Goal: Task Accomplishment & Management: Manage account settings

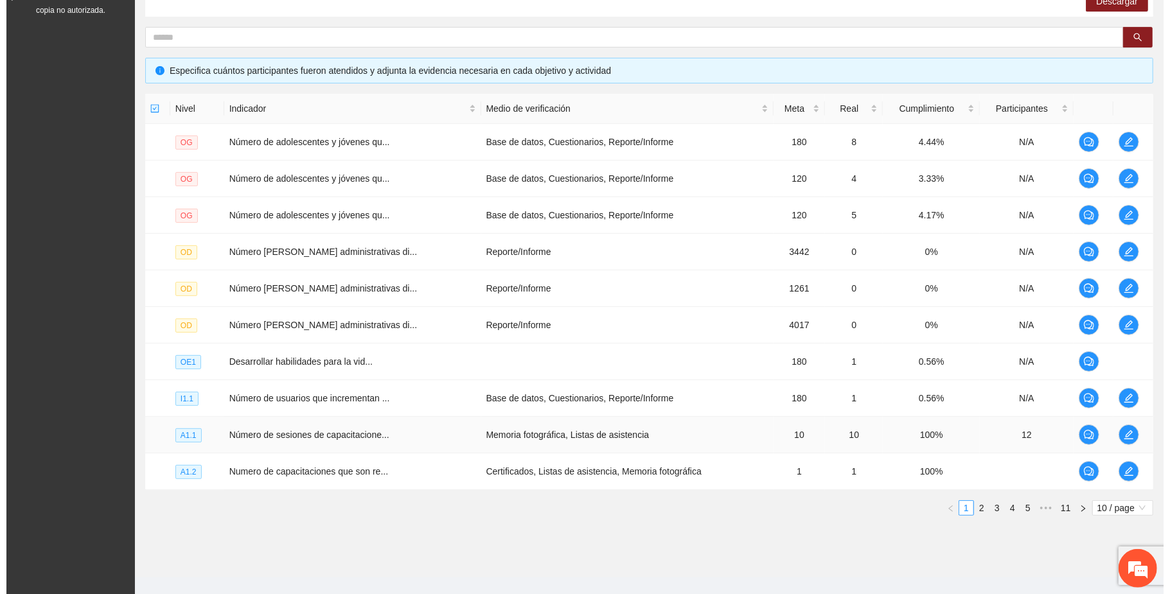
scroll to position [248, 0]
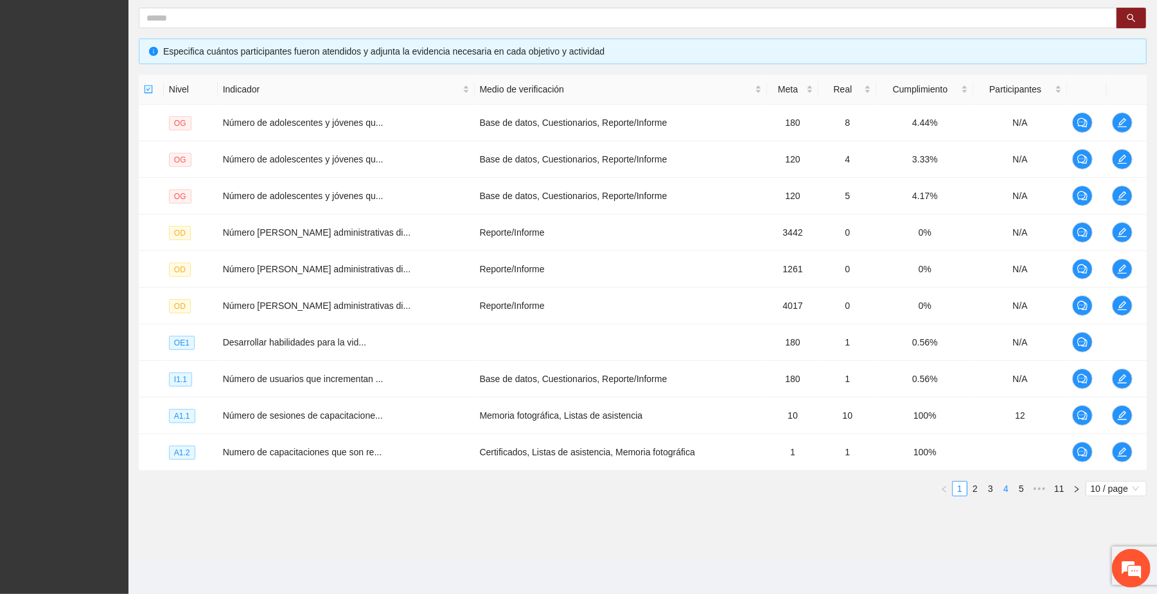
click at [622, 492] on link "4" at bounding box center [1006, 489] width 14 height 14
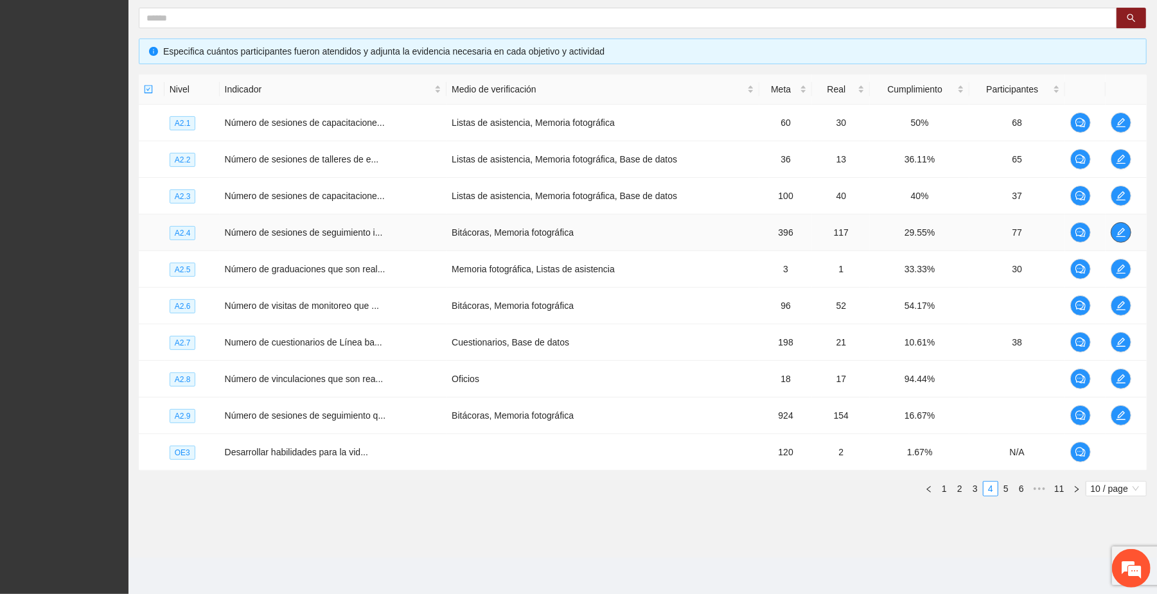
click at [622, 233] on icon "edit" at bounding box center [1121, 232] width 10 height 10
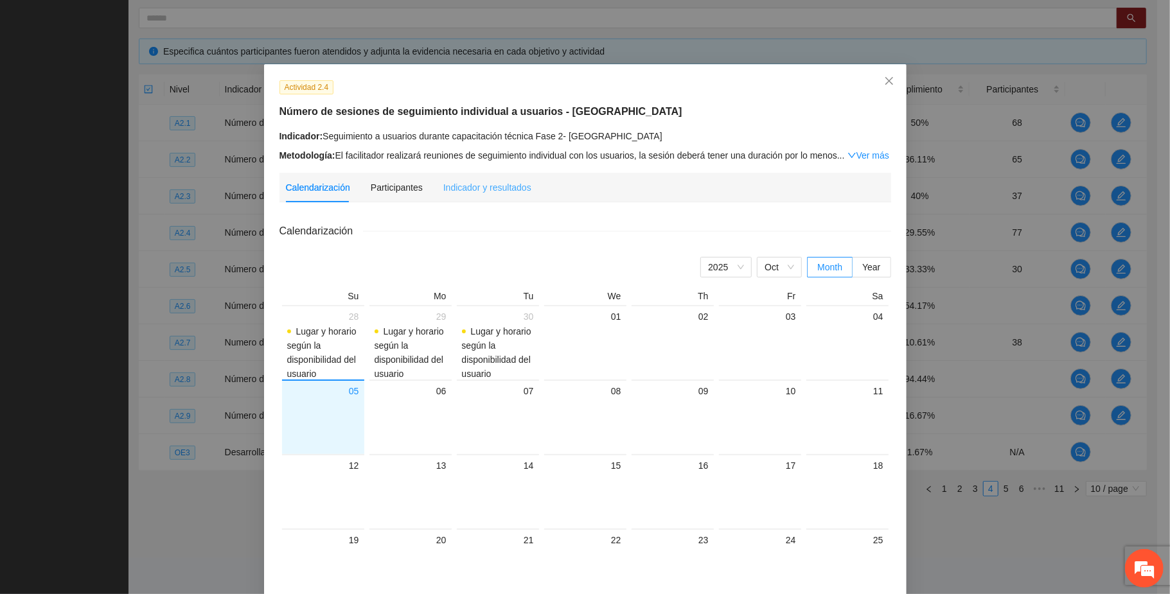
click at [504, 194] on div "Indicador y resultados" at bounding box center [487, 188] width 88 height 30
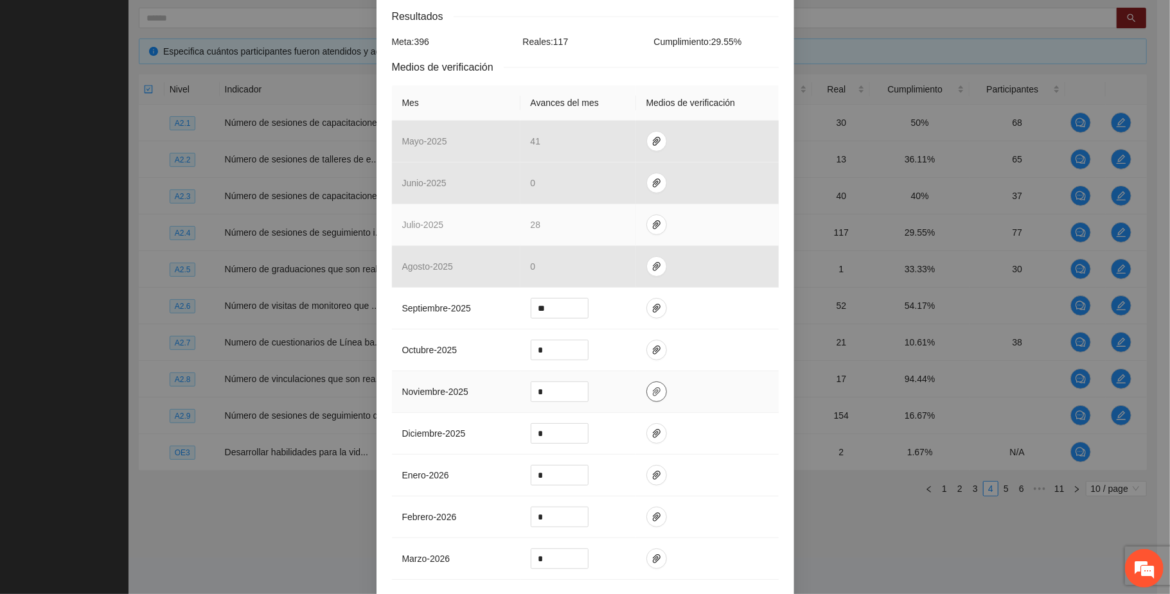
scroll to position [257, 0]
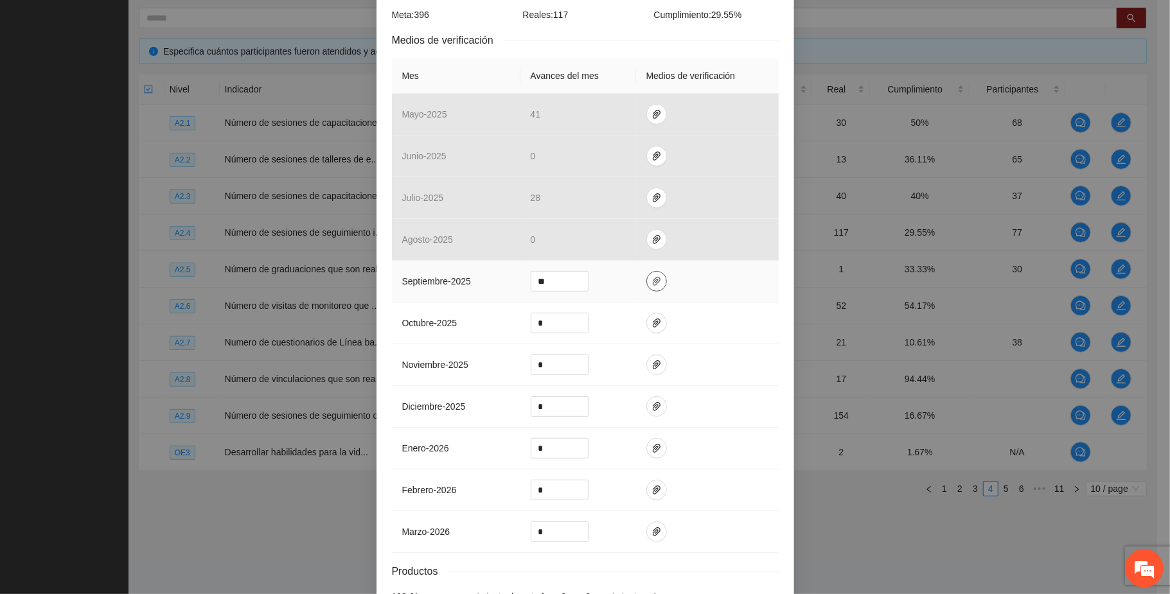
click at [622, 276] on icon "paper-clip" at bounding box center [656, 281] width 10 height 10
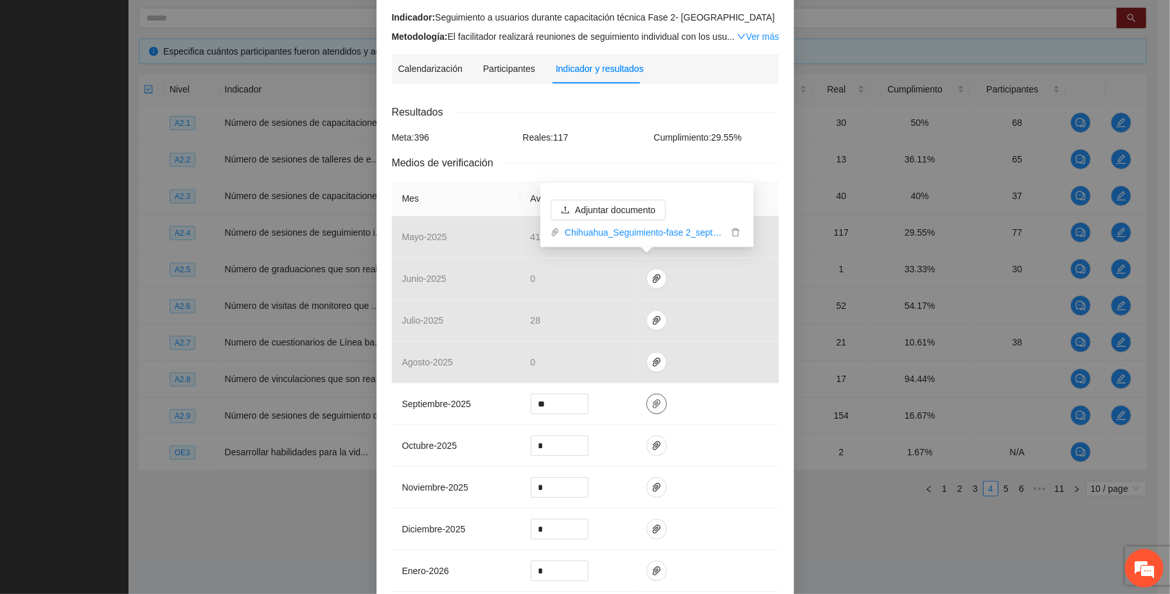
scroll to position [0, 0]
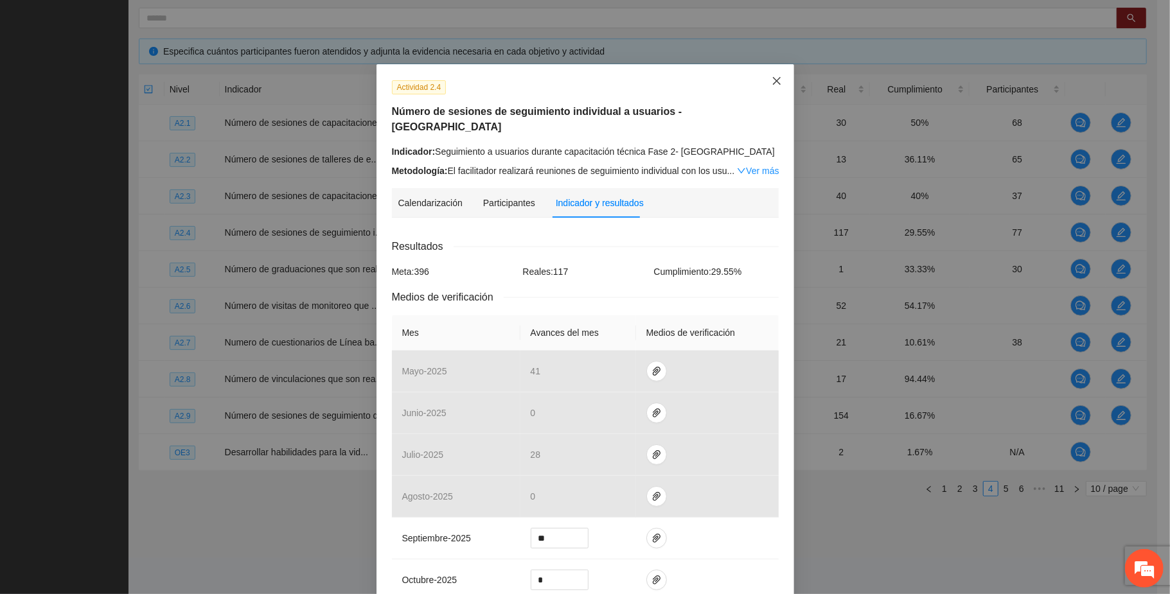
click at [622, 78] on span "Close" at bounding box center [776, 81] width 35 height 35
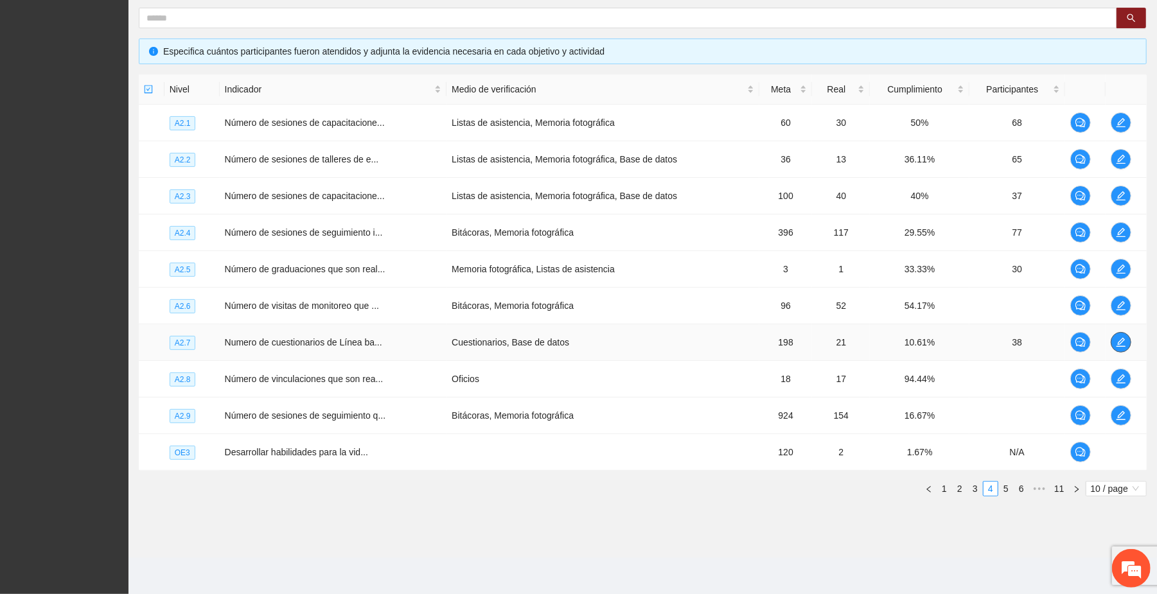
click at [622, 342] on icon "edit" at bounding box center [1121, 342] width 9 height 9
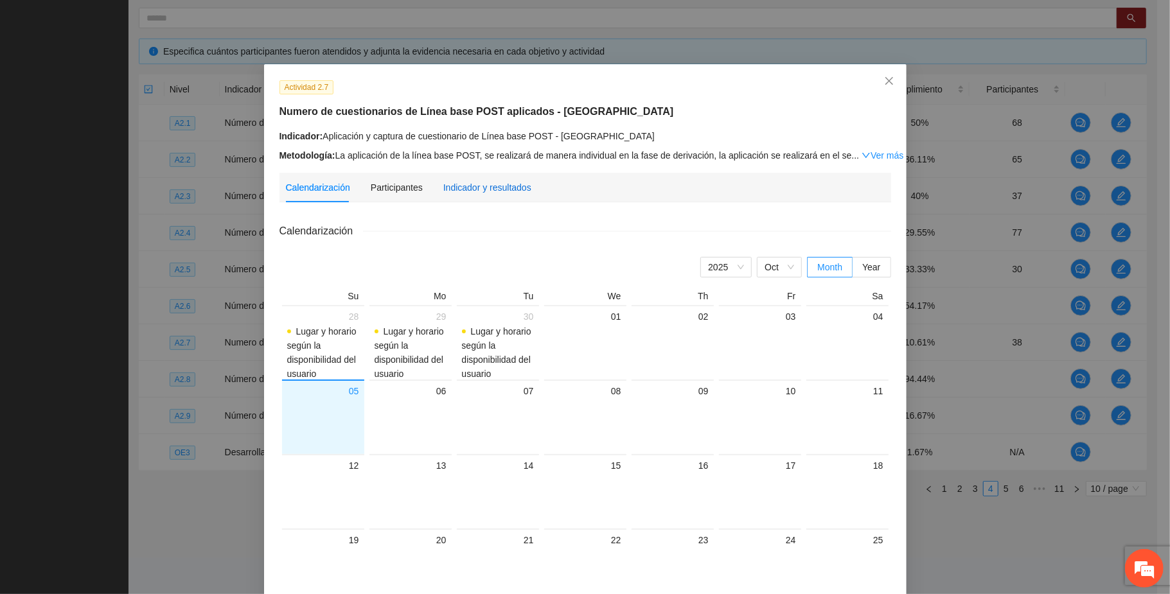
click at [470, 188] on div "Indicador y resultados" at bounding box center [487, 188] width 88 height 14
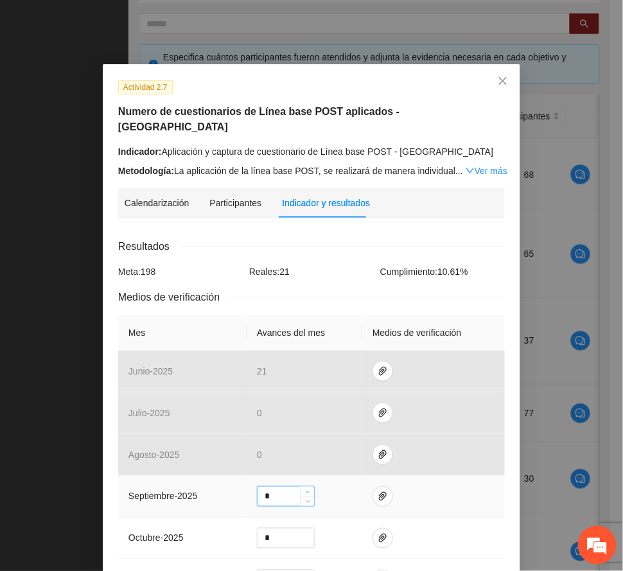
click at [265, 487] on input "*" at bounding box center [286, 496] width 57 height 19
type input "**"
click at [378, 491] on icon "paper-clip" at bounding box center [383, 496] width 10 height 10
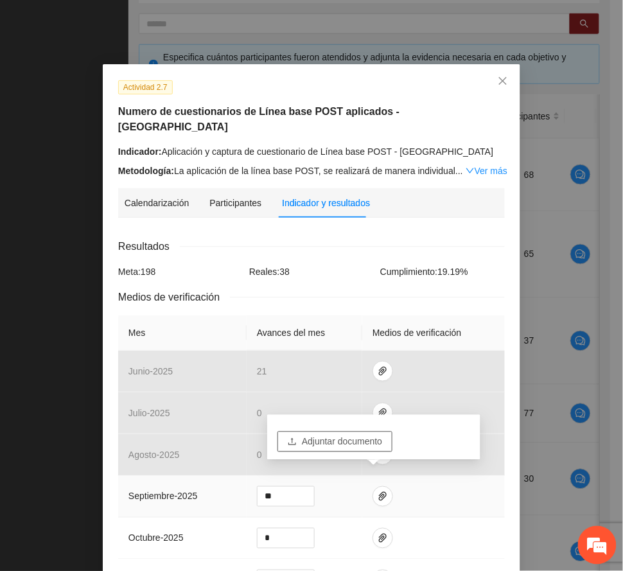
click at [352, 435] on span "Adjuntar documento" at bounding box center [342, 442] width 80 height 14
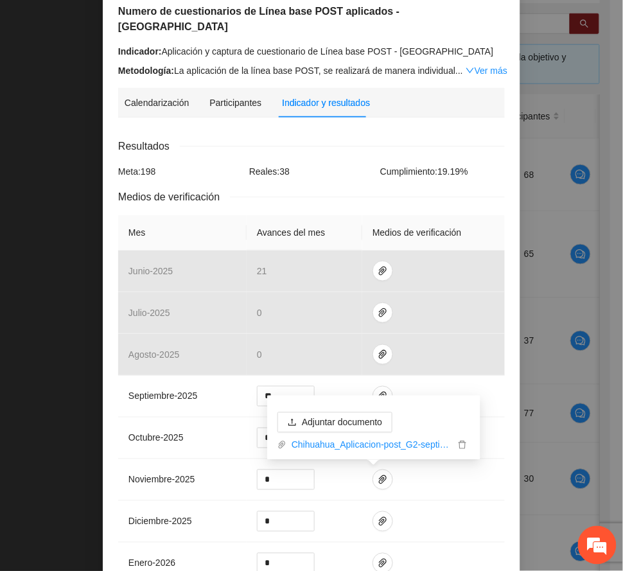
scroll to position [312, 0]
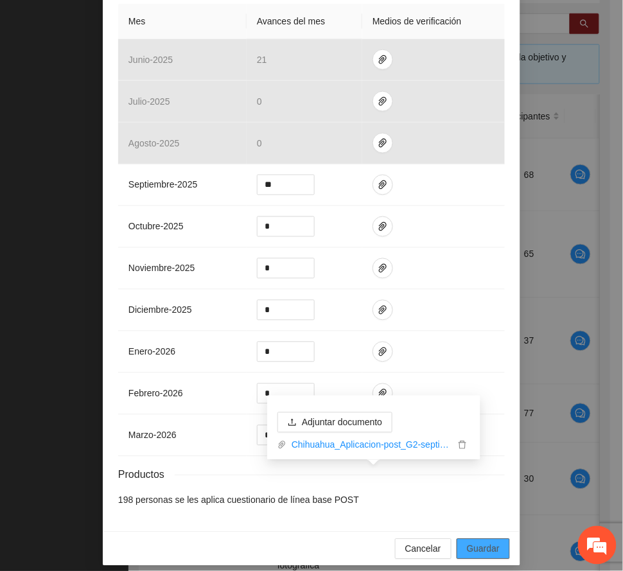
drag, startPoint x: 495, startPoint y: 538, endPoint x: 458, endPoint y: 541, distance: 36.8
click at [494, 539] on button "Guardar" at bounding box center [483, 549] width 53 height 21
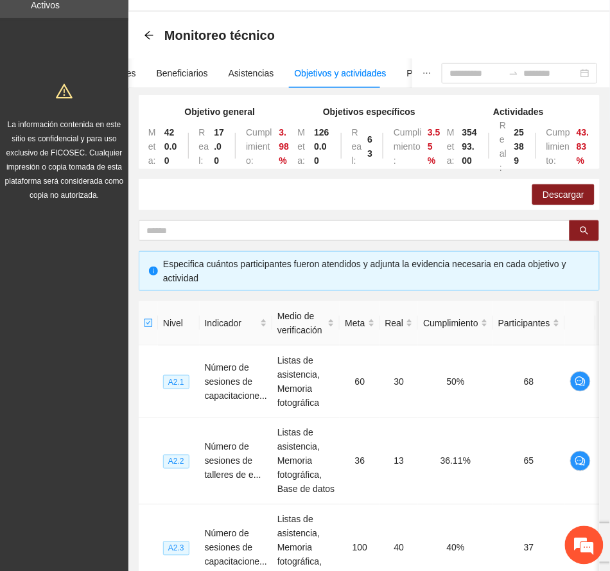
scroll to position [0, 0]
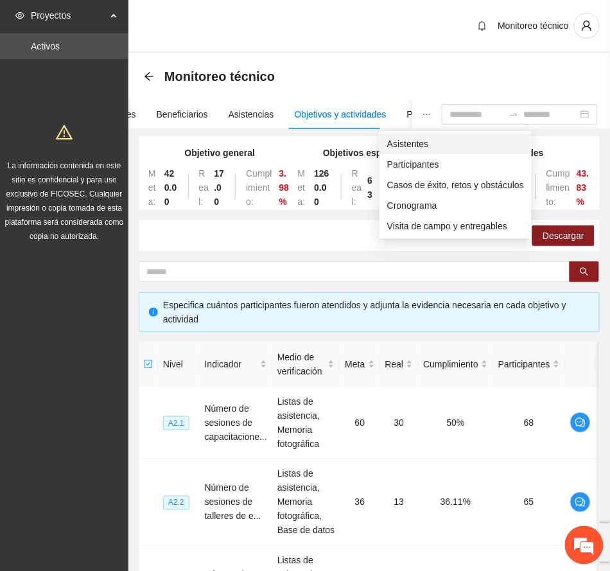
click at [414, 144] on span "Asistentes" at bounding box center [455, 144] width 137 height 14
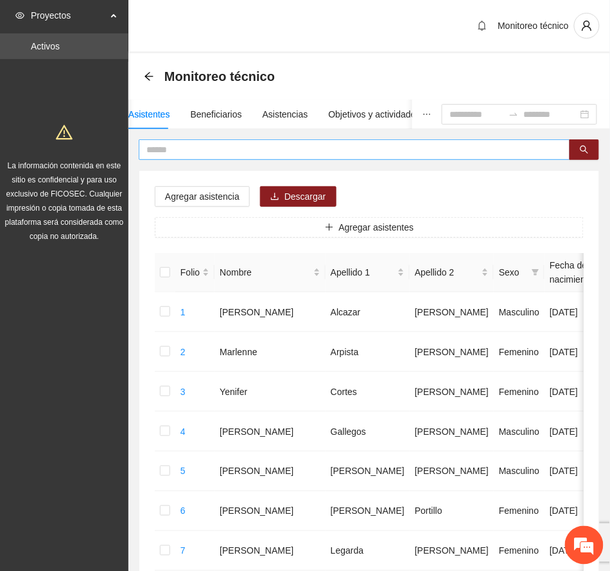
click at [306, 150] on input "text" at bounding box center [349, 150] width 406 height 14
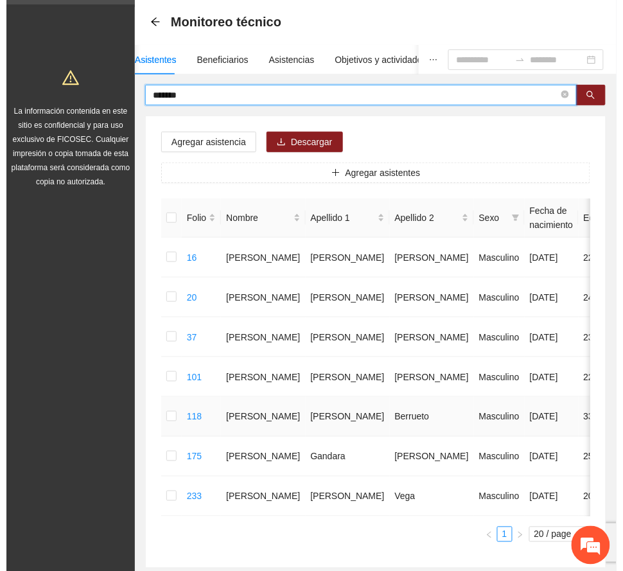
scroll to position [85, 0]
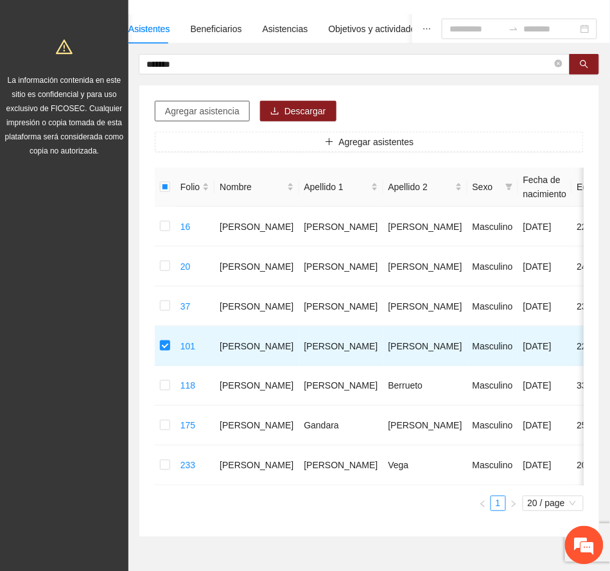
click at [202, 109] on span "Agregar asistencia" at bounding box center [202, 111] width 75 height 14
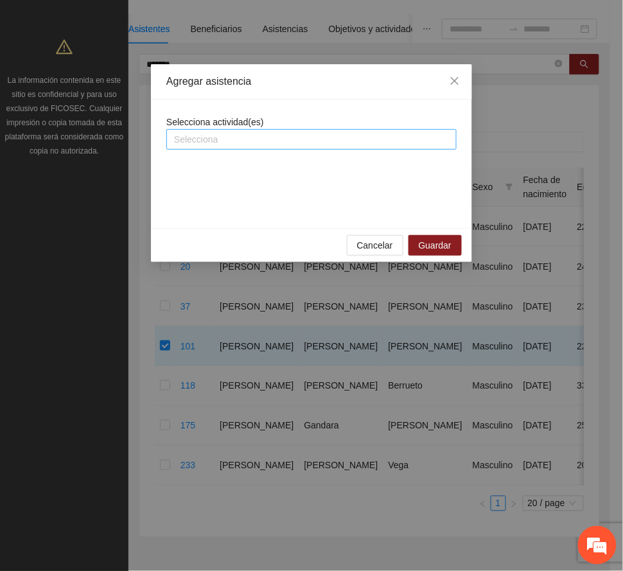
click at [255, 135] on div at bounding box center [312, 139] width 284 height 15
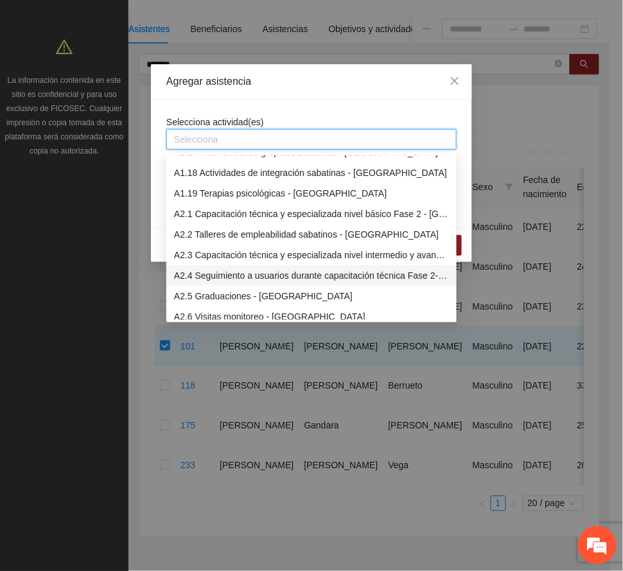
scroll to position [428, 0]
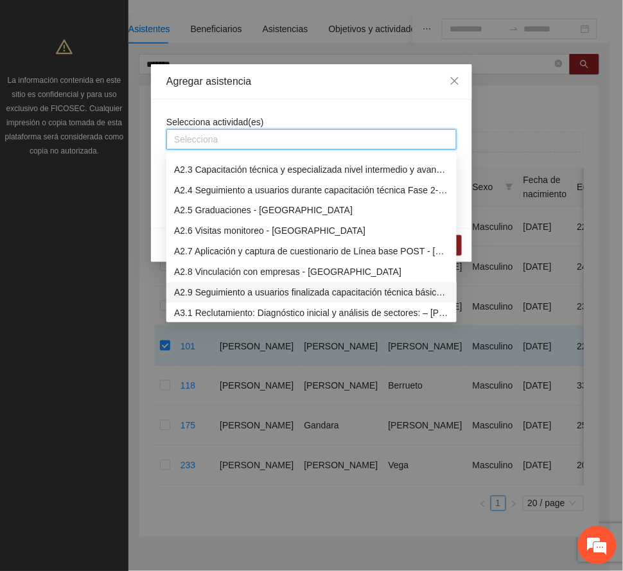
click at [293, 288] on div "A2.9 Seguimiento a usuarios finalizada capacitación técnica básica - [GEOGRAPHI…" at bounding box center [311, 293] width 275 height 14
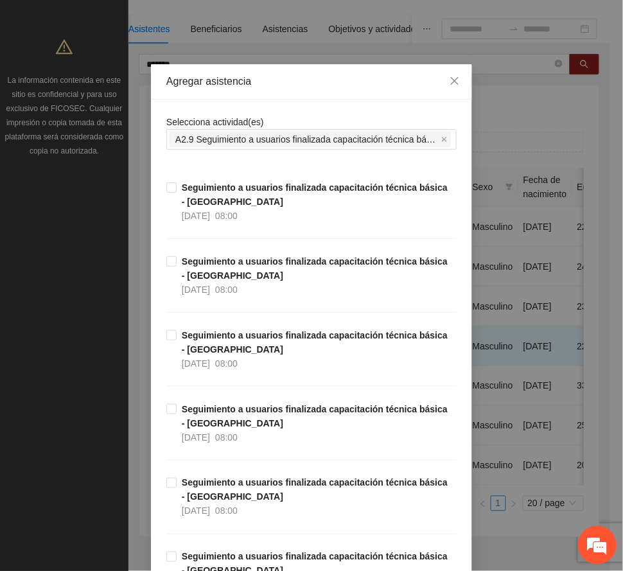
click at [329, 87] on div "Agregar asistencia" at bounding box center [311, 82] width 290 height 14
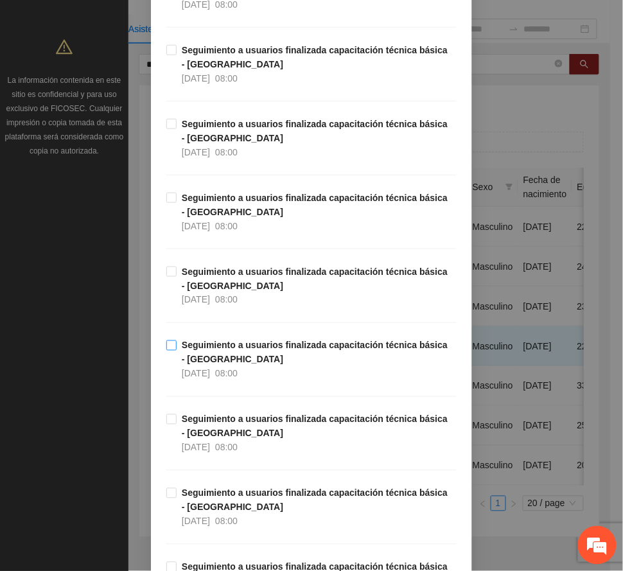
scroll to position [12320, 0]
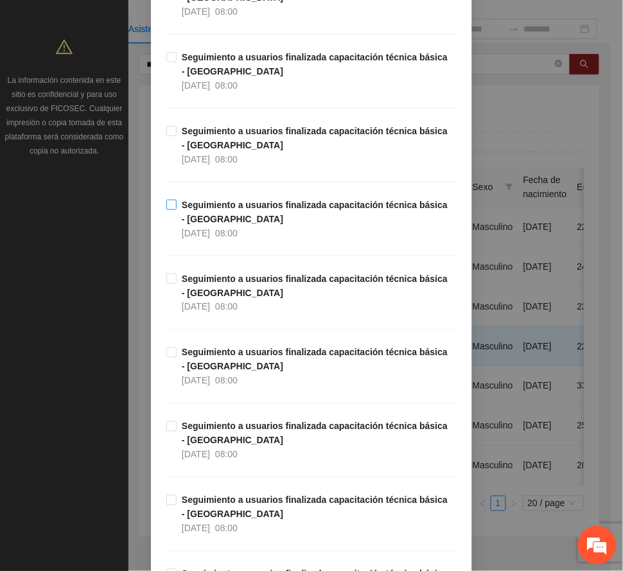
click at [250, 240] on span "Seguimiento a usuarios finalizada capacitación técnica básica - [GEOGRAPHIC_DAT…" at bounding box center [317, 219] width 280 height 42
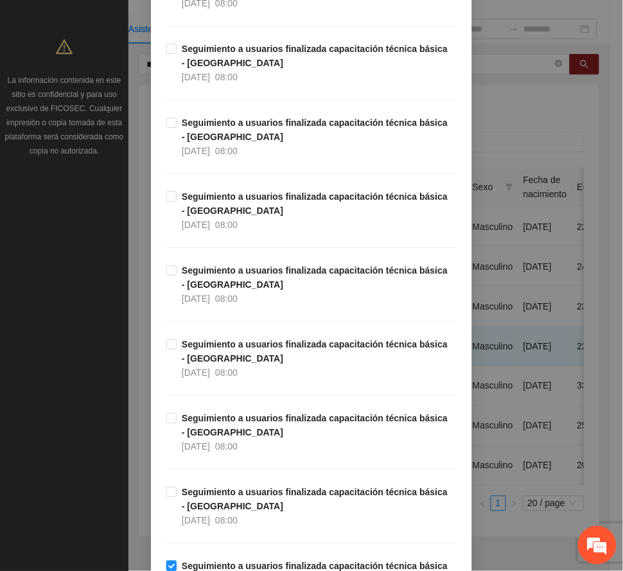
scroll to position [11892, 0]
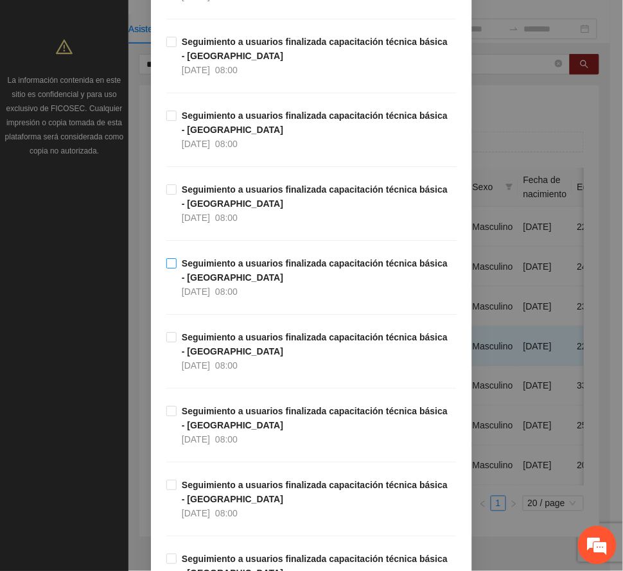
click at [252, 283] on strong "Seguimiento a usuarios finalizada capacitación técnica básica - [GEOGRAPHIC_DAT…" at bounding box center [315, 270] width 266 height 24
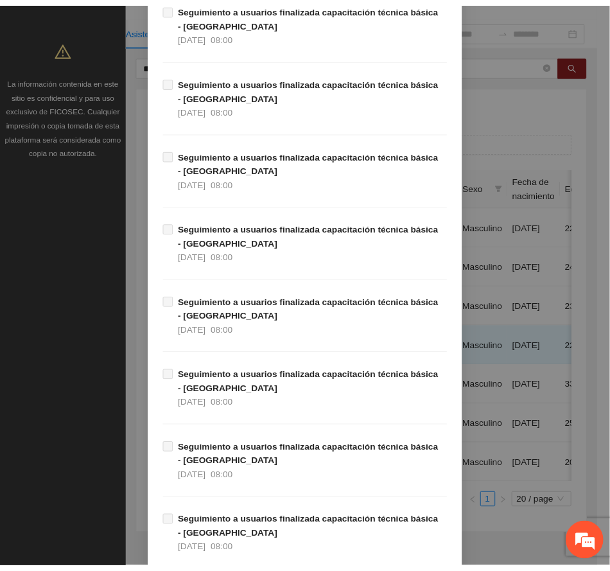
scroll to position [18970, 0]
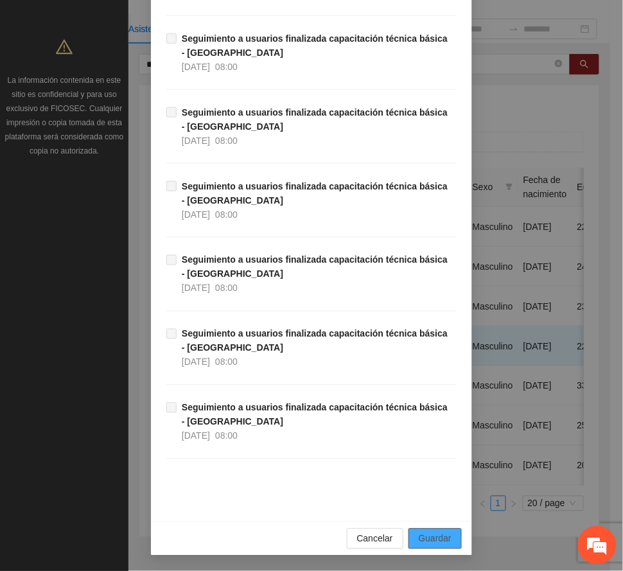
click at [436, 540] on span "Guardar" at bounding box center [435, 539] width 33 height 14
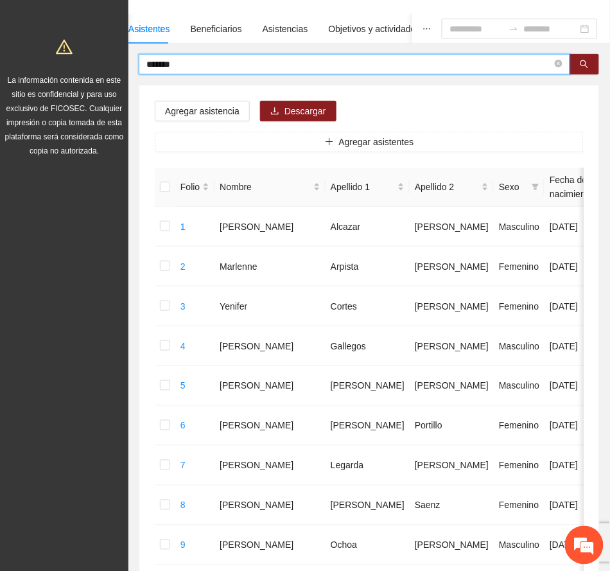
drag, startPoint x: 191, startPoint y: 66, endPoint x: 78, endPoint y: 55, distance: 113.0
click at [78, 55] on section "Proyectos Activos La información contenida en este sitio es confidencial y para…" at bounding box center [305, 524] width 610 height 1218
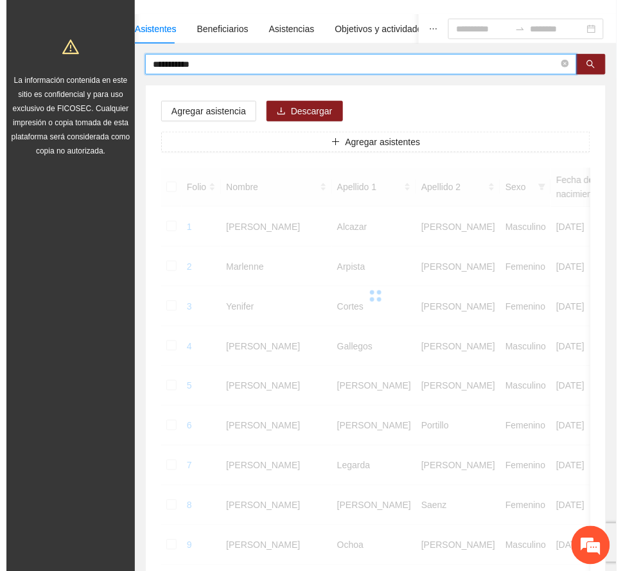
scroll to position [0, 0]
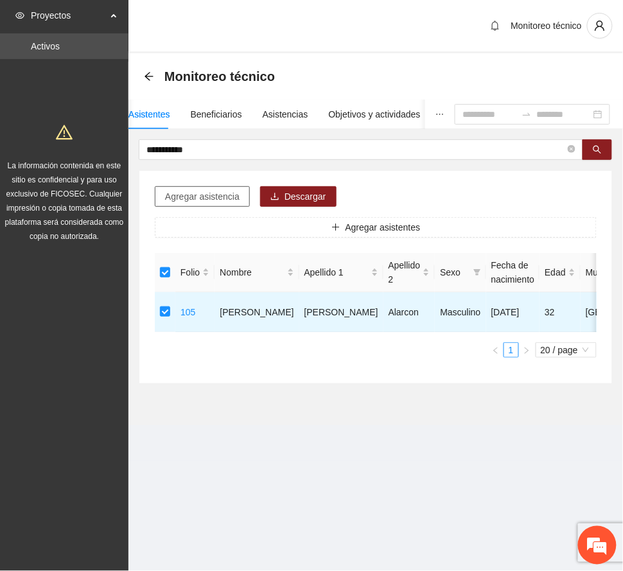
click at [207, 198] on span "Agregar asistencia" at bounding box center [202, 197] width 75 height 14
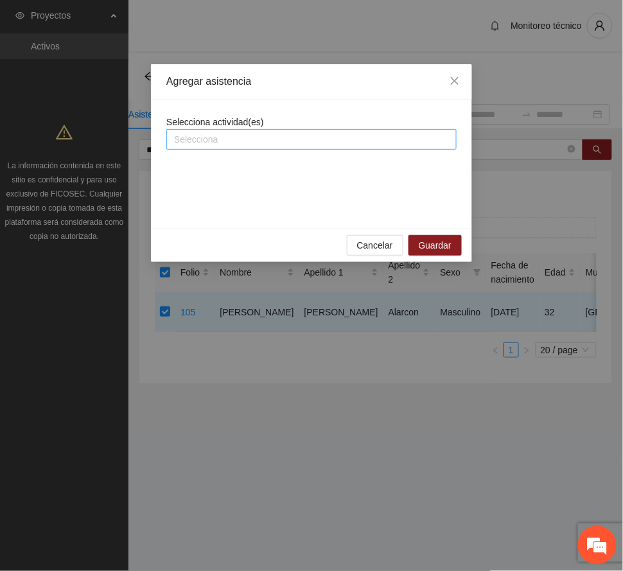
click at [237, 139] on div at bounding box center [312, 139] width 284 height 15
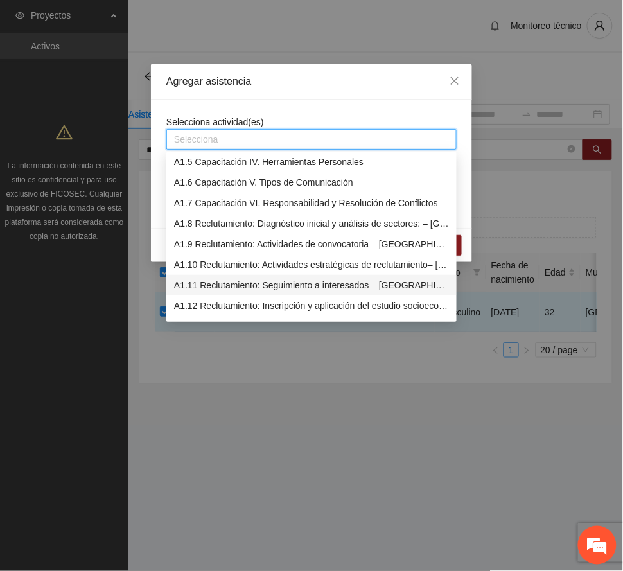
scroll to position [428, 0]
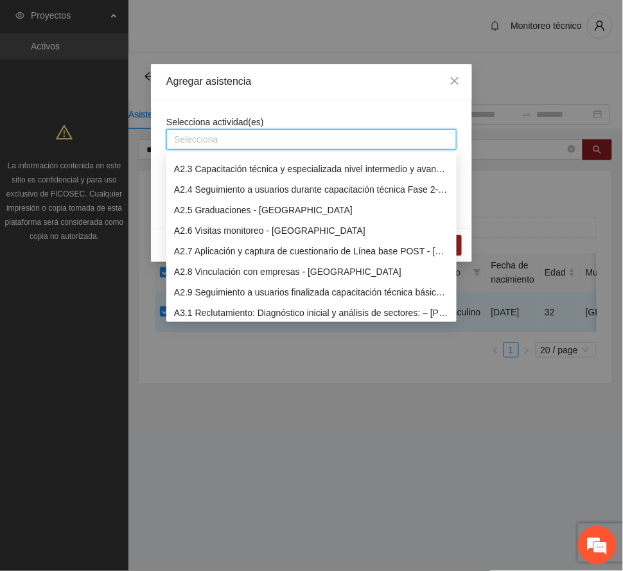
click at [309, 288] on div "A2.9 Seguimiento a usuarios finalizada capacitación técnica básica - [GEOGRAPHI…" at bounding box center [311, 292] width 275 height 14
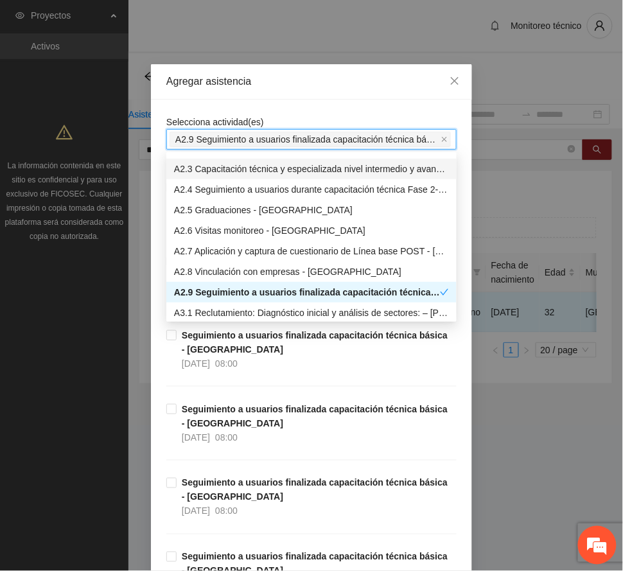
click at [322, 78] on div "Agregar asistencia" at bounding box center [311, 82] width 290 height 14
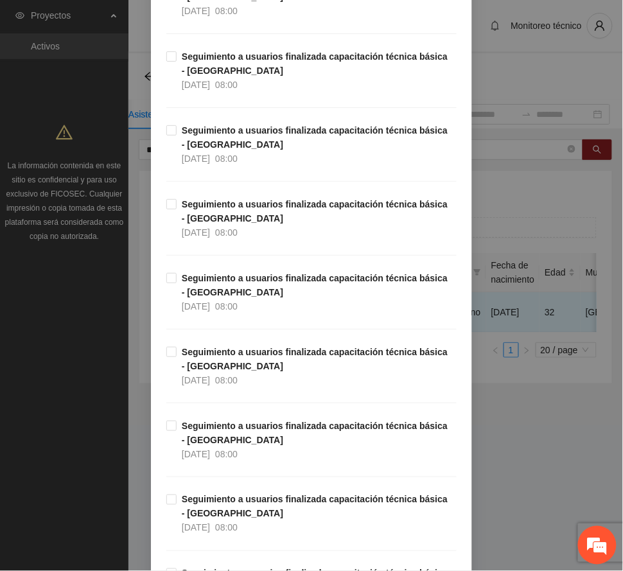
scroll to position [12440, 0]
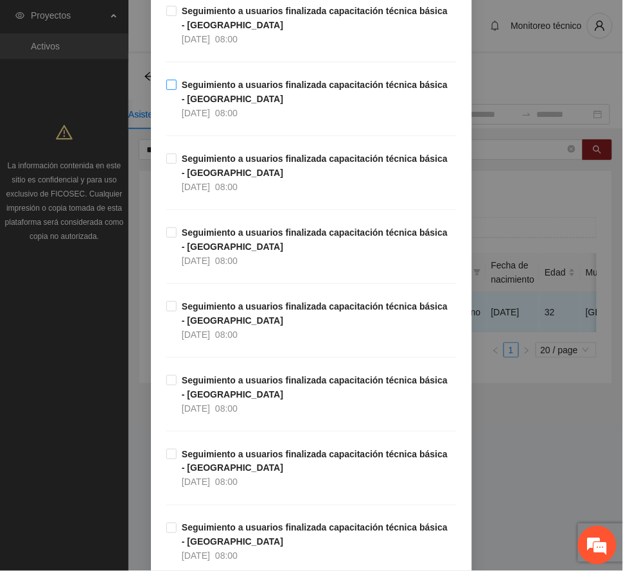
click at [186, 104] on strong "Seguimiento a usuarios finalizada capacitación técnica básica - [GEOGRAPHIC_DAT…" at bounding box center [315, 92] width 266 height 24
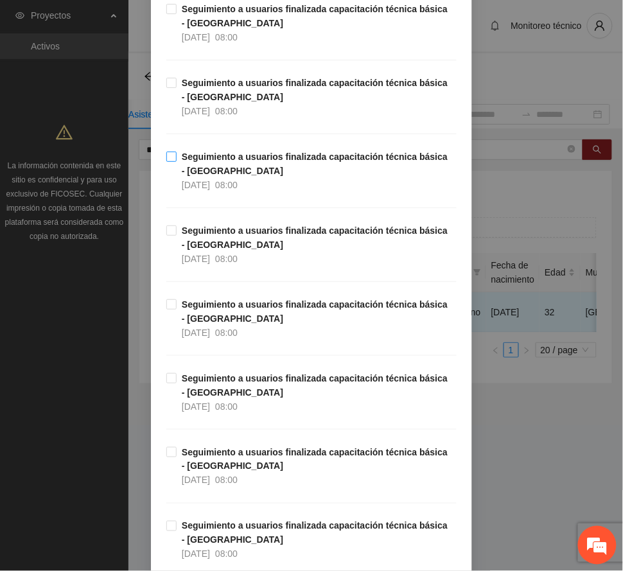
scroll to position [11841, 0]
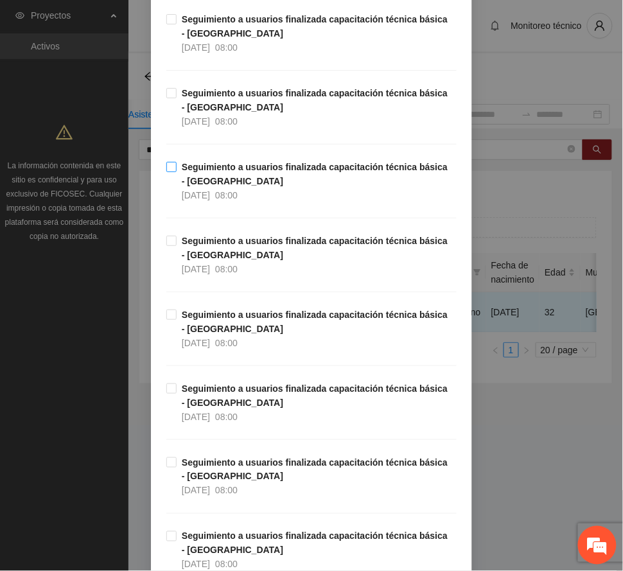
click at [216, 186] on strong "Seguimiento a usuarios finalizada capacitación técnica básica - [GEOGRAPHIC_DAT…" at bounding box center [315, 174] width 266 height 24
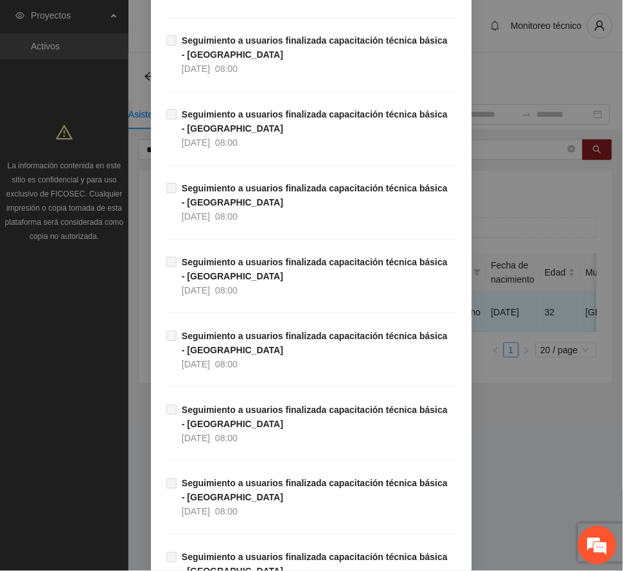
scroll to position [18970, 0]
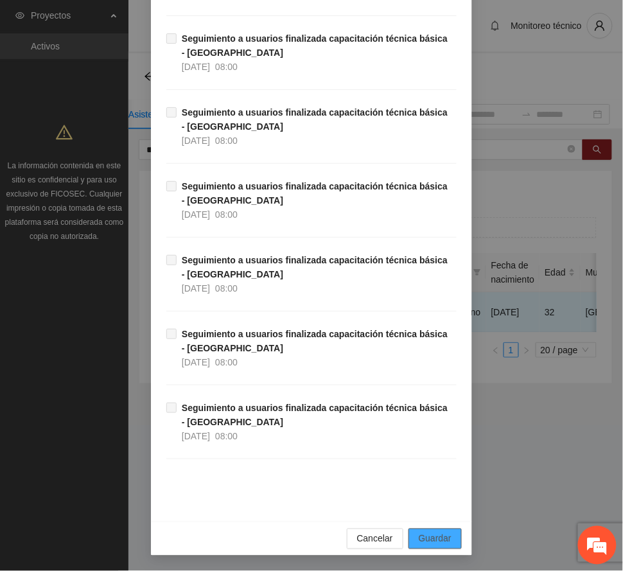
click at [427, 540] on span "Guardar" at bounding box center [435, 539] width 33 height 14
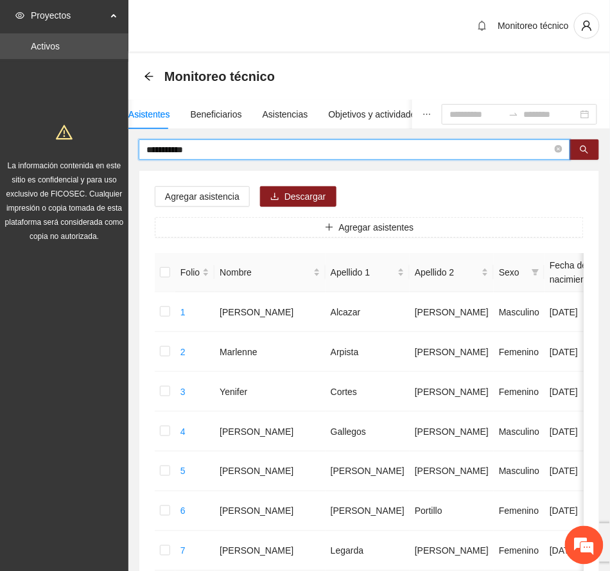
drag, startPoint x: 209, startPoint y: 150, endPoint x: 64, endPoint y: 145, distance: 144.6
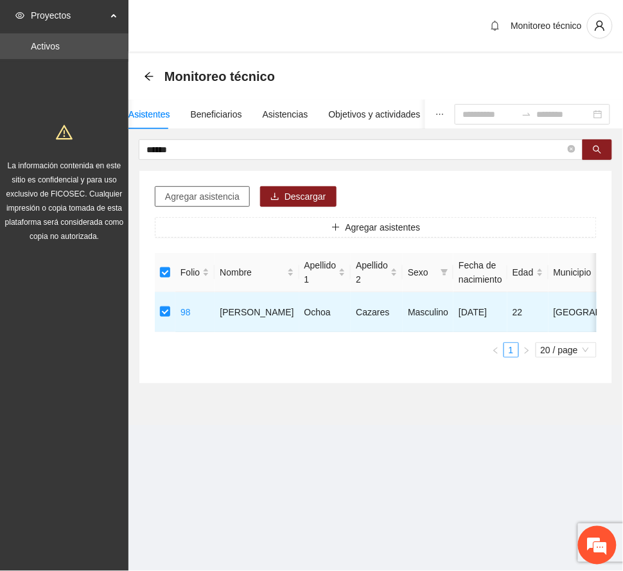
click at [199, 191] on span "Agregar asistencia" at bounding box center [202, 197] width 75 height 14
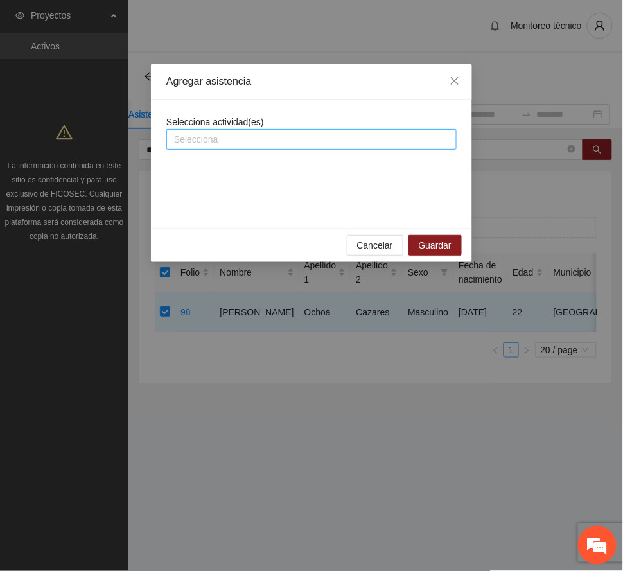
click at [224, 139] on div at bounding box center [312, 139] width 284 height 15
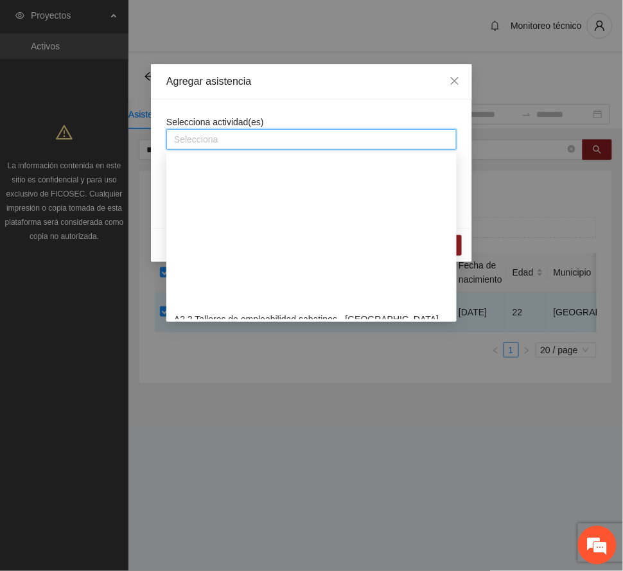
scroll to position [428, 0]
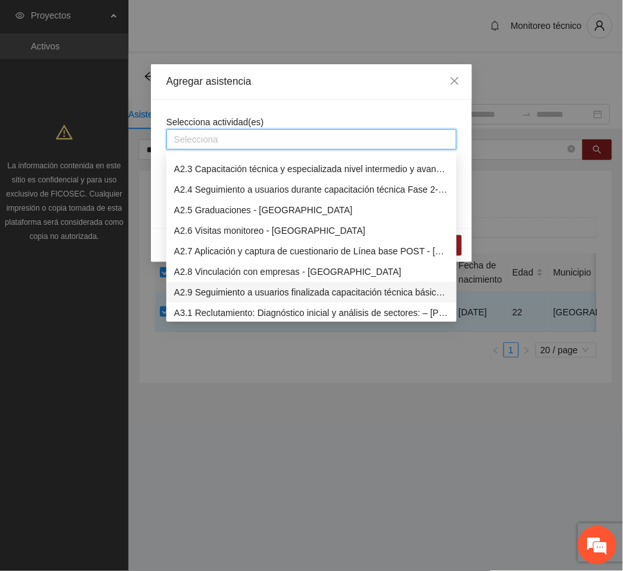
click at [245, 291] on div "A2.9 Seguimiento a usuarios finalizada capacitación técnica básica - [GEOGRAPHI…" at bounding box center [311, 292] width 275 height 14
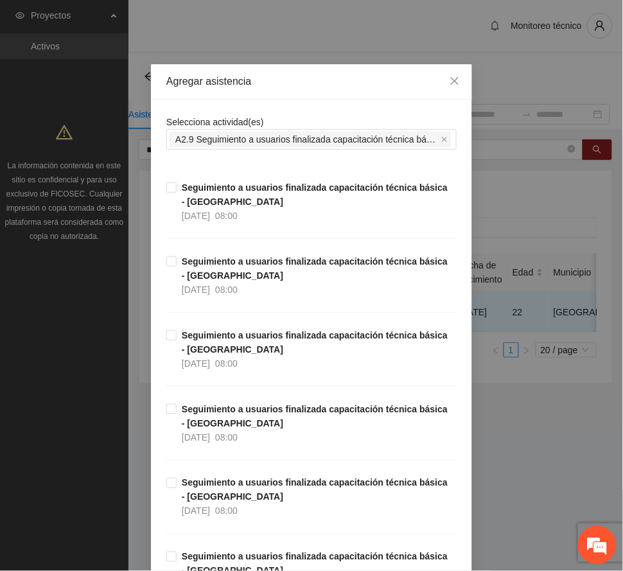
click at [293, 78] on div "Agregar asistencia" at bounding box center [311, 82] width 290 height 14
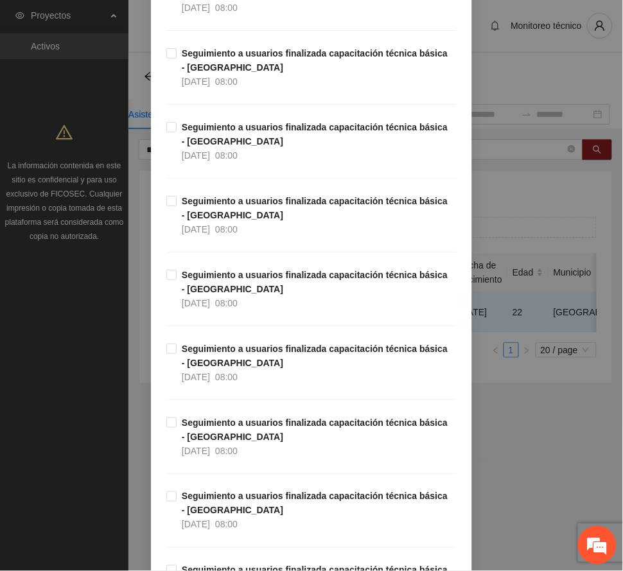
scroll to position [12690, 0]
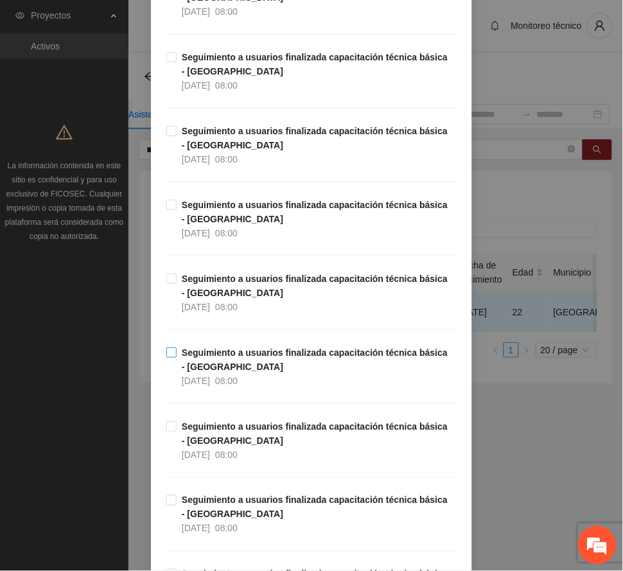
click at [319, 388] on span "Seguimiento a usuarios finalizada capacitación técnica básica - [GEOGRAPHIC_DAT…" at bounding box center [317, 367] width 280 height 42
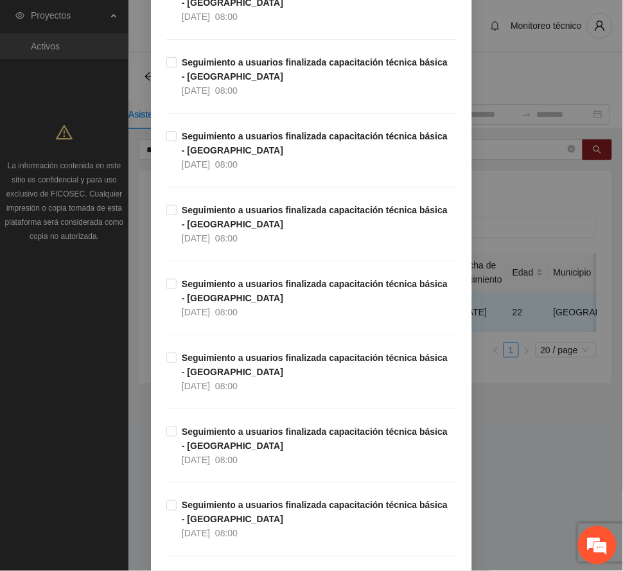
scroll to position [11490, 0]
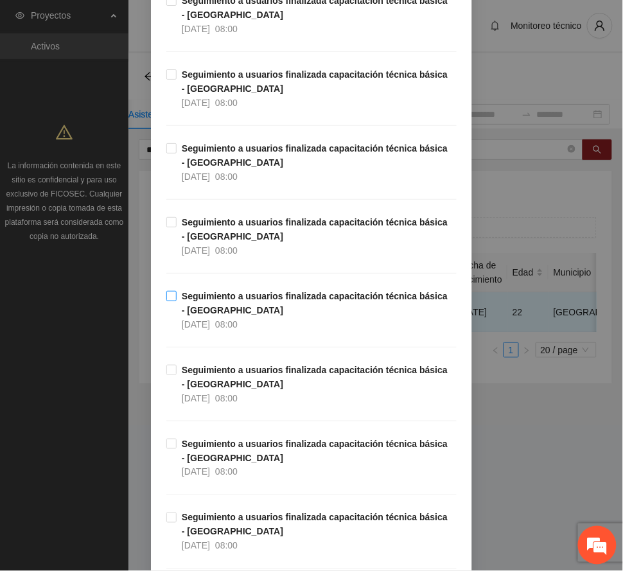
click at [230, 331] on span "Seguimiento a usuarios finalizada capacitación técnica básica - [GEOGRAPHIC_DAT…" at bounding box center [317, 310] width 280 height 42
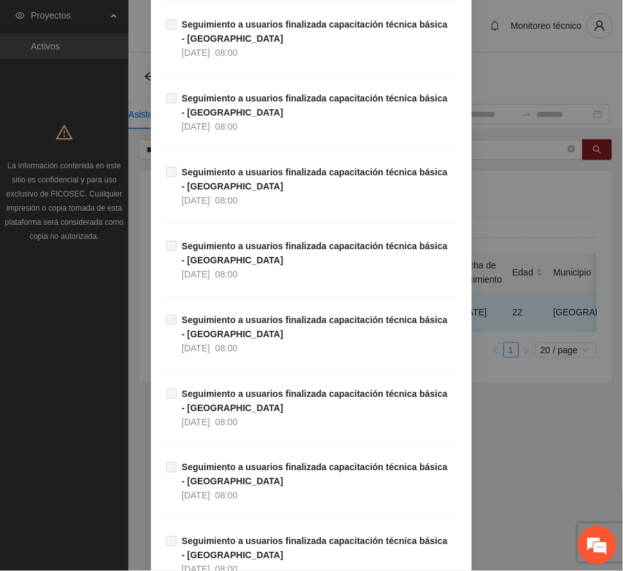
scroll to position [18970, 0]
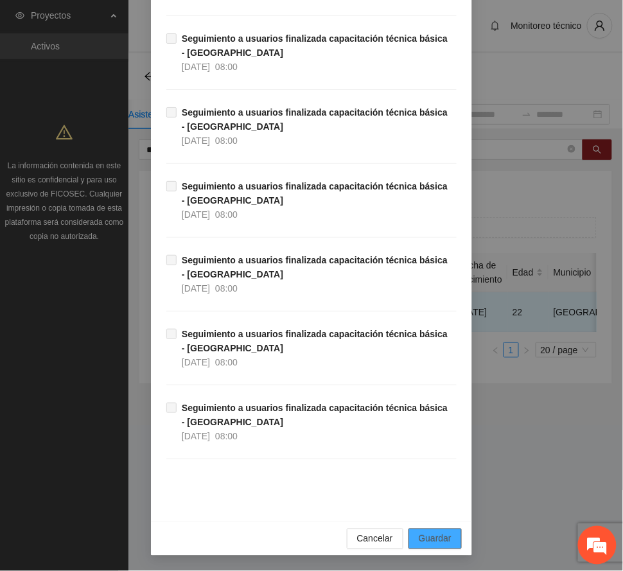
click at [445, 538] on span "Guardar" at bounding box center [435, 539] width 33 height 14
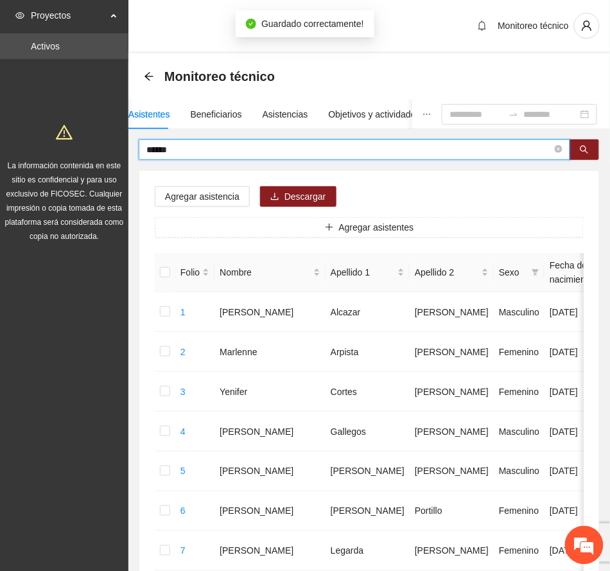
drag, startPoint x: 182, startPoint y: 150, endPoint x: 107, endPoint y: 143, distance: 76.1
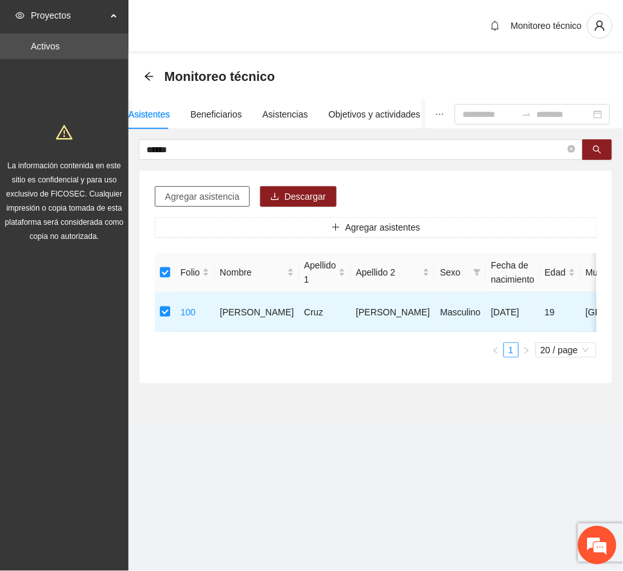
click at [222, 197] on span "Agregar asistencia" at bounding box center [202, 197] width 75 height 14
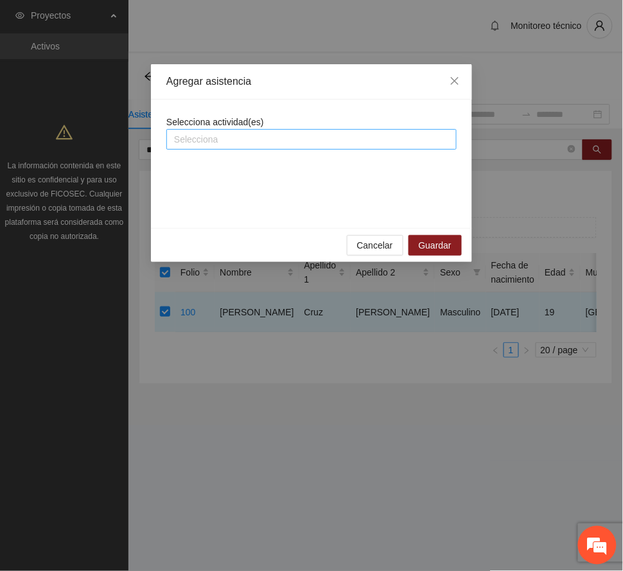
click at [303, 139] on div at bounding box center [312, 139] width 284 height 15
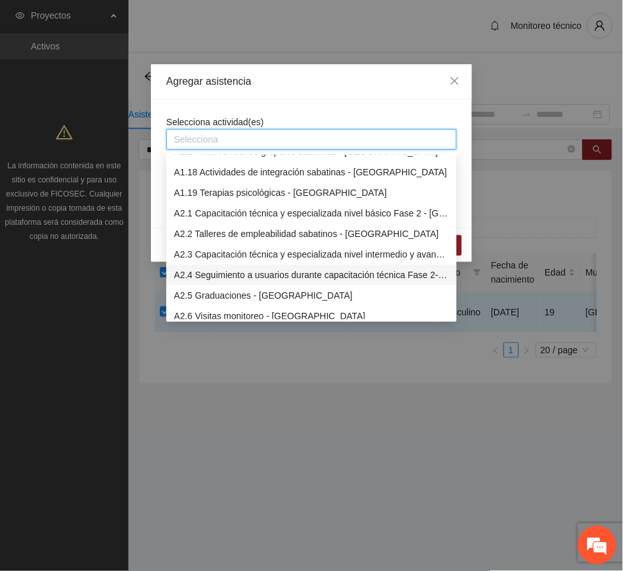
scroll to position [428, 0]
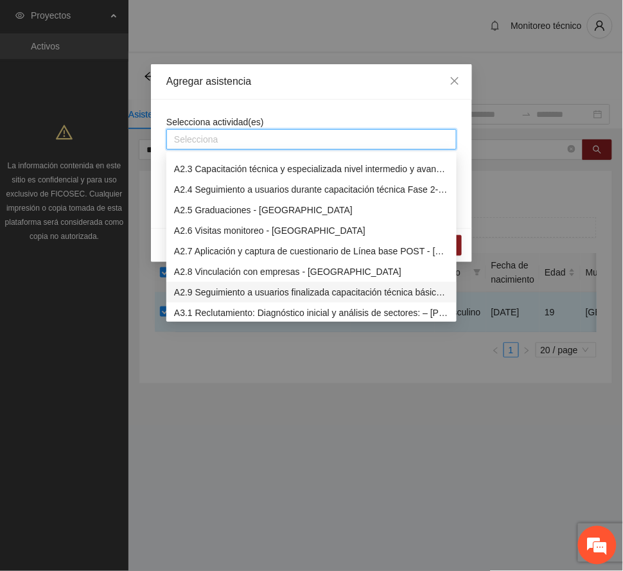
click at [281, 294] on div "A2.9 Seguimiento a usuarios finalizada capacitación técnica básica - [GEOGRAPHI…" at bounding box center [311, 292] width 275 height 14
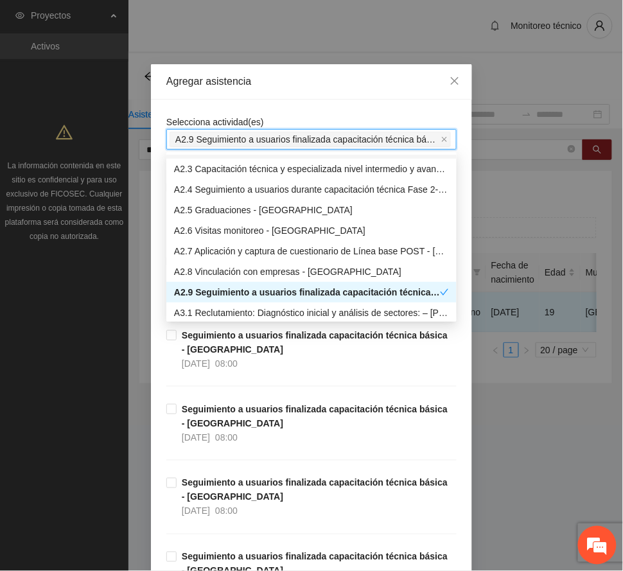
click at [304, 88] on div "Agregar asistencia" at bounding box center [311, 82] width 290 height 14
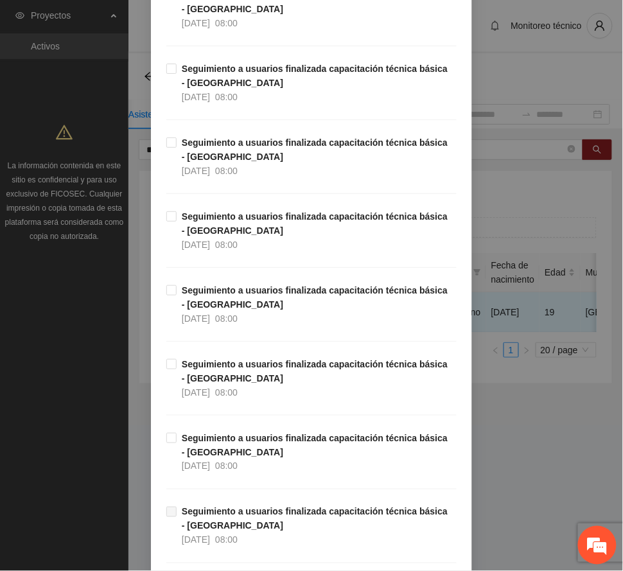
scroll to position [12811, 0]
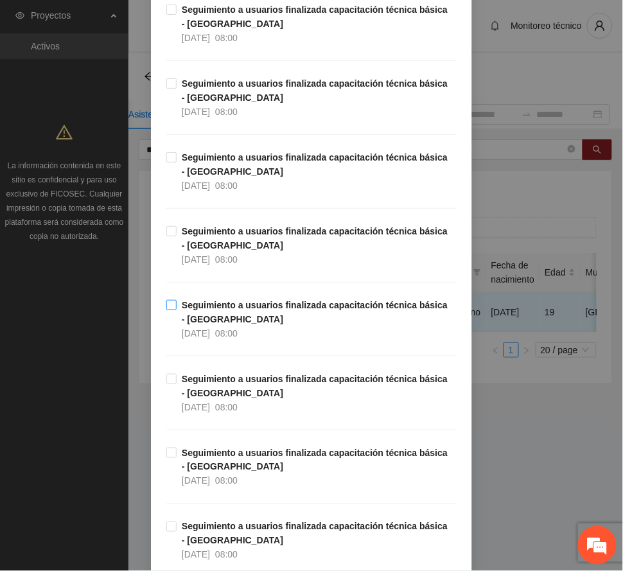
click at [237, 340] on span "Seguimiento a usuarios finalizada capacitación técnica básica - [GEOGRAPHIC_DAT…" at bounding box center [317, 319] width 280 height 42
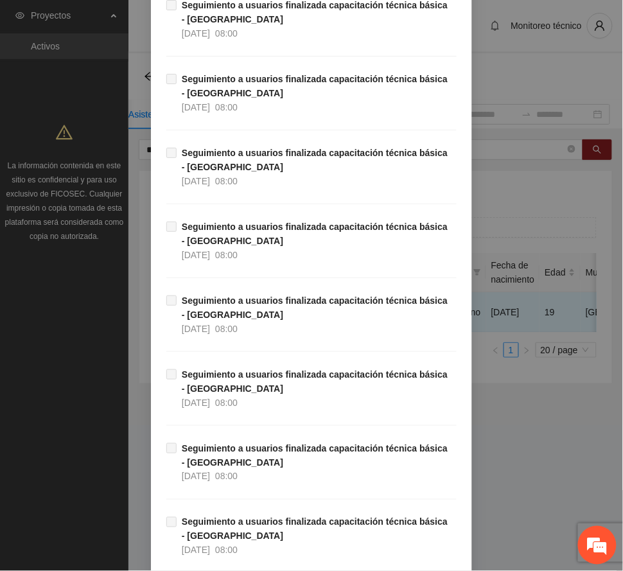
scroll to position [18970, 0]
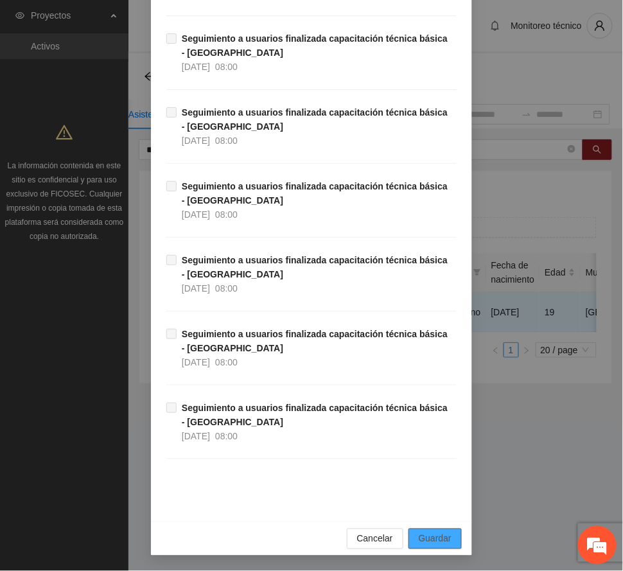
click at [435, 537] on span "Guardar" at bounding box center [435, 539] width 33 height 14
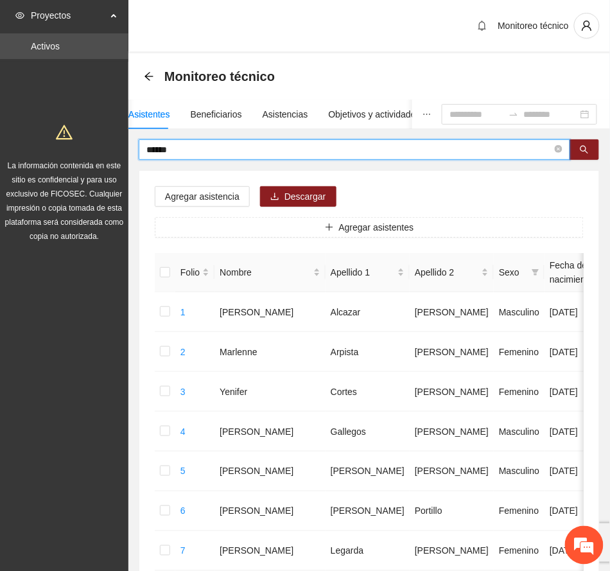
drag, startPoint x: 180, startPoint y: 145, endPoint x: 28, endPoint y: 131, distance: 152.2
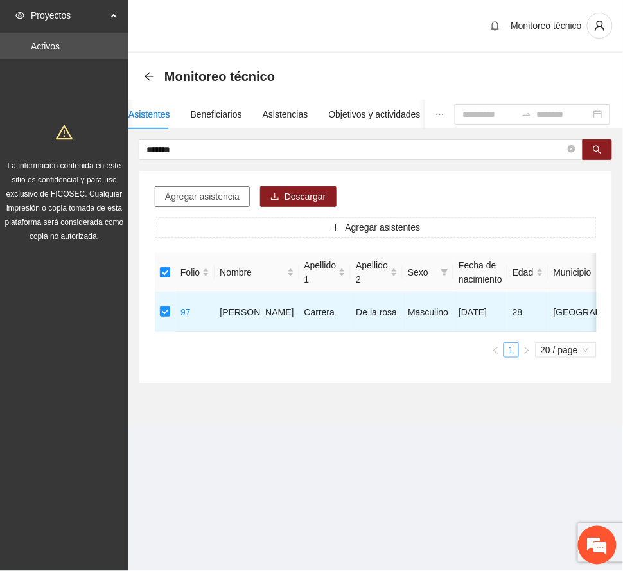
click at [227, 200] on span "Agregar asistencia" at bounding box center [202, 197] width 75 height 14
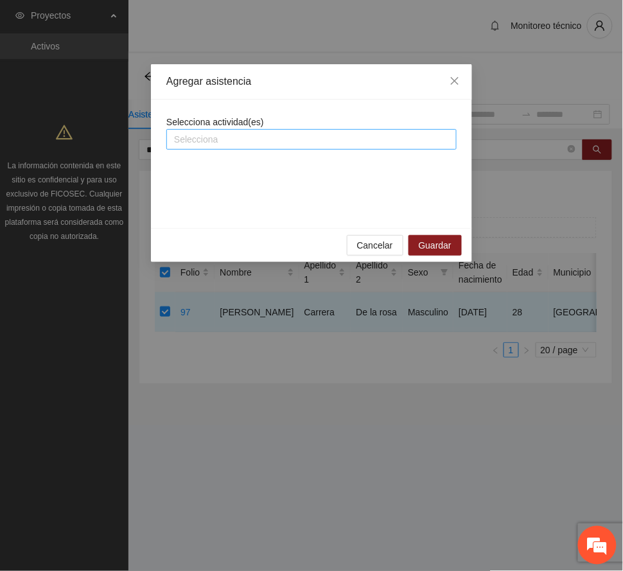
click at [243, 140] on div at bounding box center [312, 139] width 284 height 15
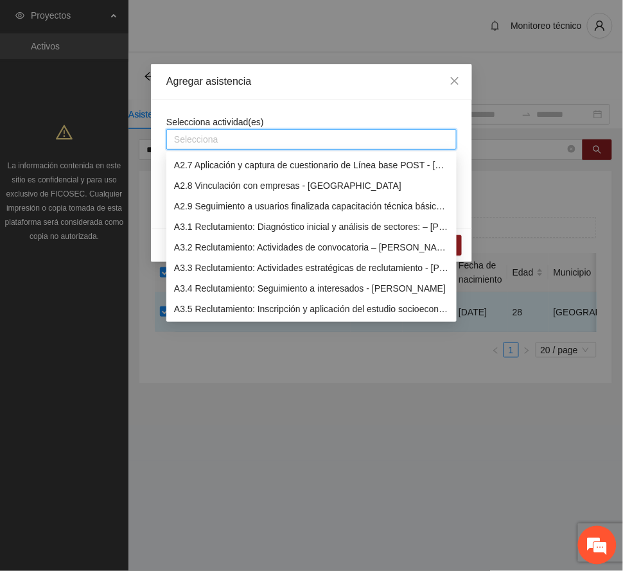
scroll to position [428, 0]
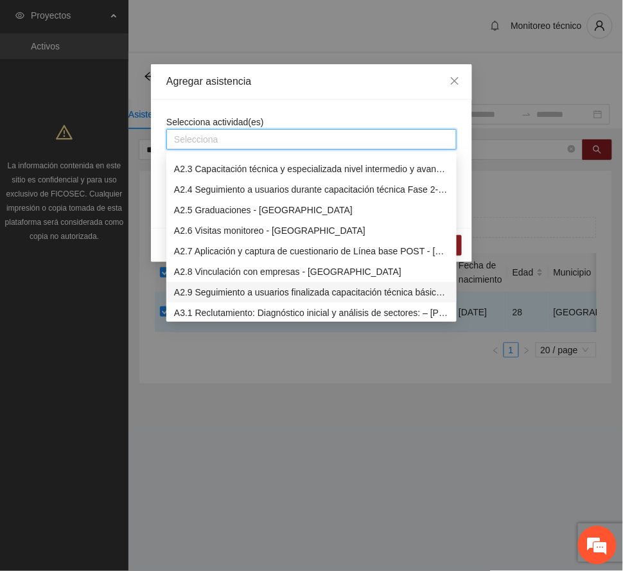
click at [220, 288] on div "A2.9 Seguimiento a usuarios finalizada capacitación técnica básica - [GEOGRAPHI…" at bounding box center [311, 292] width 275 height 14
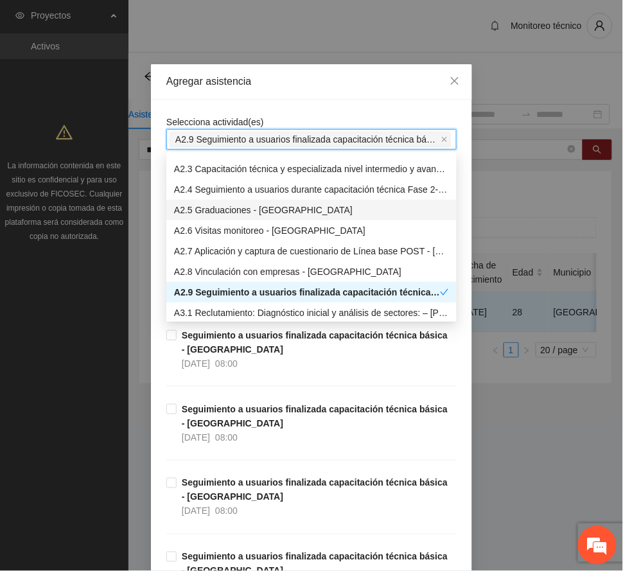
click at [283, 75] on div "Agregar asistencia" at bounding box center [311, 82] width 290 height 14
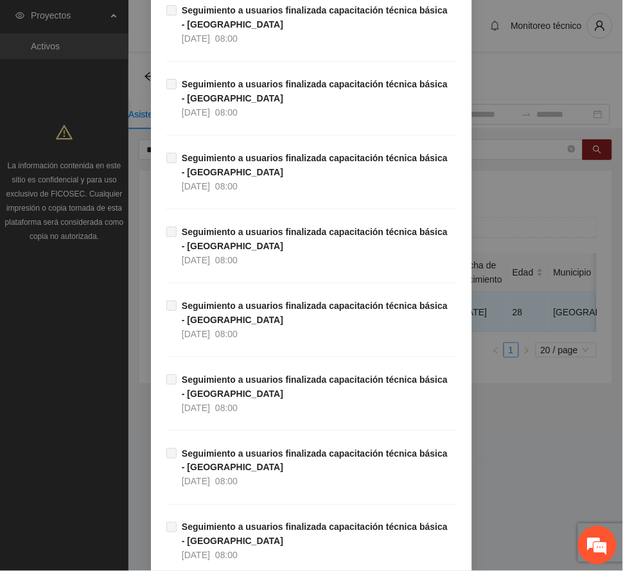
scroll to position [13028, 0]
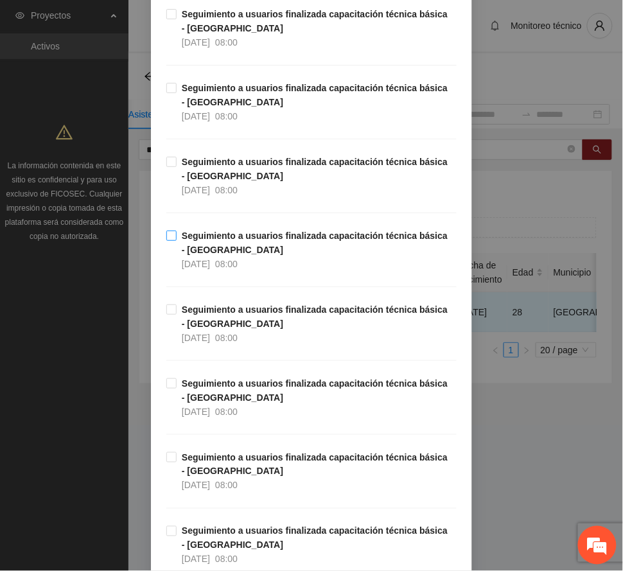
click at [234, 255] on strong "Seguimiento a usuarios finalizada capacitación técnica básica - [GEOGRAPHIC_DAT…" at bounding box center [315, 243] width 266 height 24
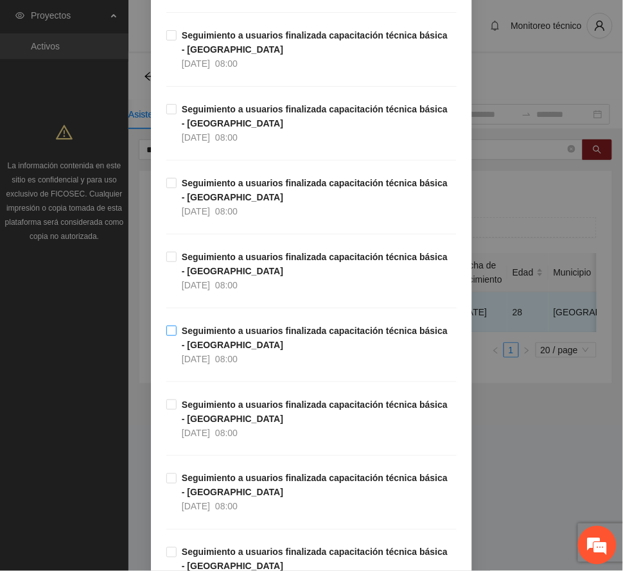
scroll to position [12257, 0]
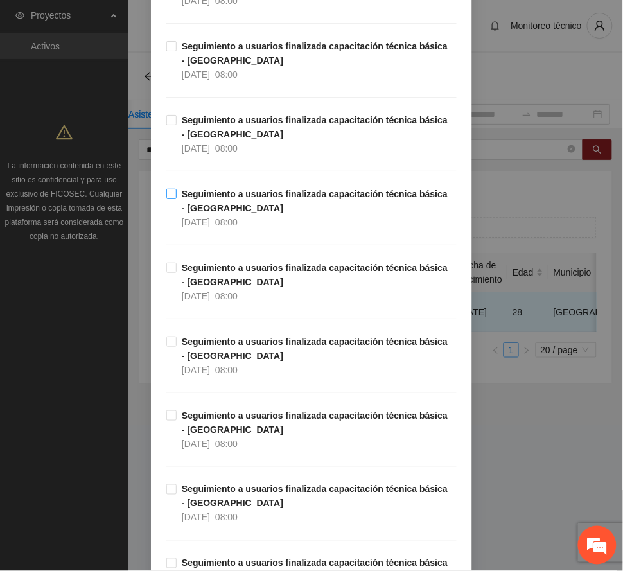
click at [237, 213] on strong "Seguimiento a usuarios finalizada capacitación técnica básica - [GEOGRAPHIC_DAT…" at bounding box center [315, 201] width 266 height 24
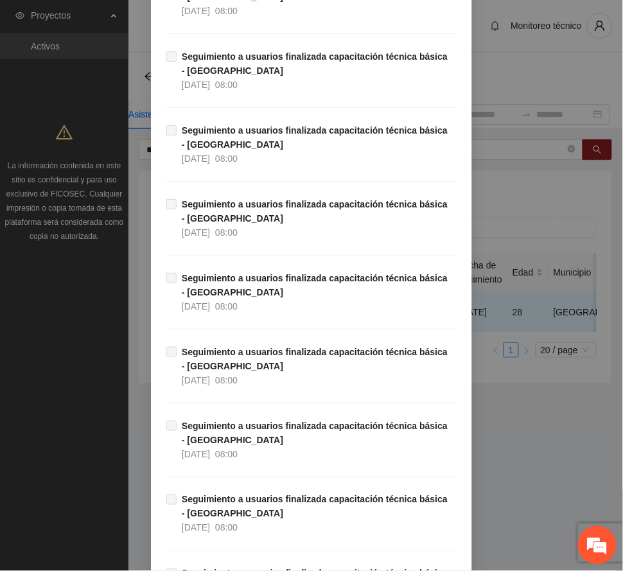
scroll to position [18970, 0]
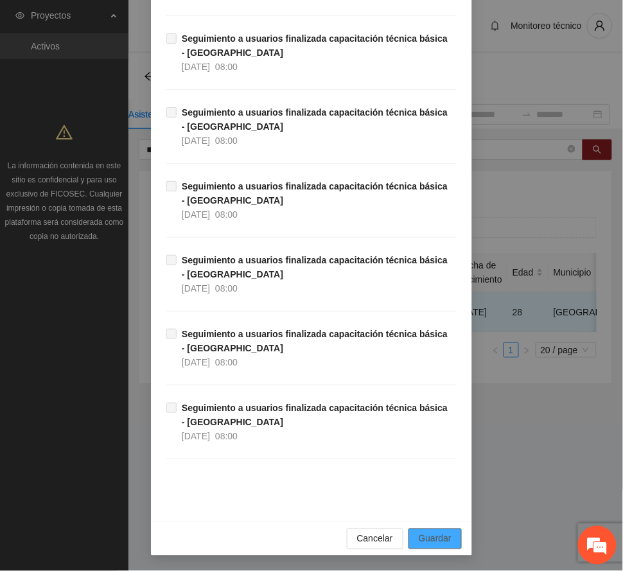
drag, startPoint x: 438, startPoint y: 535, endPoint x: 384, endPoint y: 522, distance: 56.1
click at [437, 534] on span "Guardar" at bounding box center [435, 539] width 33 height 14
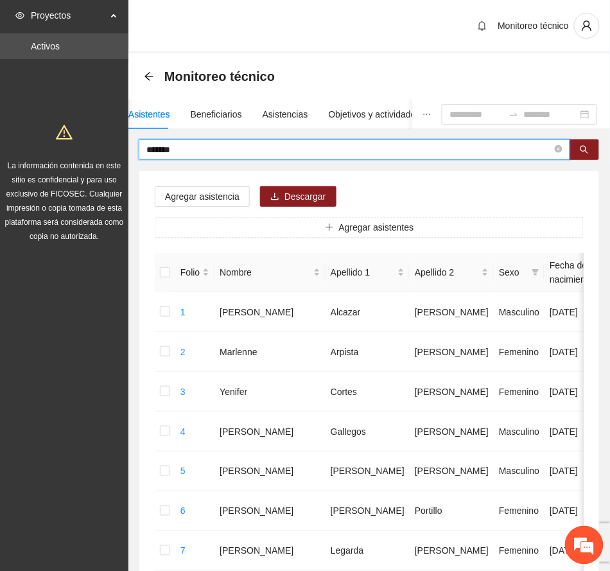
drag, startPoint x: 189, startPoint y: 144, endPoint x: 41, endPoint y: 150, distance: 147.9
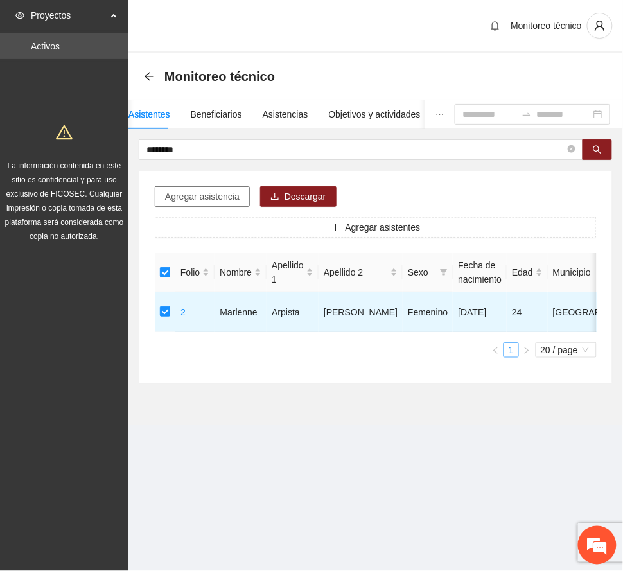
click at [220, 195] on span "Agregar asistencia" at bounding box center [202, 197] width 75 height 14
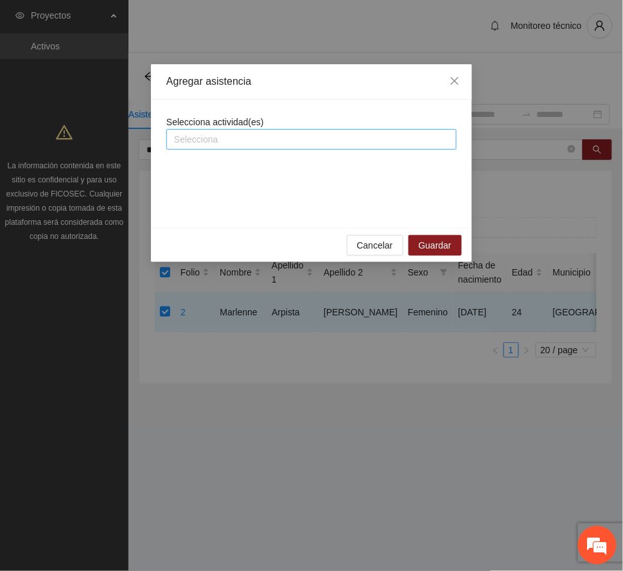
click at [319, 143] on div at bounding box center [312, 139] width 284 height 15
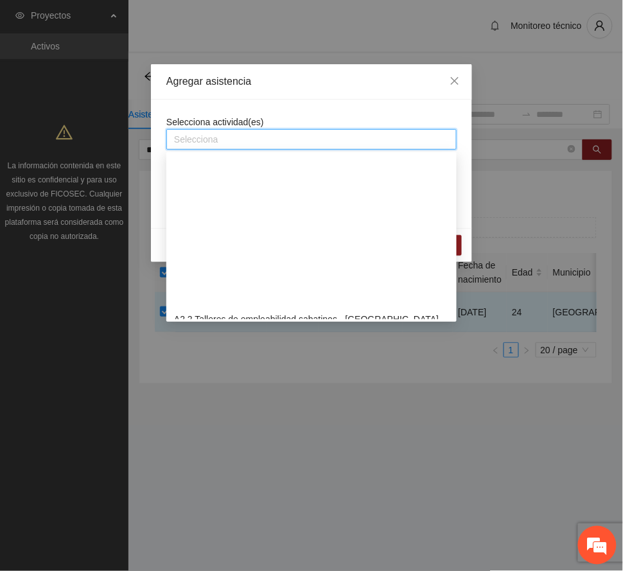
scroll to position [428, 0]
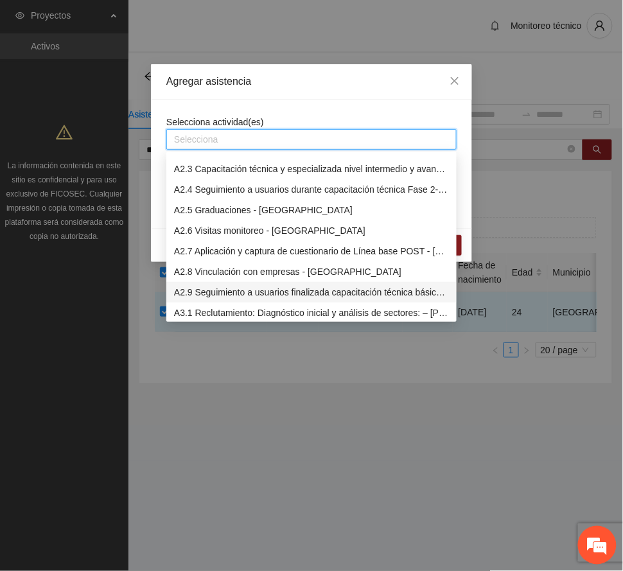
click at [343, 292] on div "A2.9 Seguimiento a usuarios finalizada capacitación técnica básica - [GEOGRAPHI…" at bounding box center [311, 292] width 275 height 14
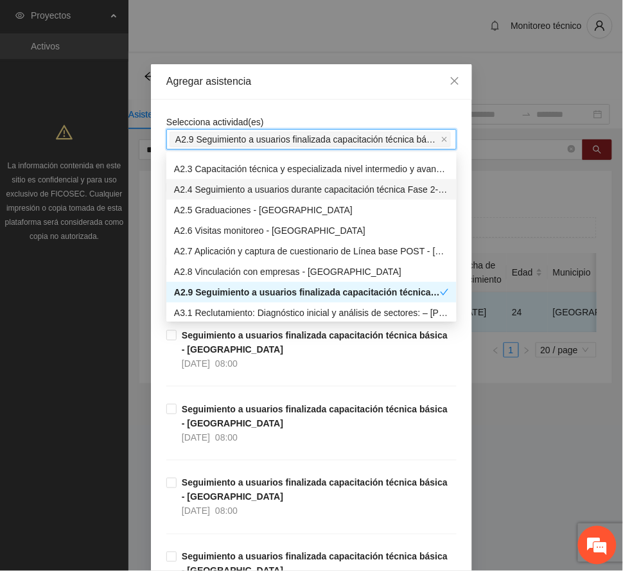
click at [340, 82] on div "Agregar asistencia" at bounding box center [311, 82] width 290 height 14
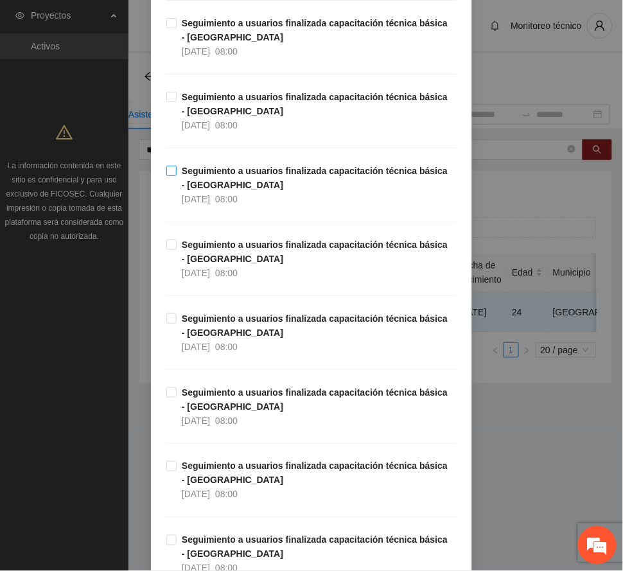
scroll to position [12700, 0]
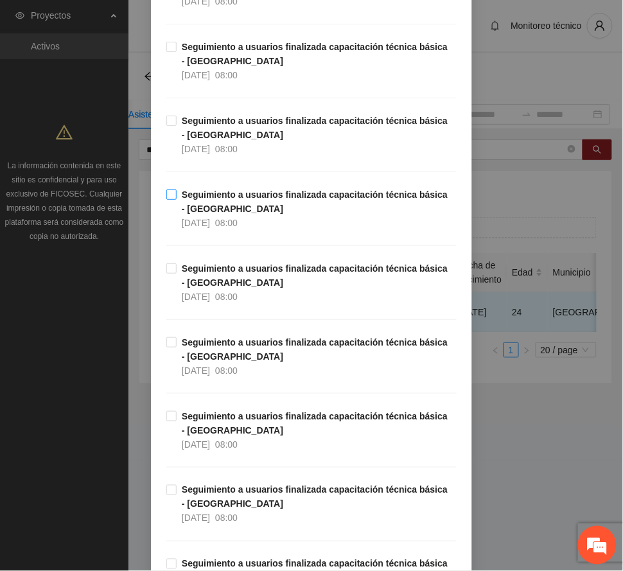
click at [218, 214] on strong "Seguimiento a usuarios finalizada capacitación técnica básica - [GEOGRAPHIC_DAT…" at bounding box center [315, 202] width 266 height 24
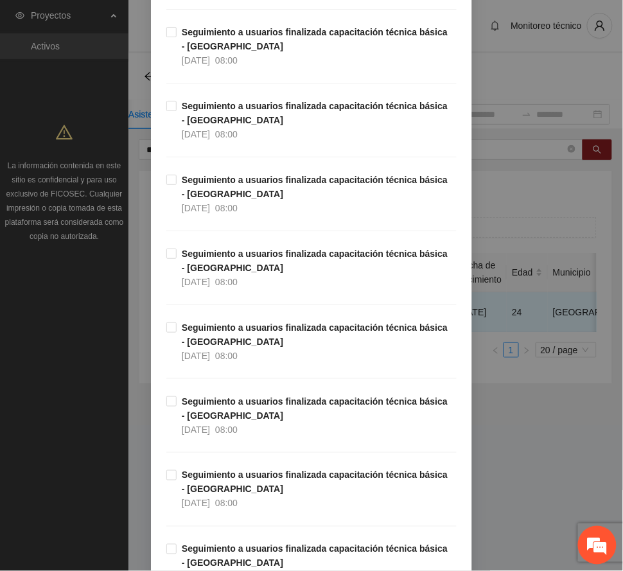
scroll to position [11929, 0]
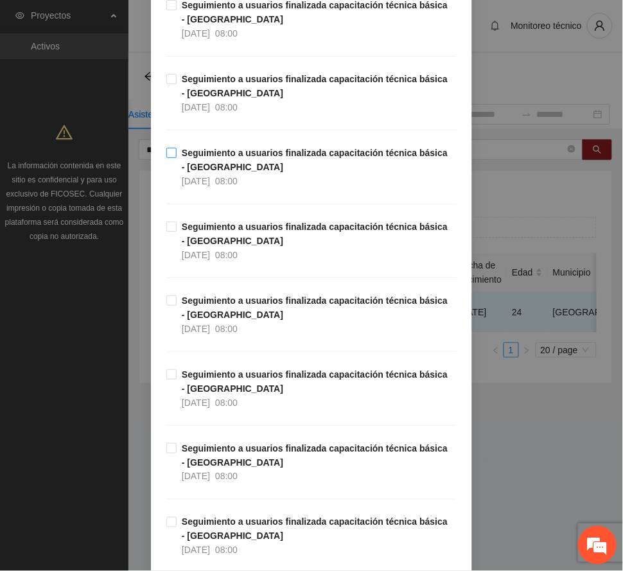
click at [222, 188] on span "Seguimiento a usuarios finalizada capacitación técnica básica - [GEOGRAPHIC_DAT…" at bounding box center [317, 167] width 280 height 42
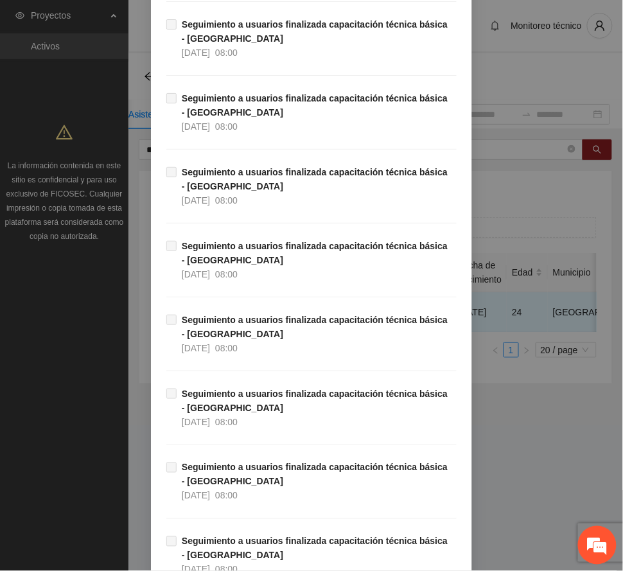
scroll to position [18970, 0]
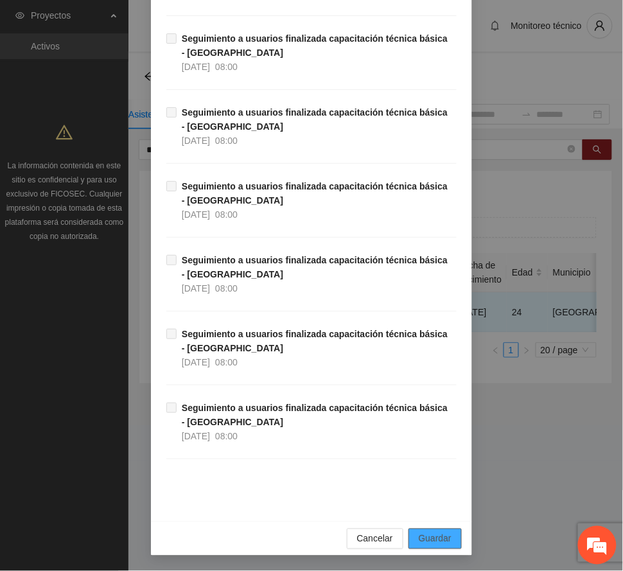
click at [445, 538] on span "Guardar" at bounding box center [435, 539] width 33 height 14
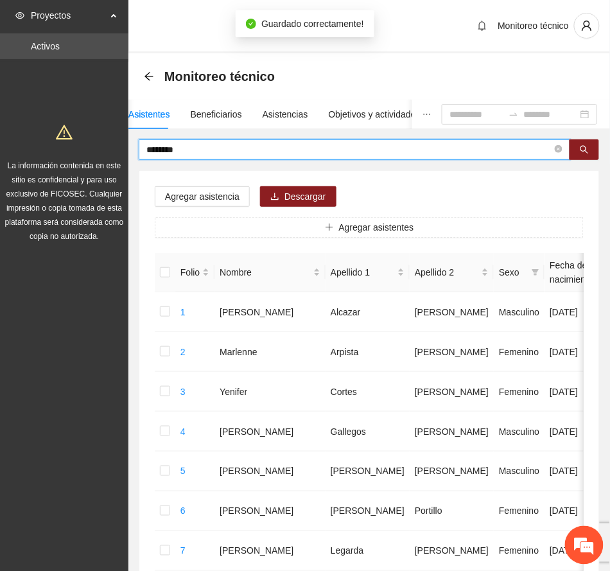
drag, startPoint x: 202, startPoint y: 147, endPoint x: 173, endPoint y: 146, distance: 28.9
click at [173, 146] on input "********" at bounding box center [349, 150] width 406 height 14
drag, startPoint x: 191, startPoint y: 146, endPoint x: 132, endPoint y: 144, distance: 58.5
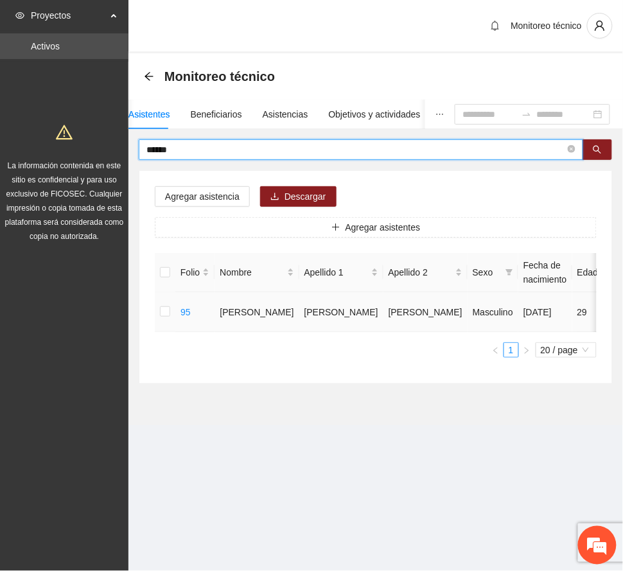
click at [159, 314] on td at bounding box center [165, 312] width 21 height 40
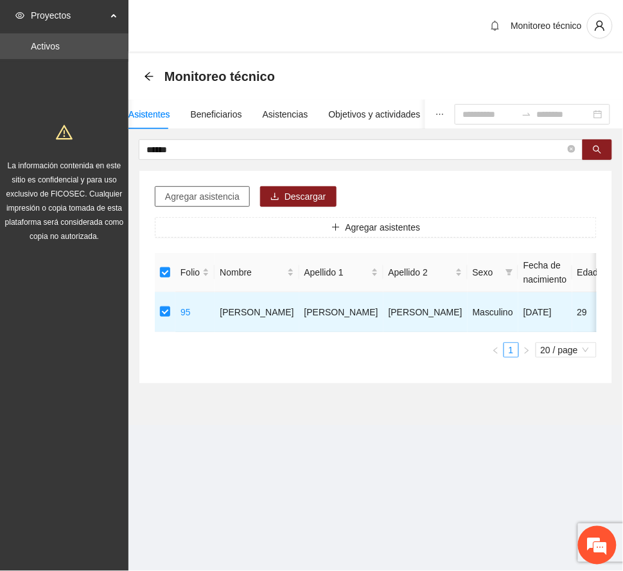
click at [209, 194] on span "Agregar asistencia" at bounding box center [202, 197] width 75 height 14
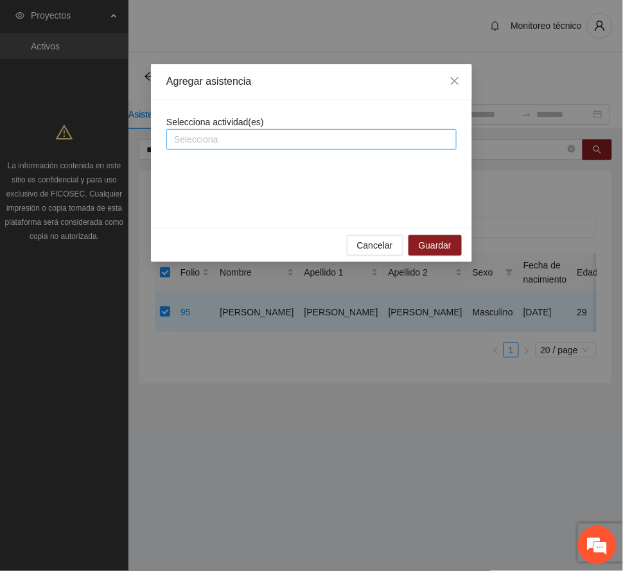
click at [217, 141] on div at bounding box center [312, 139] width 284 height 15
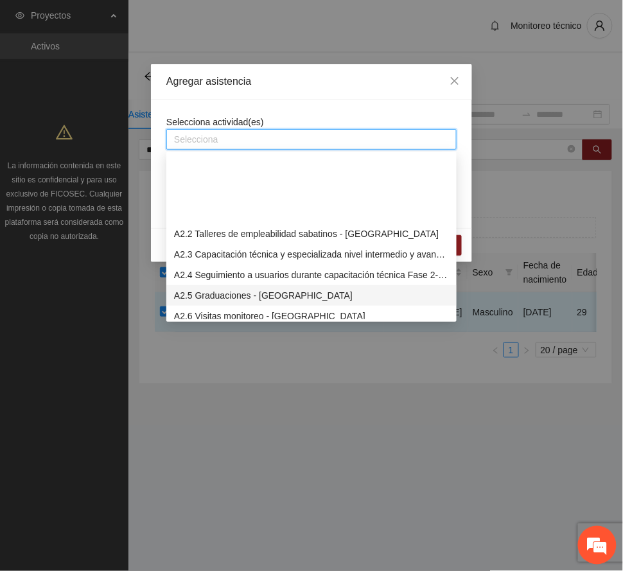
scroll to position [428, 0]
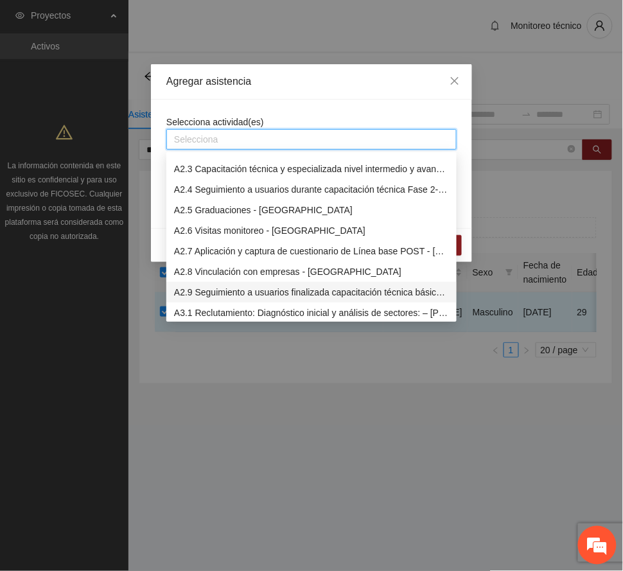
click at [301, 287] on div "A2.9 Seguimiento a usuarios finalizada capacitación técnica básica - [GEOGRAPHI…" at bounding box center [311, 292] width 275 height 14
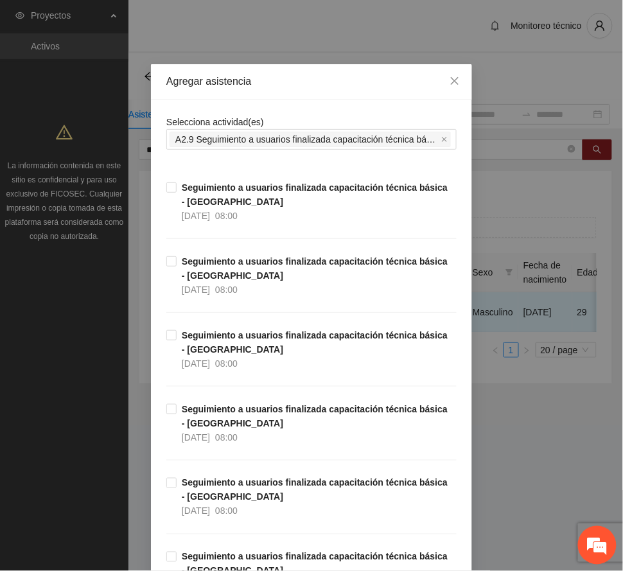
click at [335, 84] on div "Agregar asistencia" at bounding box center [311, 82] width 290 height 14
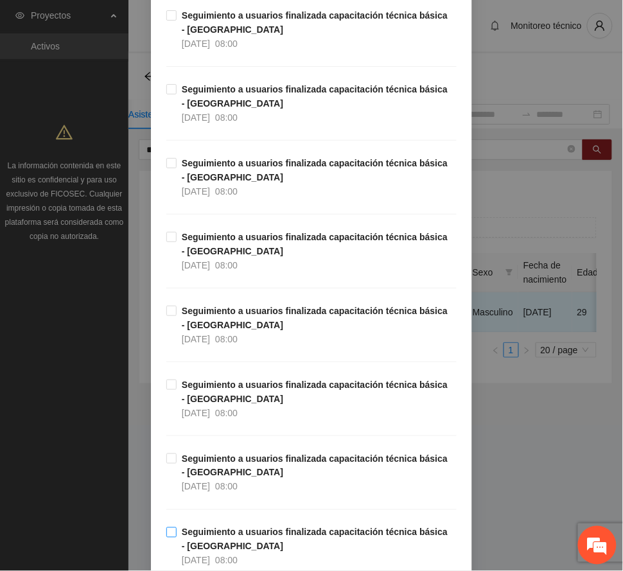
scroll to position [12728, 0]
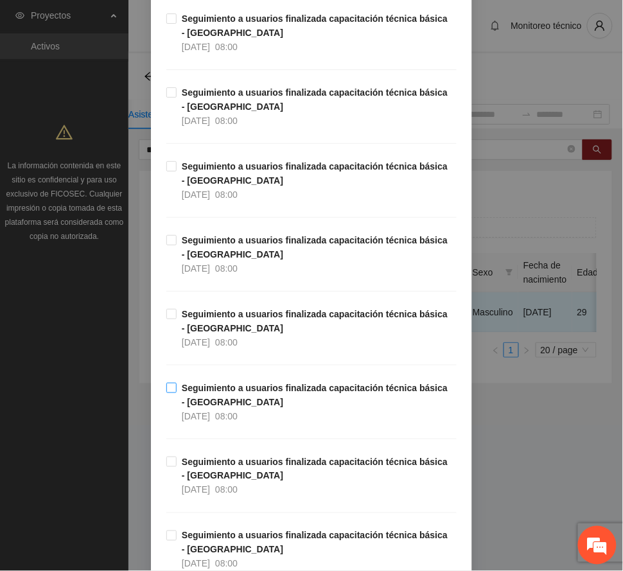
click at [258, 407] on strong "Seguimiento a usuarios finalizada capacitación técnica básica - [GEOGRAPHIC_DAT…" at bounding box center [315, 395] width 266 height 24
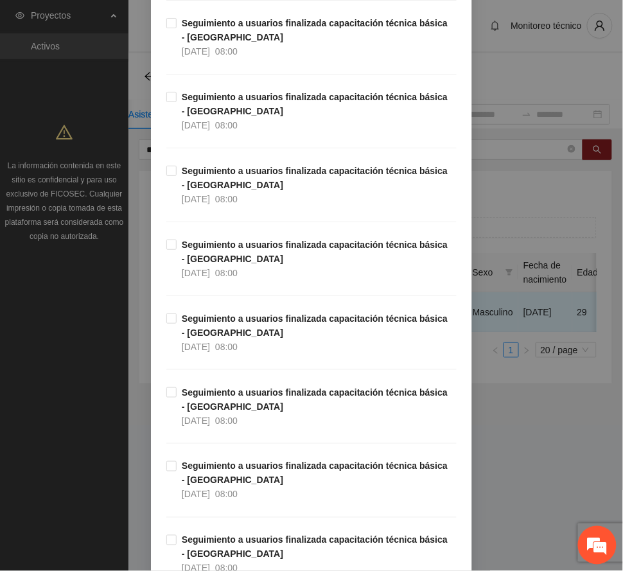
scroll to position [11872, 0]
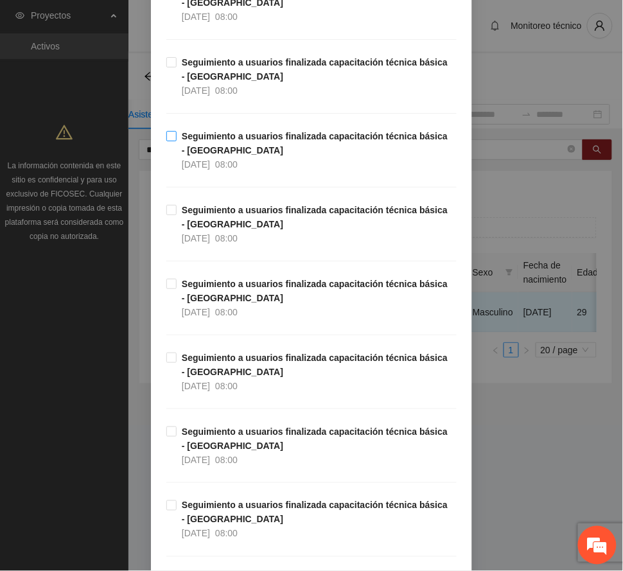
click at [258, 172] on span "Seguimiento a usuarios finalizada capacitación técnica básica - [GEOGRAPHIC_DAT…" at bounding box center [317, 150] width 280 height 42
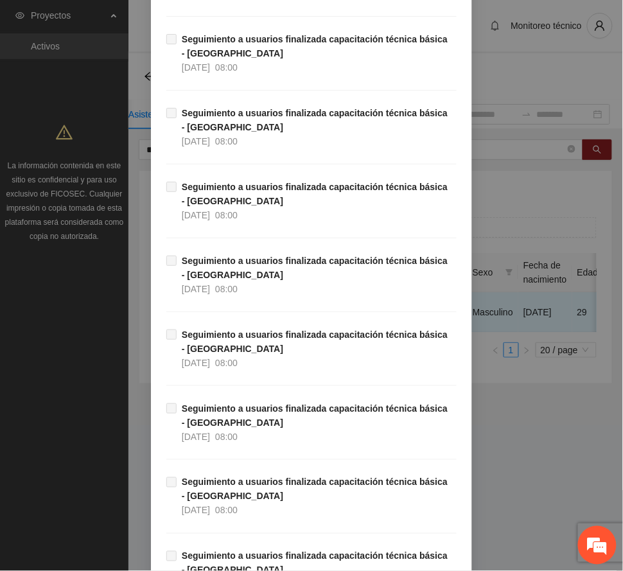
scroll to position [18970, 0]
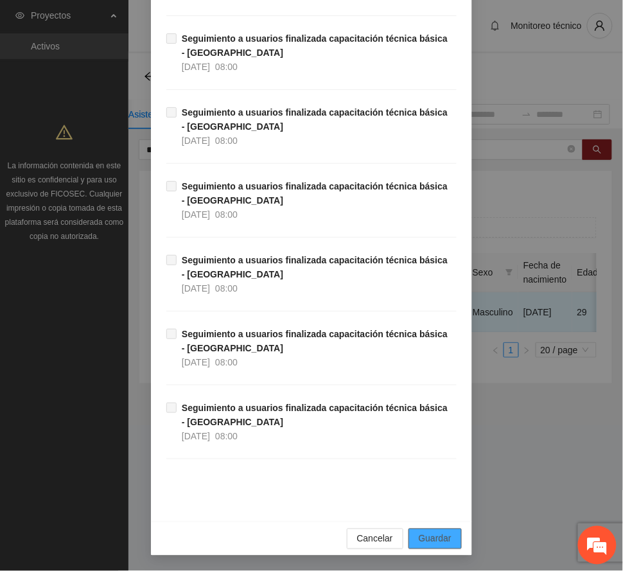
click at [429, 541] on span "Guardar" at bounding box center [435, 539] width 33 height 14
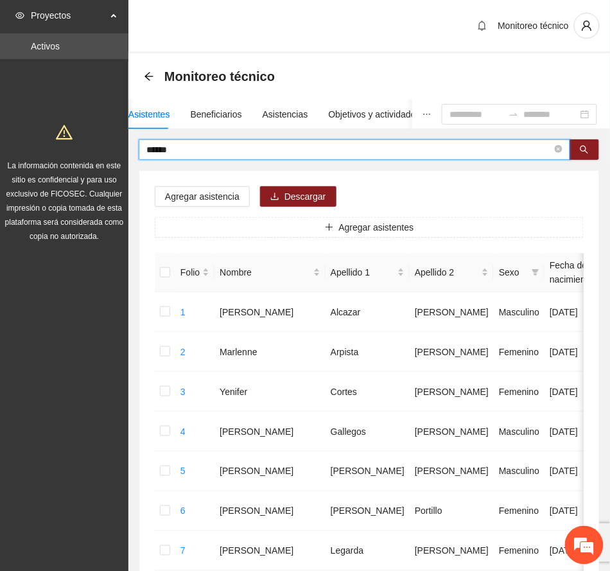
drag, startPoint x: 188, startPoint y: 152, endPoint x: 35, endPoint y: 157, distance: 153.0
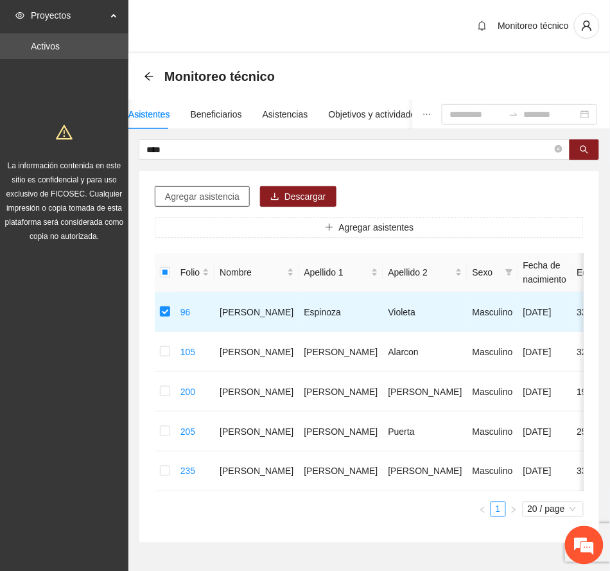
click at [212, 203] on span "Agregar asistencia" at bounding box center [202, 197] width 75 height 14
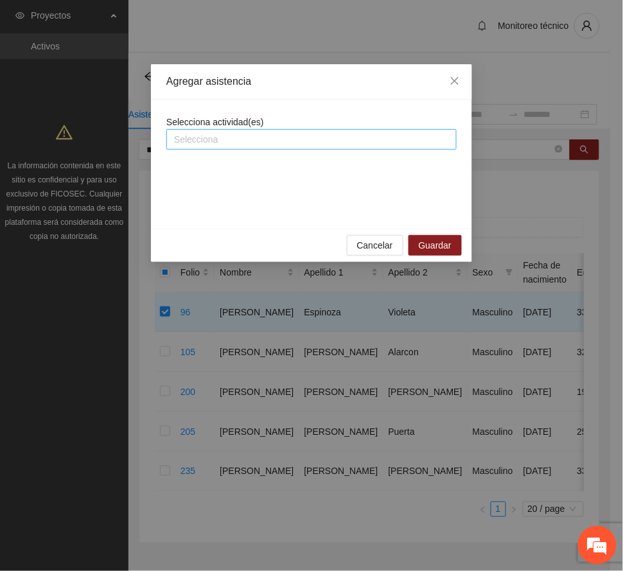
click at [224, 144] on div at bounding box center [312, 139] width 284 height 15
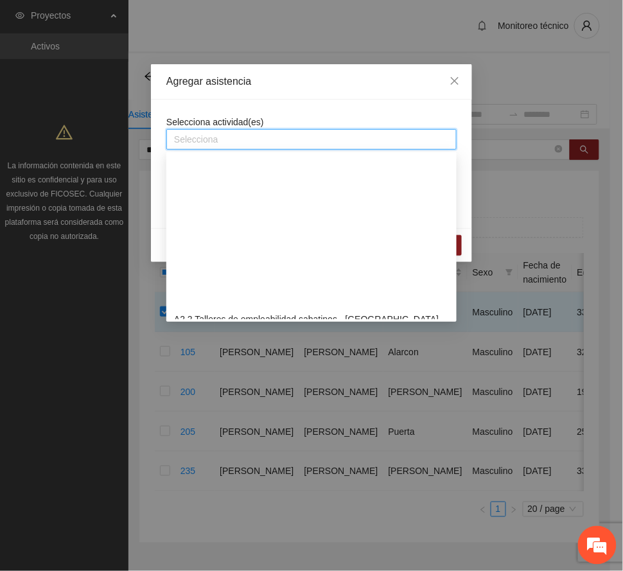
scroll to position [428, 0]
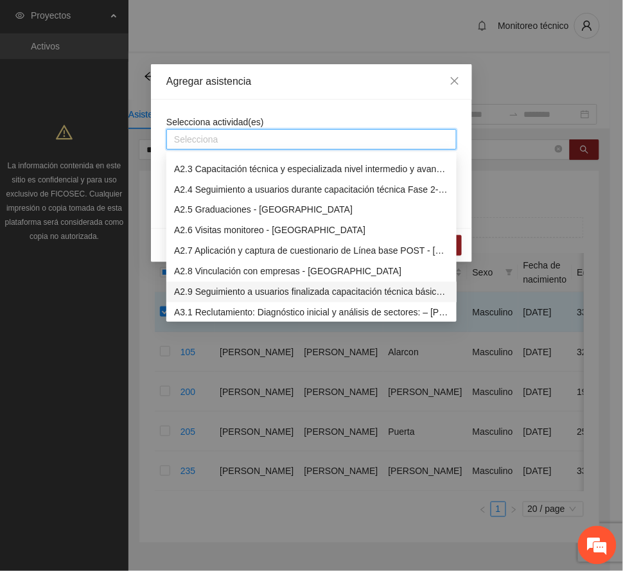
click at [293, 288] on div "A2.9 Seguimiento a usuarios finalizada capacitación técnica básica - [GEOGRAPHI…" at bounding box center [311, 292] width 275 height 14
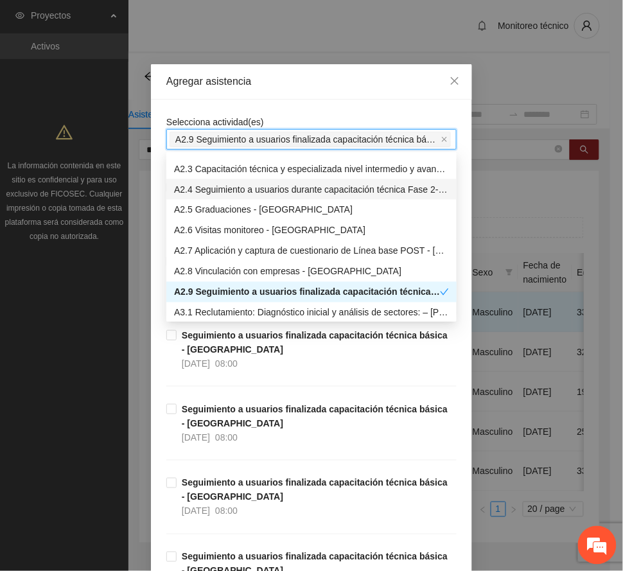
click at [324, 91] on div "Agregar asistencia" at bounding box center [311, 81] width 321 height 35
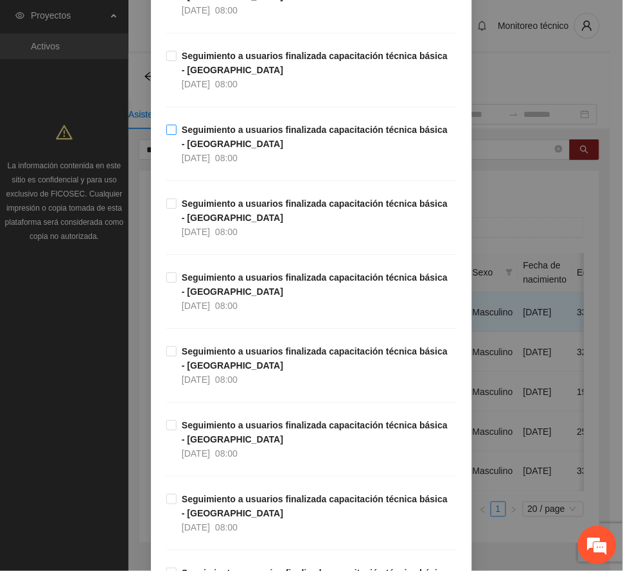
scroll to position [12828, 0]
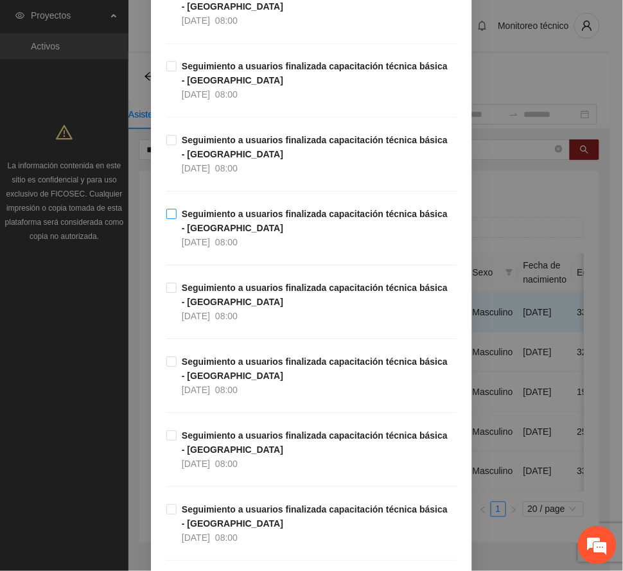
click at [216, 233] on strong "Seguimiento a usuarios finalizada capacitación técnica básica - [GEOGRAPHIC_DAT…" at bounding box center [315, 221] width 266 height 24
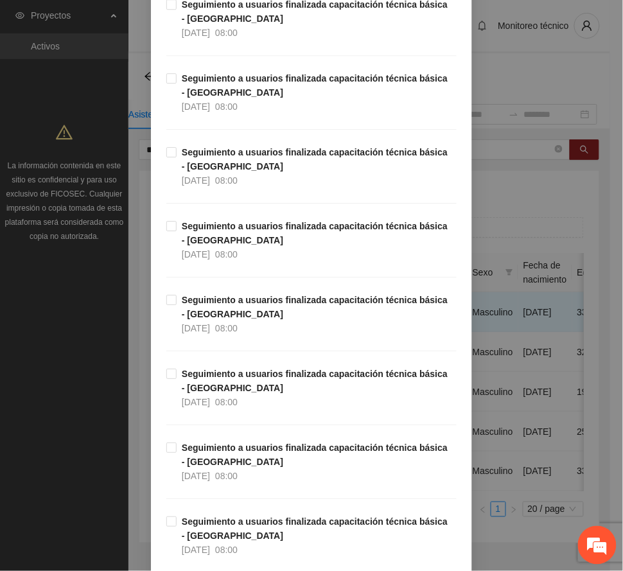
scroll to position [11886, 0]
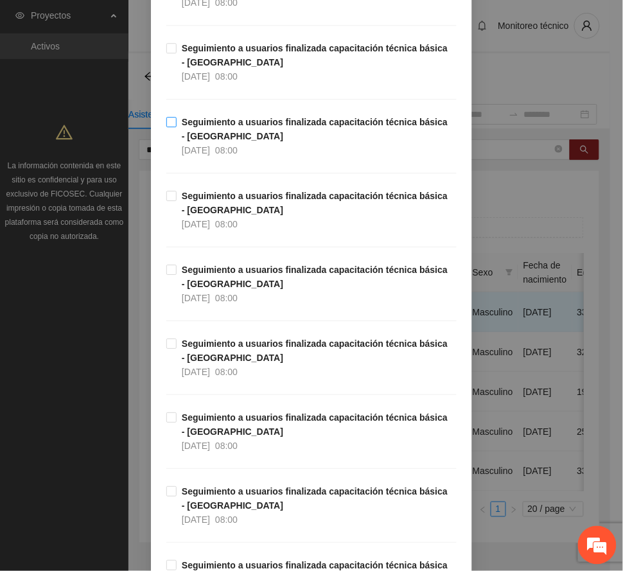
click at [256, 157] on span "Seguimiento a usuarios finalizada capacitación técnica básica - [GEOGRAPHIC_DAT…" at bounding box center [317, 136] width 280 height 42
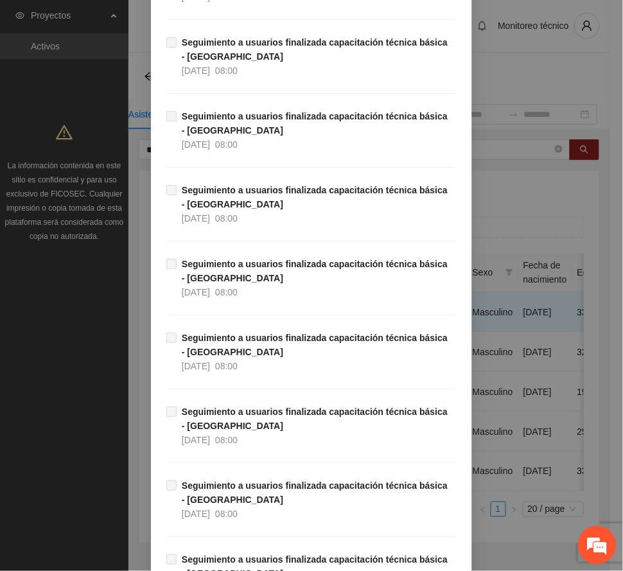
scroll to position [18970, 0]
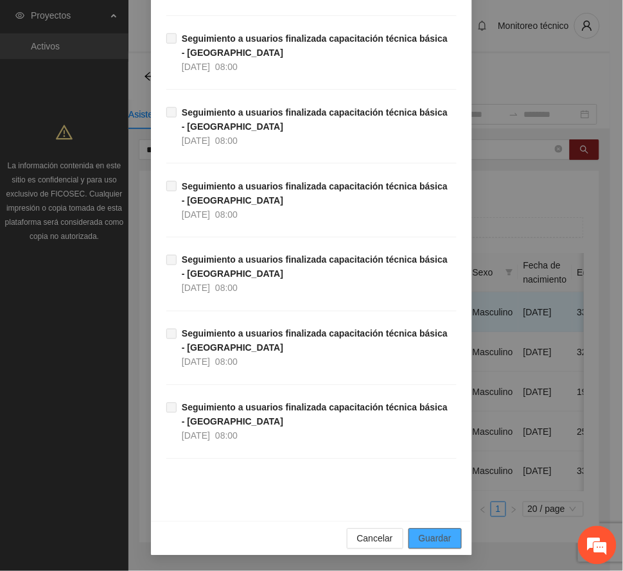
click at [421, 535] on span "Guardar" at bounding box center [435, 539] width 33 height 14
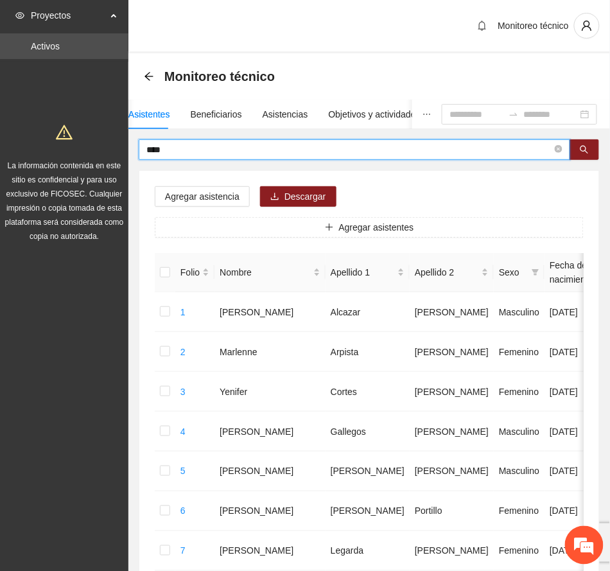
drag, startPoint x: 191, startPoint y: 149, endPoint x: 49, endPoint y: 131, distance: 143.7
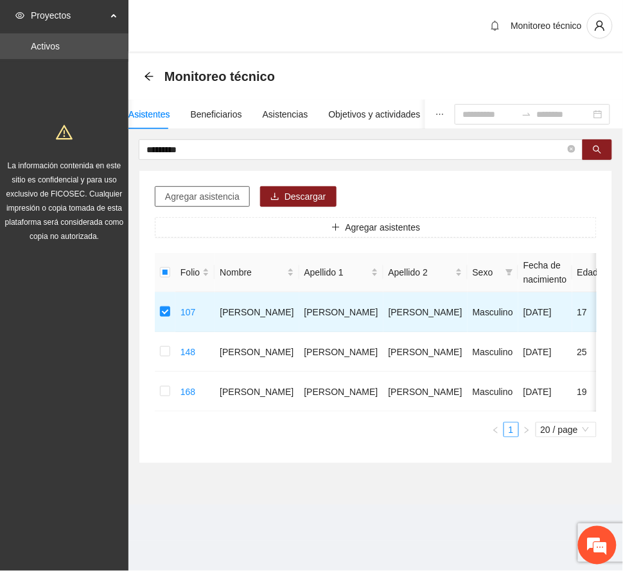
click at [230, 195] on span "Agregar asistencia" at bounding box center [202, 197] width 75 height 14
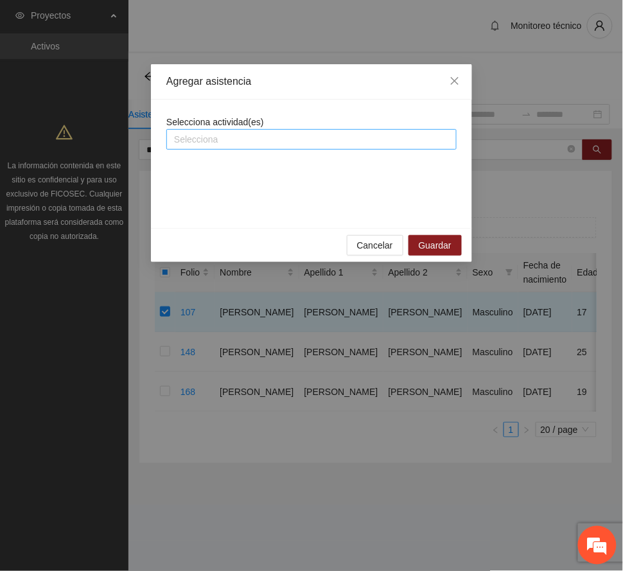
click at [248, 145] on div at bounding box center [312, 139] width 284 height 15
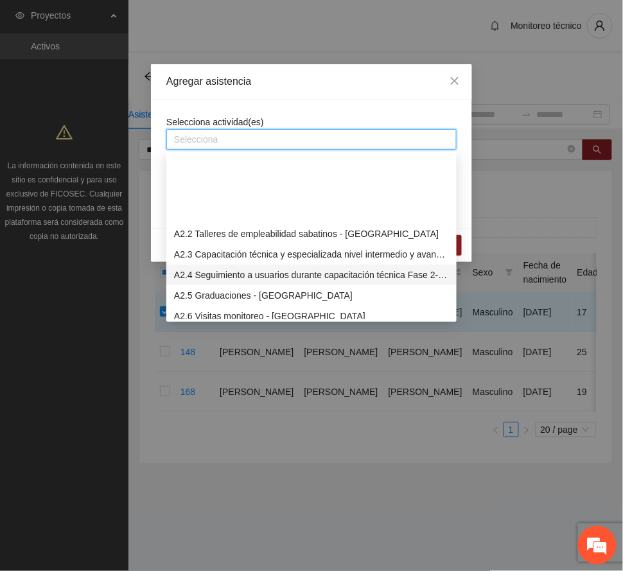
scroll to position [428, 0]
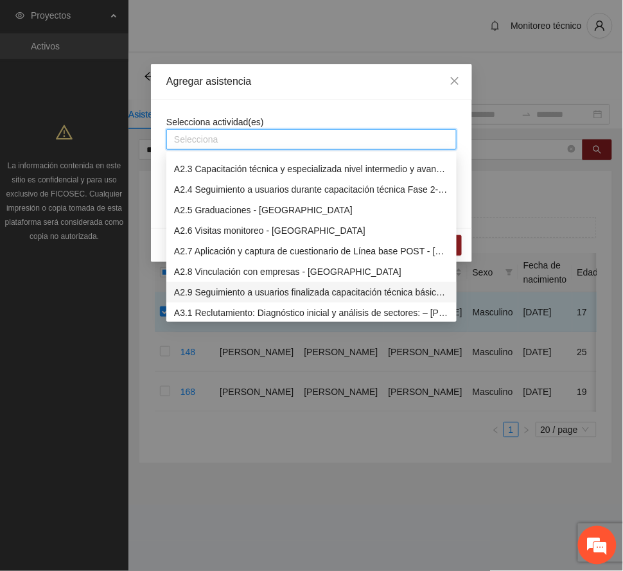
click at [283, 290] on div "A2.9 Seguimiento a usuarios finalizada capacitación técnica básica - [GEOGRAPHI…" at bounding box center [311, 292] width 275 height 14
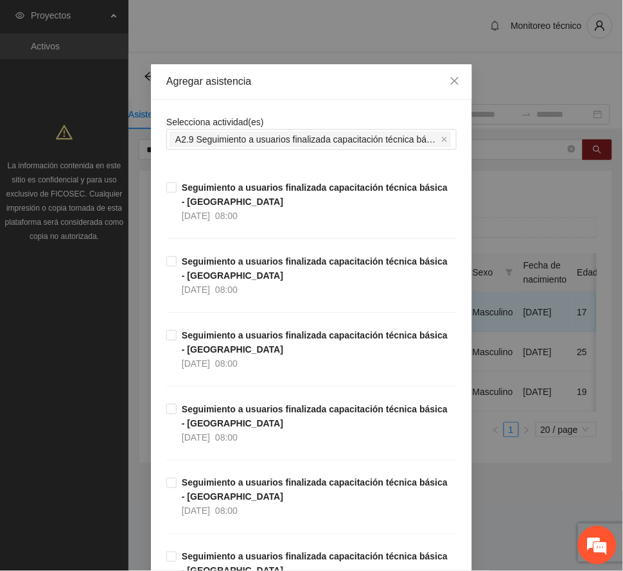
drag, startPoint x: 320, startPoint y: 82, endPoint x: 488, endPoint y: 98, distance: 169.0
click at [320, 81] on div "Agregar asistencia" at bounding box center [311, 82] width 290 height 14
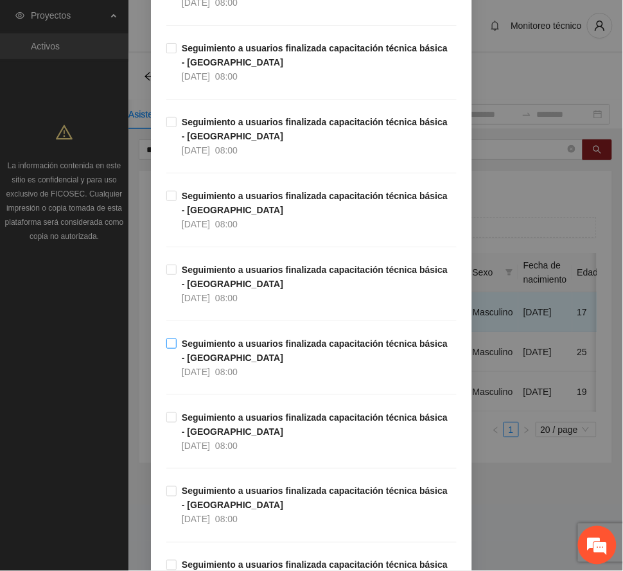
scroll to position [12373, 0]
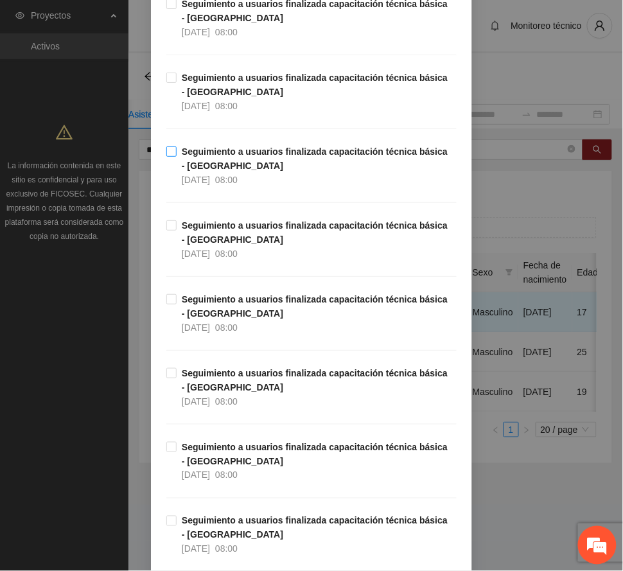
click at [224, 187] on span "Seguimiento a usuarios finalizada capacitación técnica básica - [GEOGRAPHIC_DAT…" at bounding box center [317, 166] width 280 height 42
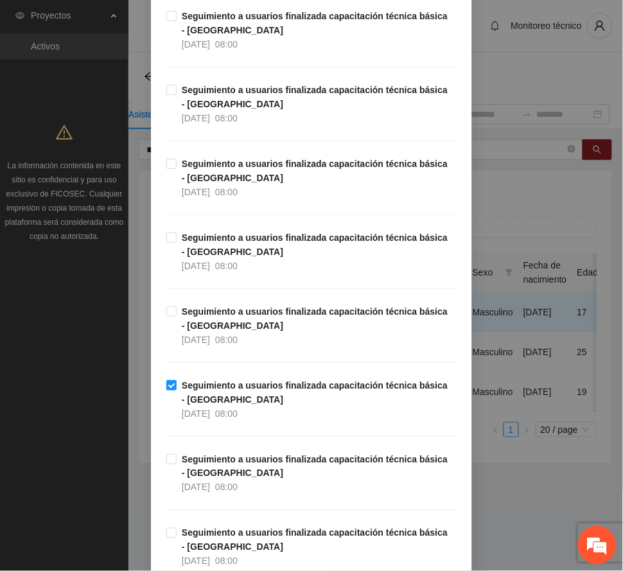
scroll to position [12031, 0]
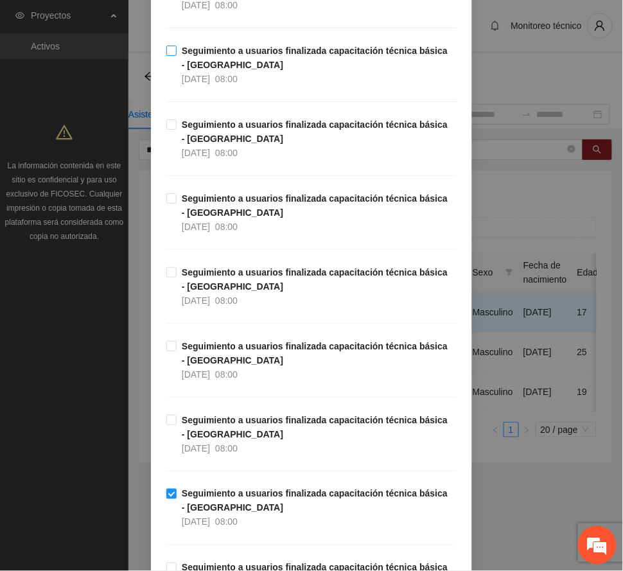
click at [219, 86] on span "Seguimiento a usuarios finalizada capacitación técnica básica - [GEOGRAPHIC_DAT…" at bounding box center [317, 65] width 280 height 42
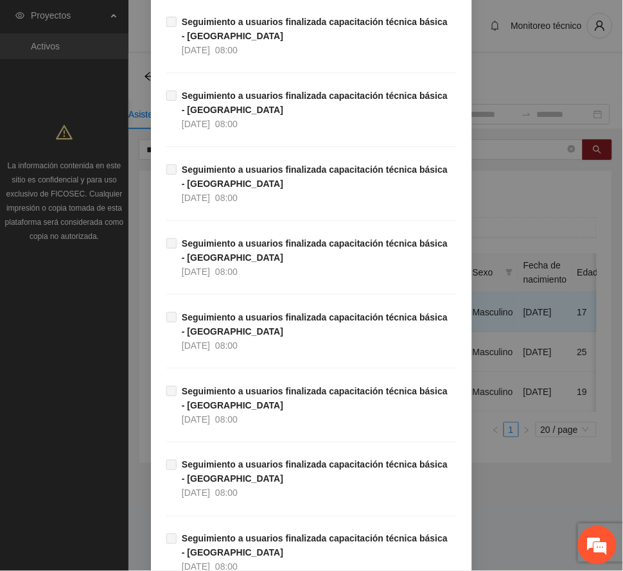
scroll to position [18970, 0]
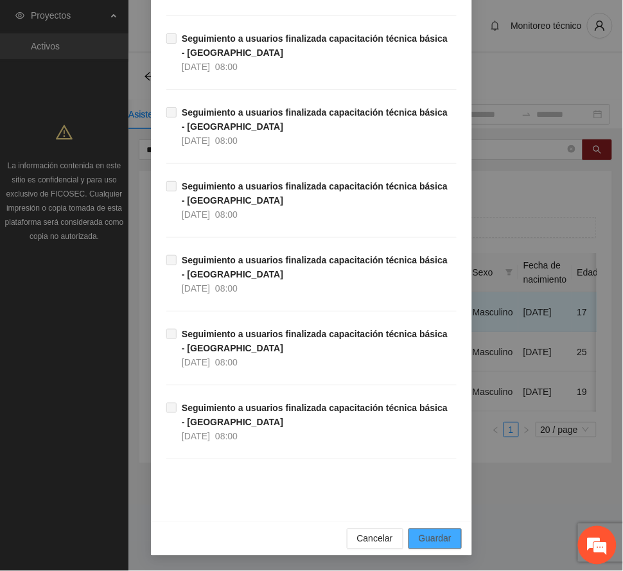
click at [432, 536] on span "Guardar" at bounding box center [435, 539] width 33 height 14
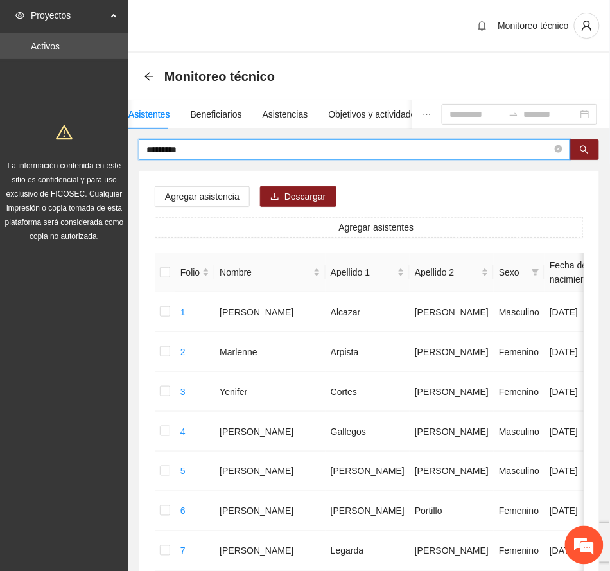
drag, startPoint x: 208, startPoint y: 146, endPoint x: 45, endPoint y: 173, distance: 165.3
type input "********"
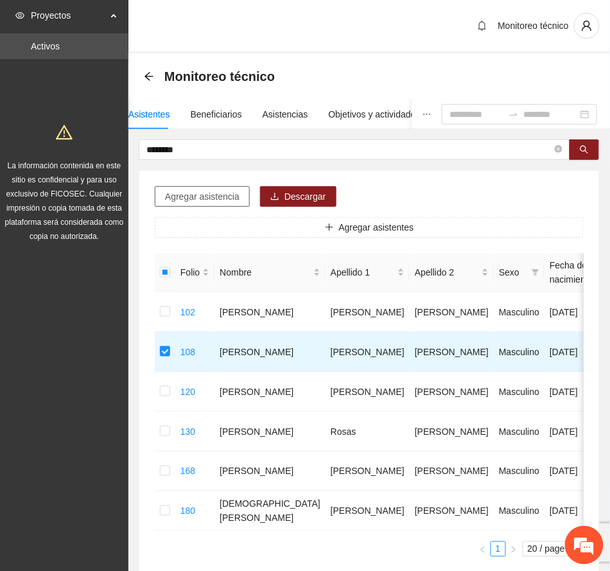
click at [208, 191] on span "Agregar asistencia" at bounding box center [202, 197] width 75 height 14
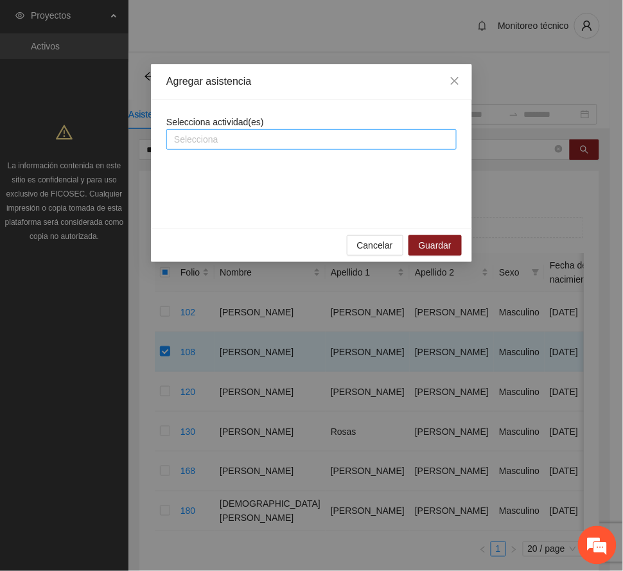
click at [234, 135] on div at bounding box center [312, 139] width 284 height 15
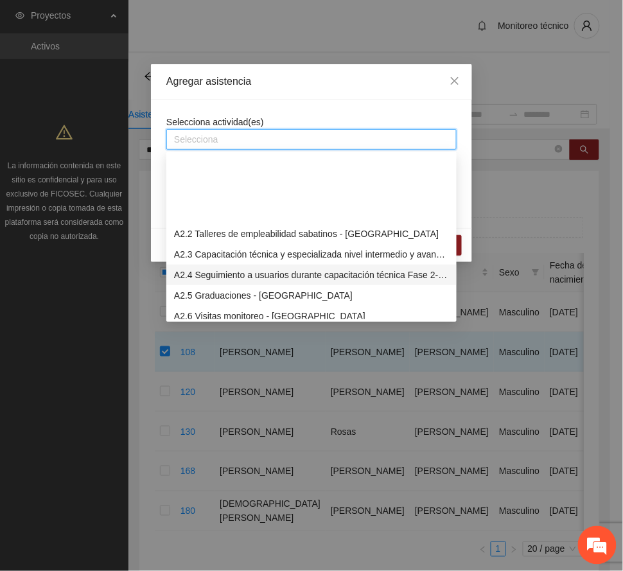
scroll to position [428, 0]
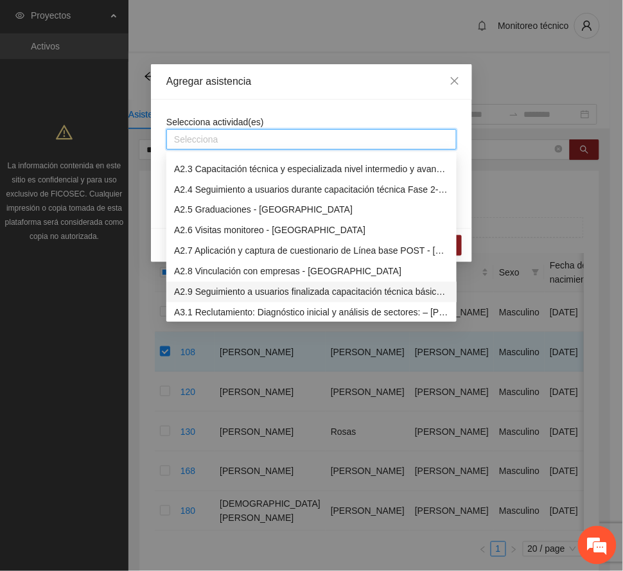
click at [328, 290] on div "A2.9 Seguimiento a usuarios finalizada capacitación técnica básica - [GEOGRAPHI…" at bounding box center [311, 292] width 275 height 14
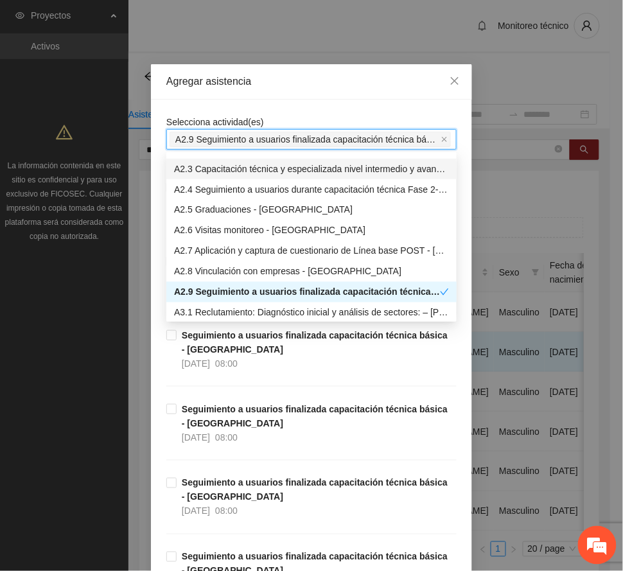
click at [348, 86] on div "Agregar asistencia" at bounding box center [311, 82] width 290 height 14
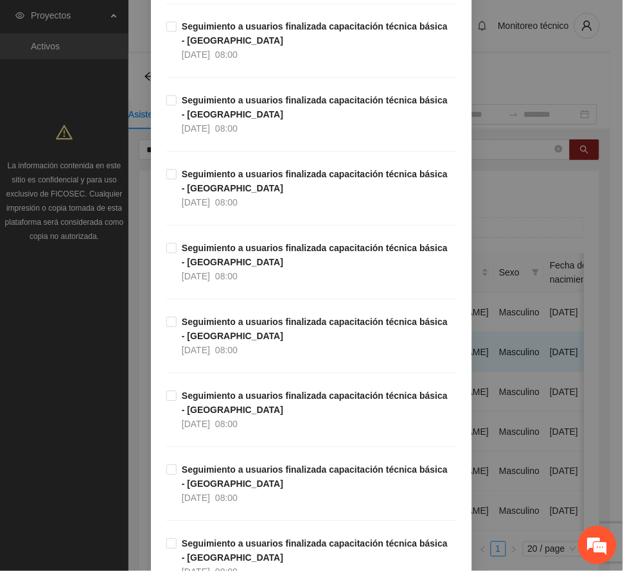
scroll to position [12720, 0]
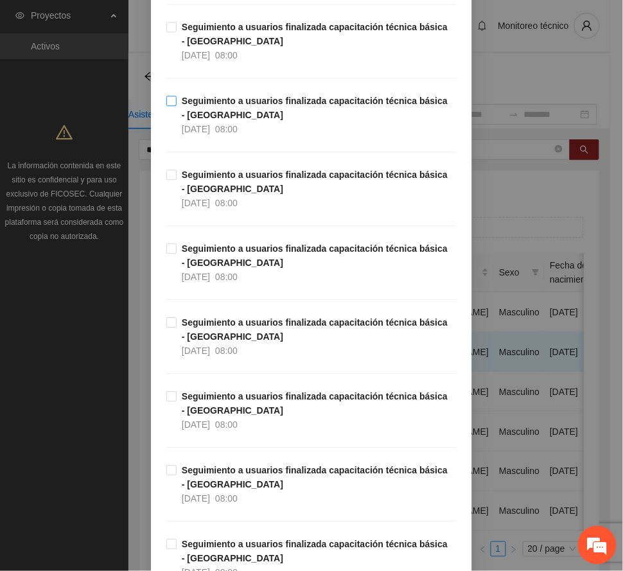
click at [214, 120] on strong "Seguimiento a usuarios finalizada capacitación técnica básica - [GEOGRAPHIC_DAT…" at bounding box center [315, 108] width 266 height 24
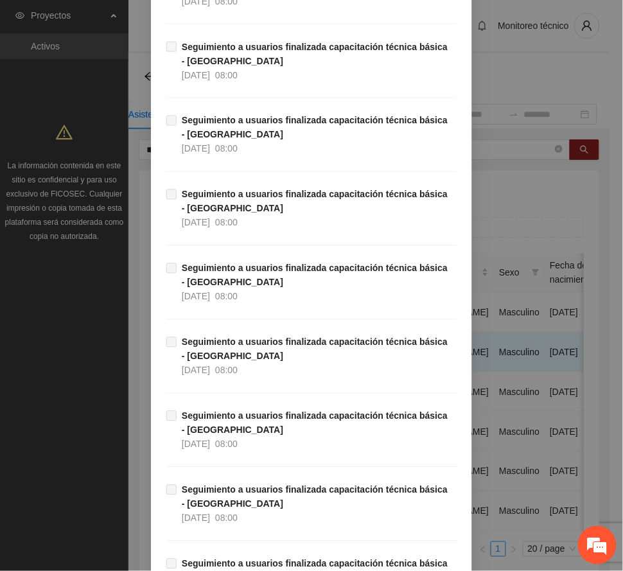
scroll to position [18970, 0]
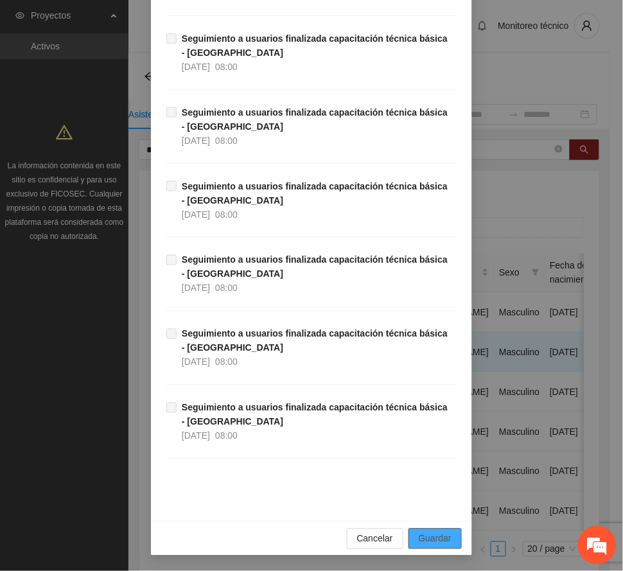
drag, startPoint x: 432, startPoint y: 540, endPoint x: 409, endPoint y: 535, distance: 23.6
click at [430, 538] on span "Guardar" at bounding box center [435, 539] width 33 height 14
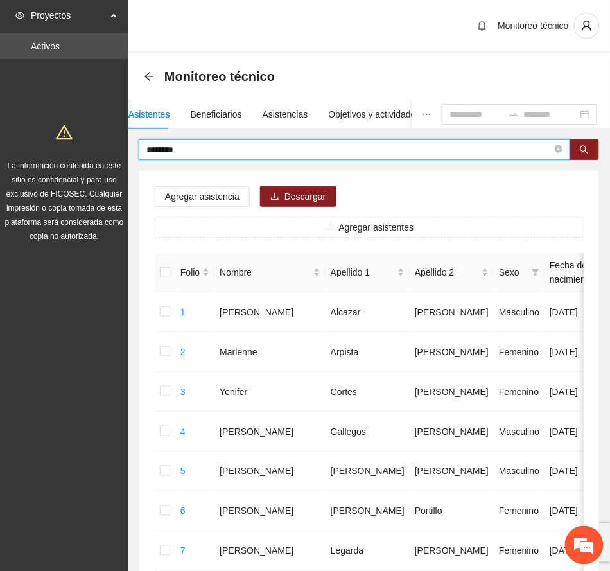
drag, startPoint x: 199, startPoint y: 150, endPoint x: 42, endPoint y: 158, distance: 157.6
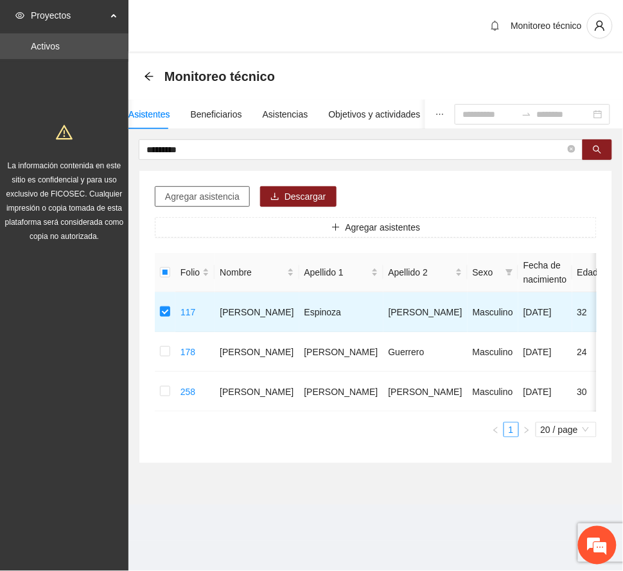
click at [199, 201] on span "Agregar asistencia" at bounding box center [202, 197] width 75 height 14
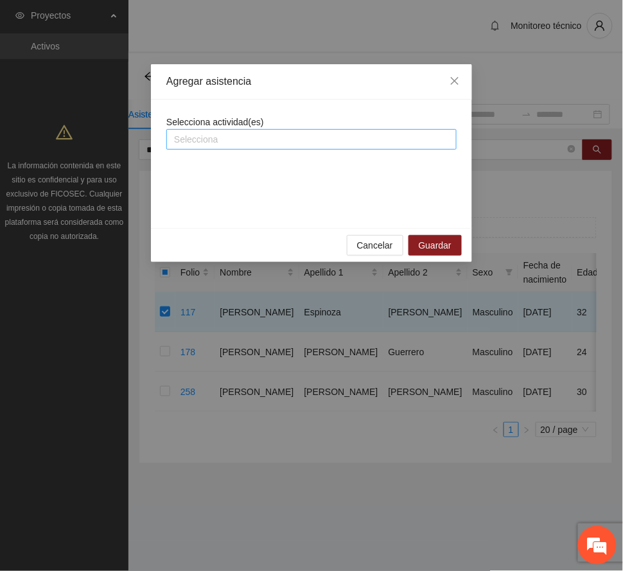
click at [265, 139] on div at bounding box center [312, 139] width 284 height 15
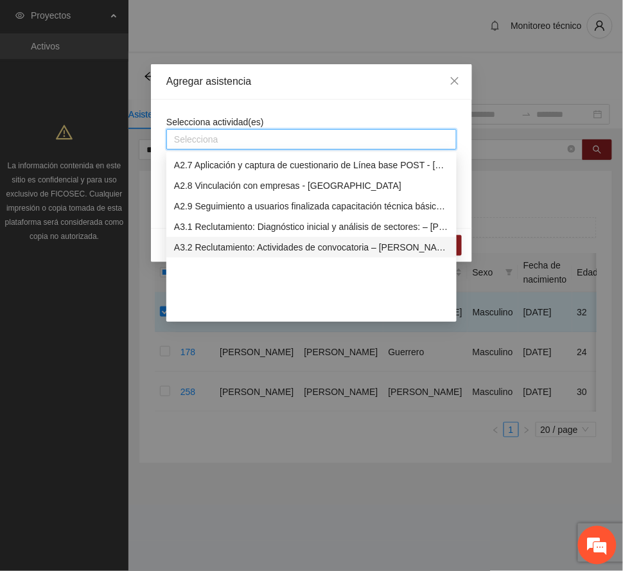
scroll to position [428, 0]
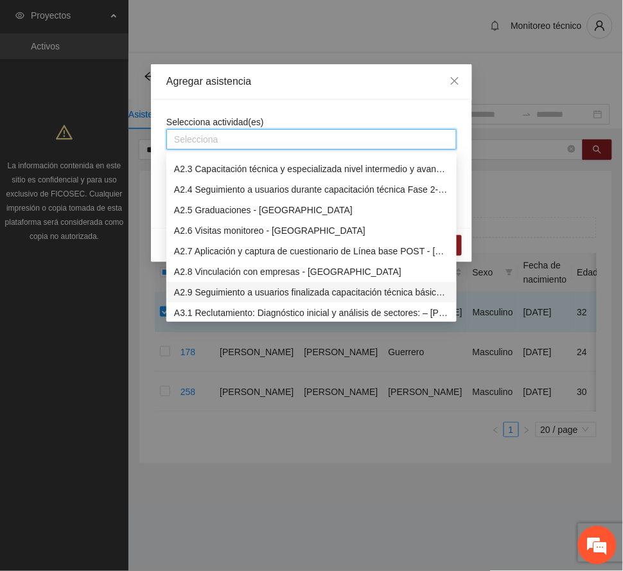
click at [247, 290] on div "A2.9 Seguimiento a usuarios finalizada capacitación técnica básica - [GEOGRAPHI…" at bounding box center [311, 292] width 275 height 14
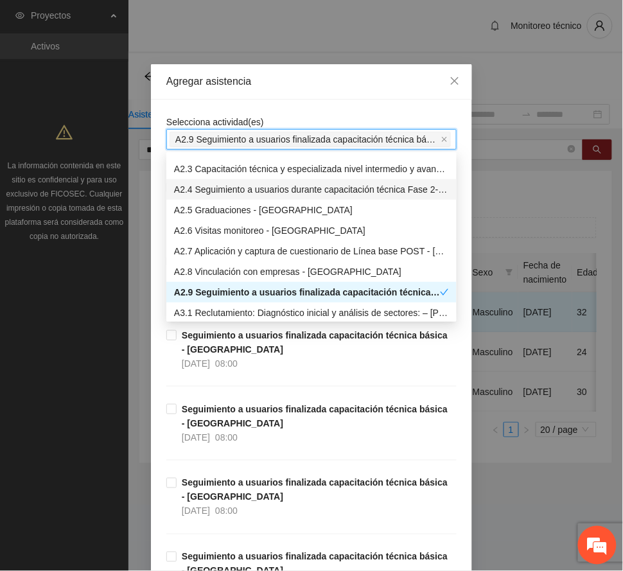
click at [302, 81] on div "Agregar asistencia" at bounding box center [311, 82] width 290 height 14
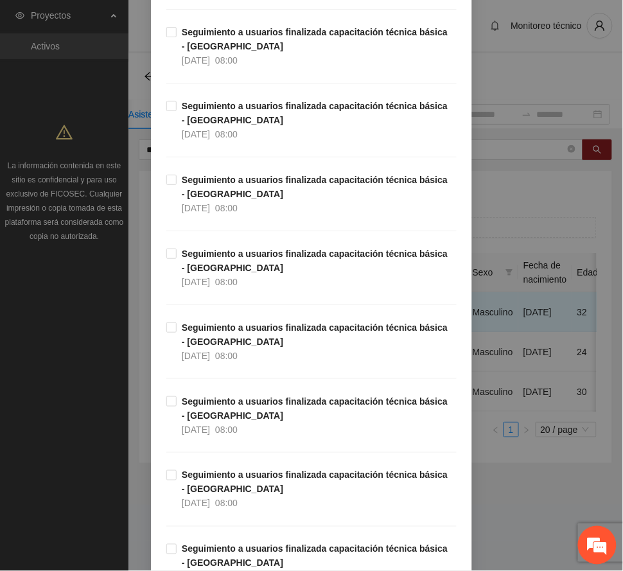
scroll to position [12434, 0]
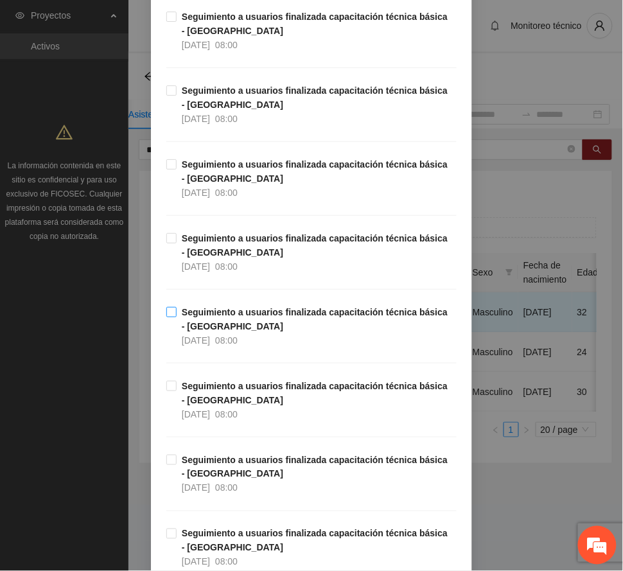
click at [234, 348] on span "Seguimiento a usuarios finalizada capacitación técnica básica - [GEOGRAPHIC_DAT…" at bounding box center [317, 326] width 280 height 42
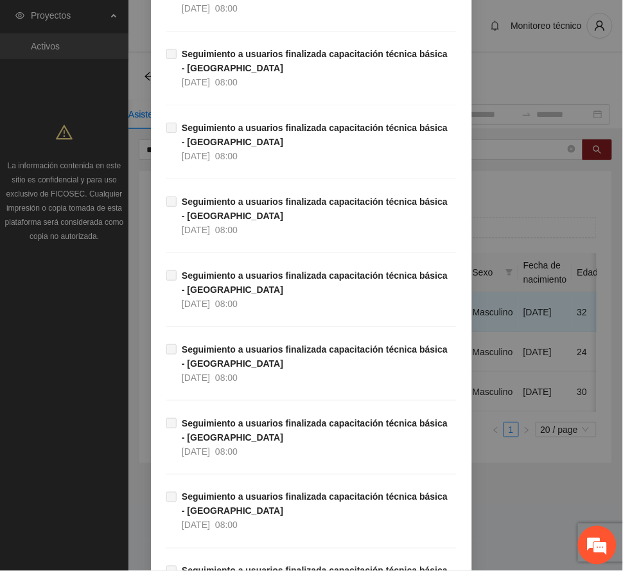
scroll to position [18970, 0]
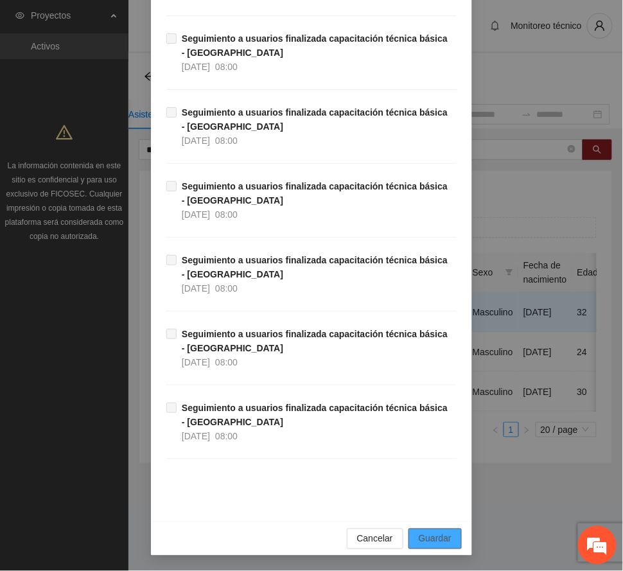
click at [437, 542] on span "Guardar" at bounding box center [435, 539] width 33 height 14
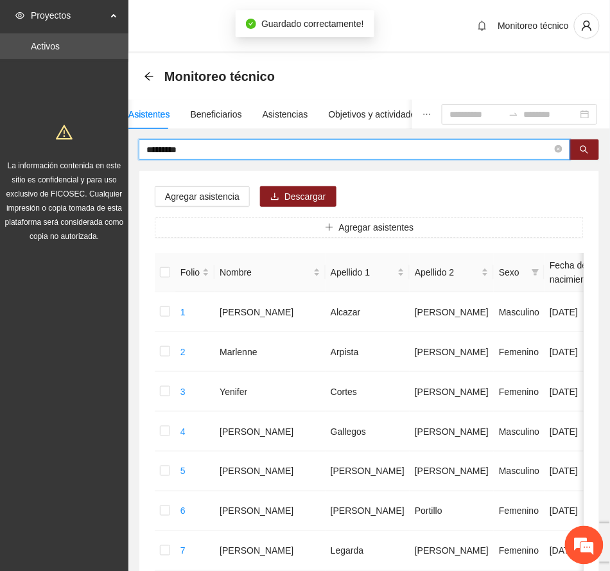
drag, startPoint x: 195, startPoint y: 146, endPoint x: 90, endPoint y: 149, distance: 105.4
type input "*******"
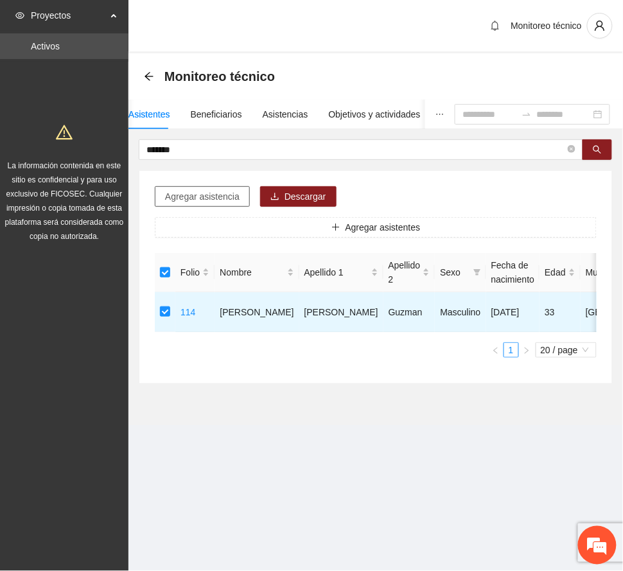
click at [219, 198] on span "Agregar asistencia" at bounding box center [202, 197] width 75 height 14
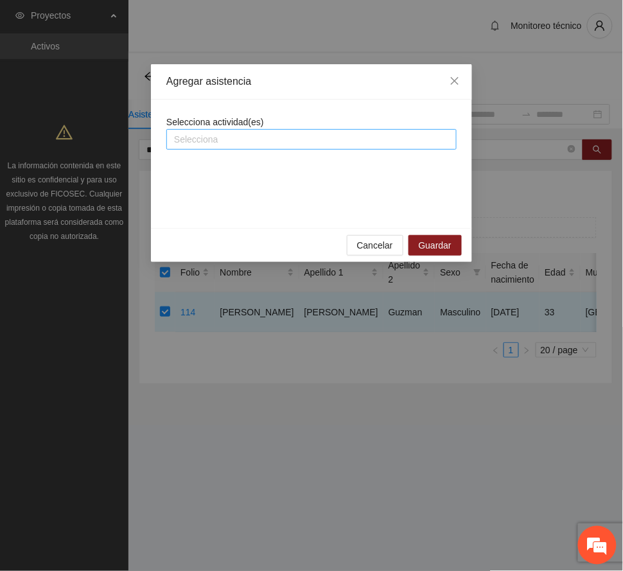
click at [251, 142] on div at bounding box center [312, 139] width 284 height 15
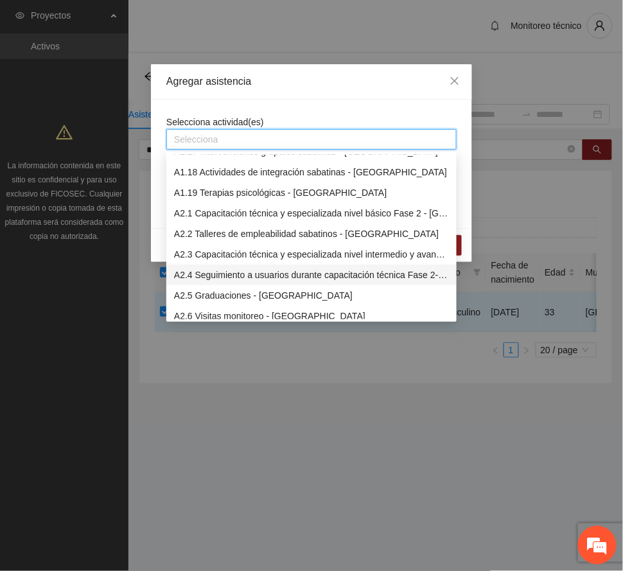
scroll to position [428, 0]
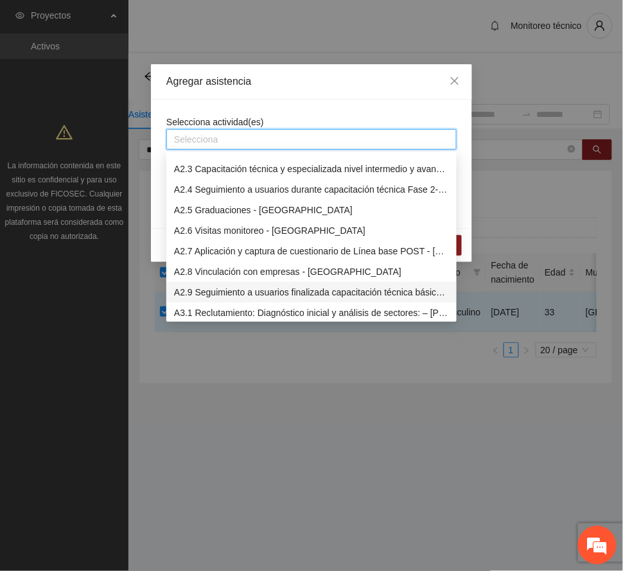
click at [268, 287] on div "A2.9 Seguimiento a usuarios finalizada capacitación técnica básica - [GEOGRAPHI…" at bounding box center [311, 292] width 275 height 14
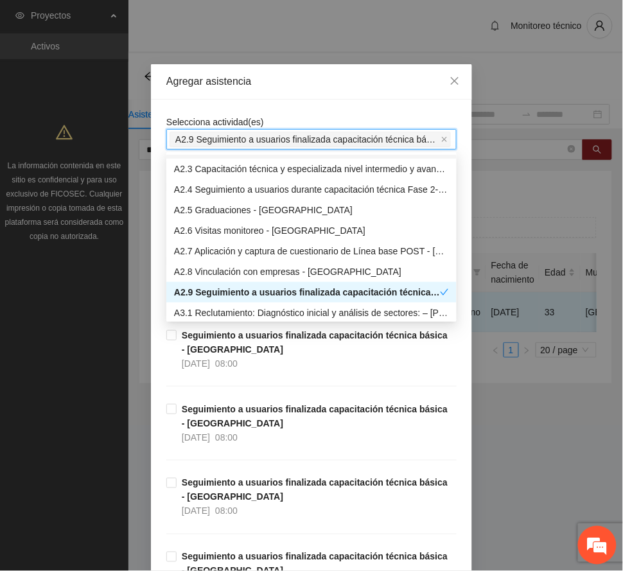
click at [293, 96] on div "Agregar asistencia" at bounding box center [311, 81] width 321 height 35
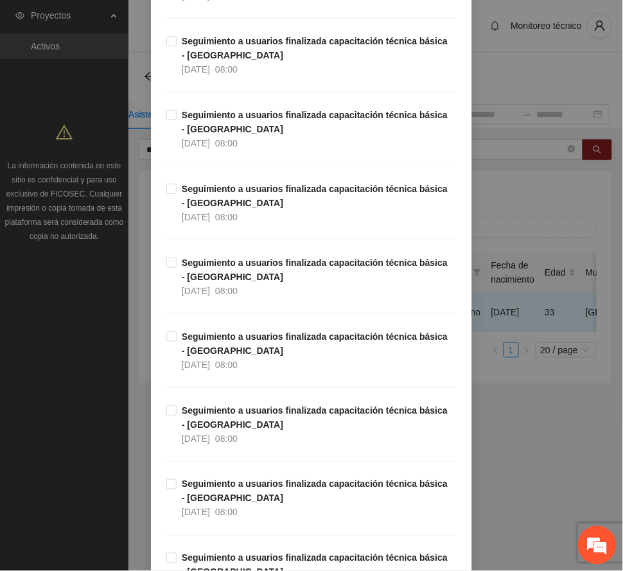
scroll to position [11518, 0]
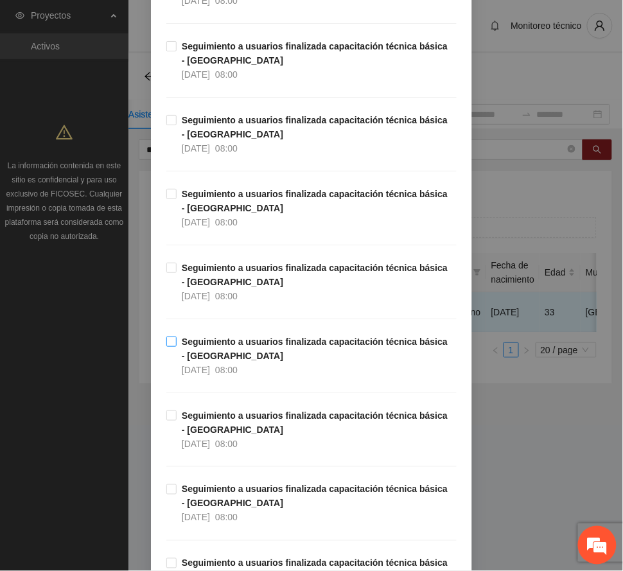
click at [211, 377] on span "Seguimiento a usuarios finalizada capacitación técnica básica - [GEOGRAPHIC_DAT…" at bounding box center [317, 356] width 280 height 42
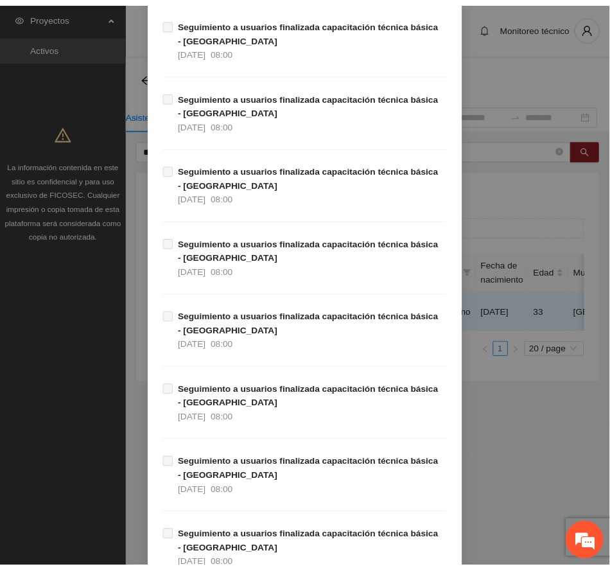
scroll to position [18970, 0]
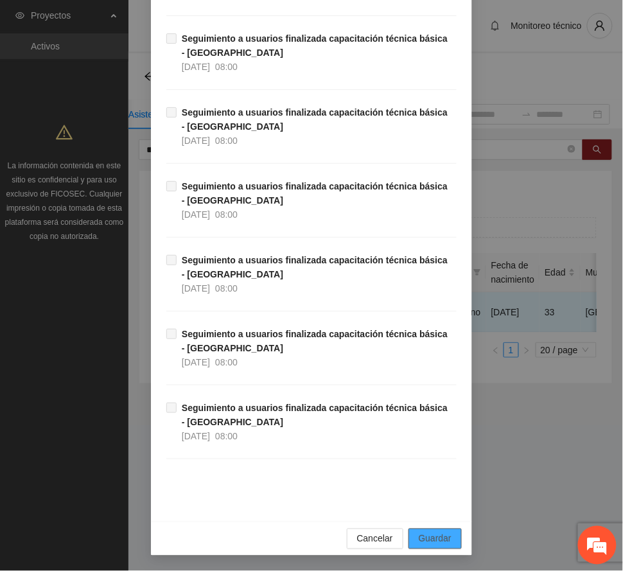
click at [424, 537] on span "Guardar" at bounding box center [435, 539] width 33 height 14
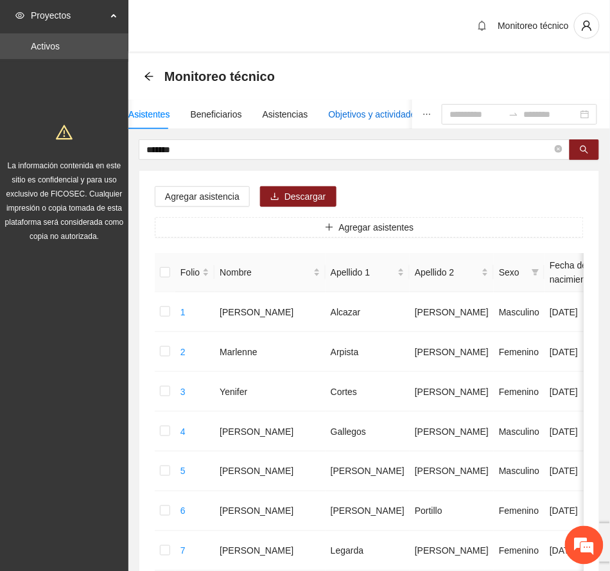
click at [366, 113] on div "Objetivos y actividades" at bounding box center [375, 114] width 92 height 14
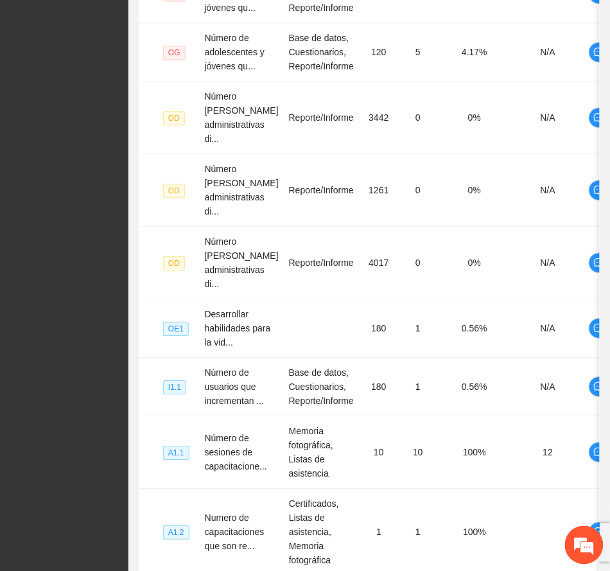
scroll to position [624, 0]
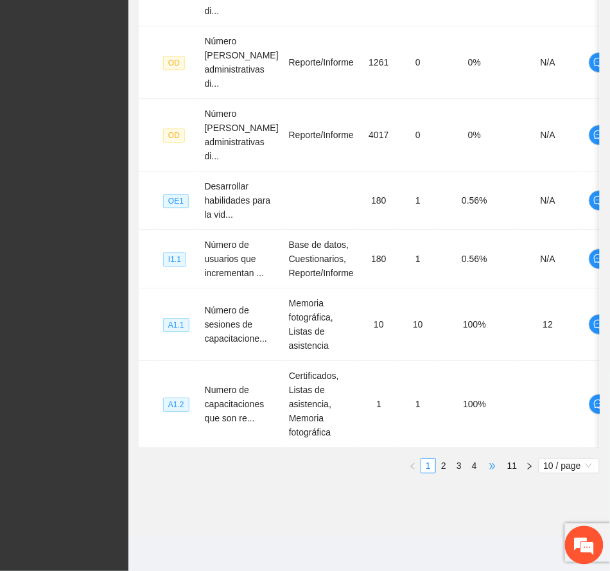
click at [491, 468] on span "•••" at bounding box center [492, 465] width 21 height 15
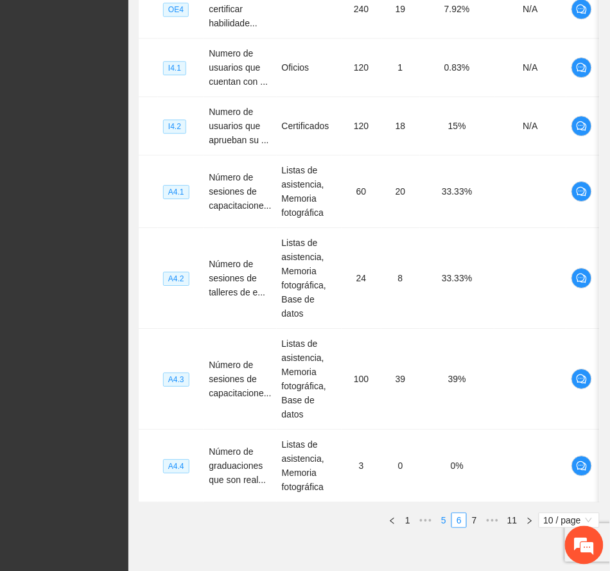
click at [441, 513] on link "5" at bounding box center [444, 520] width 14 height 14
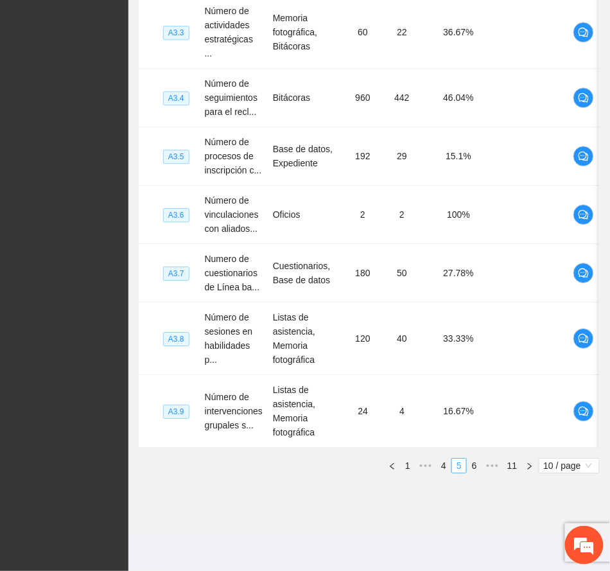
scroll to position [581, 0]
click at [445, 466] on link "4" at bounding box center [444, 466] width 14 height 14
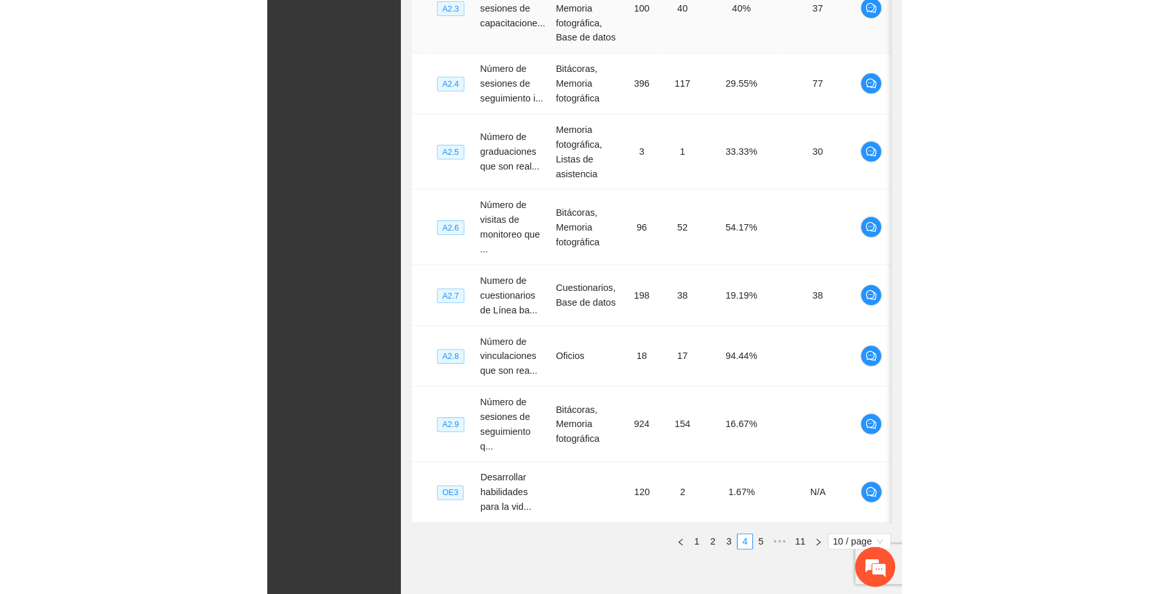
scroll to position [248, 0]
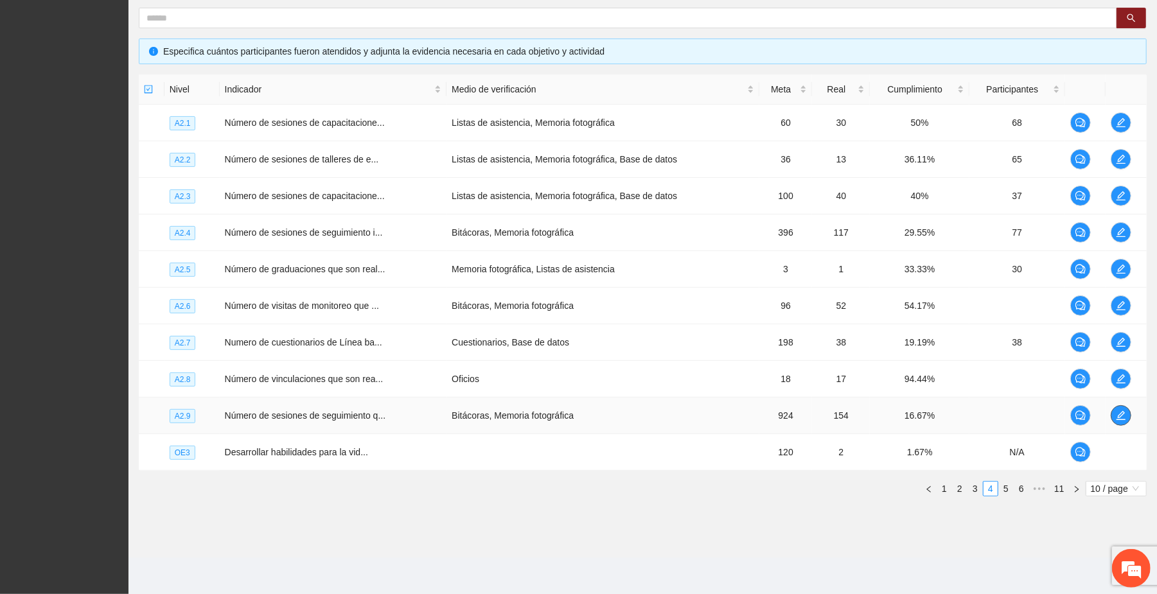
click at [622, 414] on icon "edit" at bounding box center [1121, 415] width 9 height 9
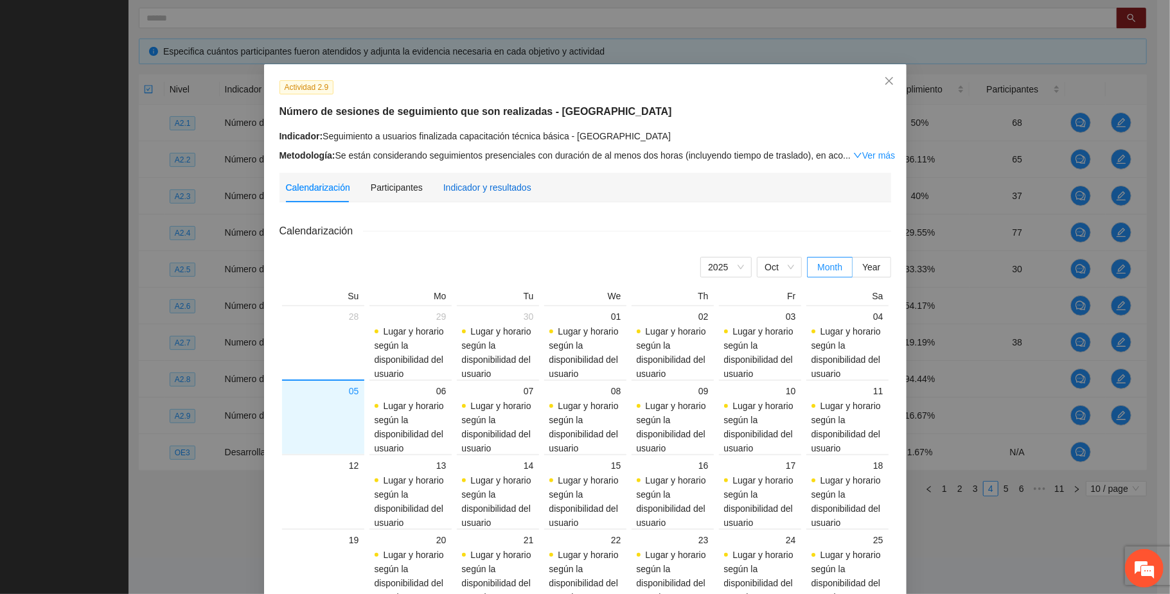
click at [500, 184] on div "Indicador y resultados" at bounding box center [487, 188] width 88 height 14
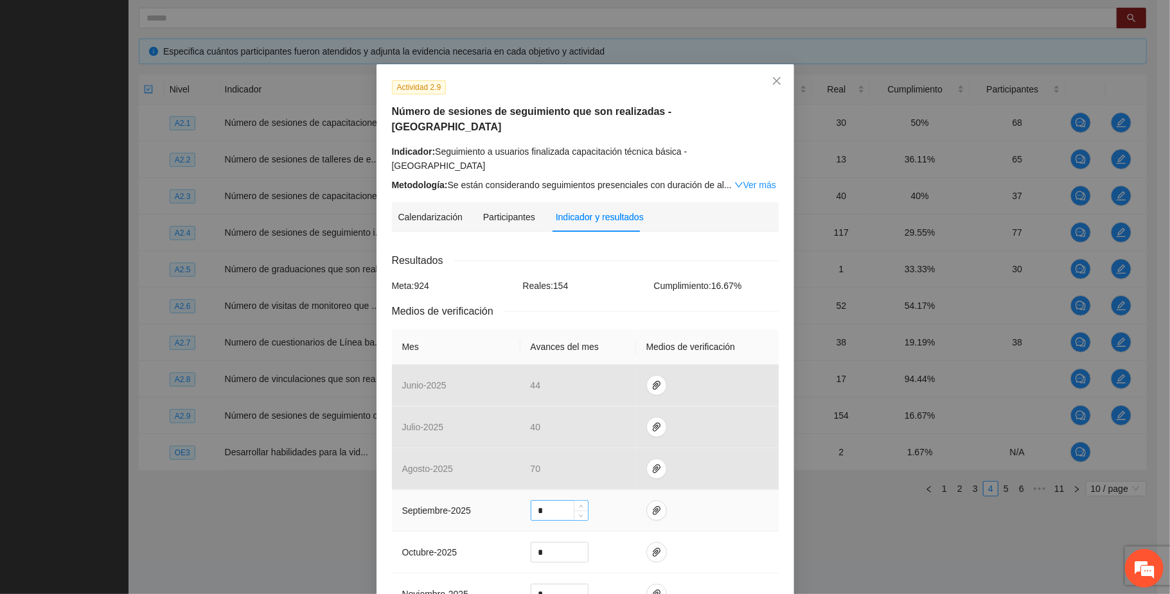
click at [549, 501] on input "*" at bounding box center [559, 510] width 57 height 19
type input "**"
click at [622, 506] on icon "paper-clip" at bounding box center [657, 510] width 8 height 9
click at [622, 438] on span "Adjuntar documento" at bounding box center [615, 444] width 80 height 14
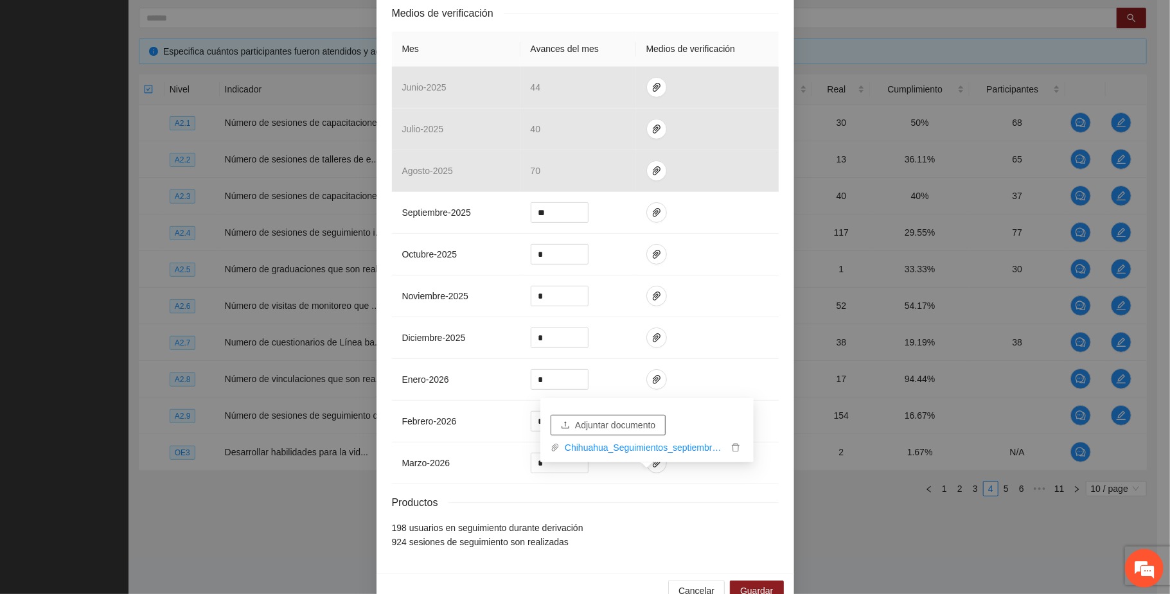
scroll to position [303, 0]
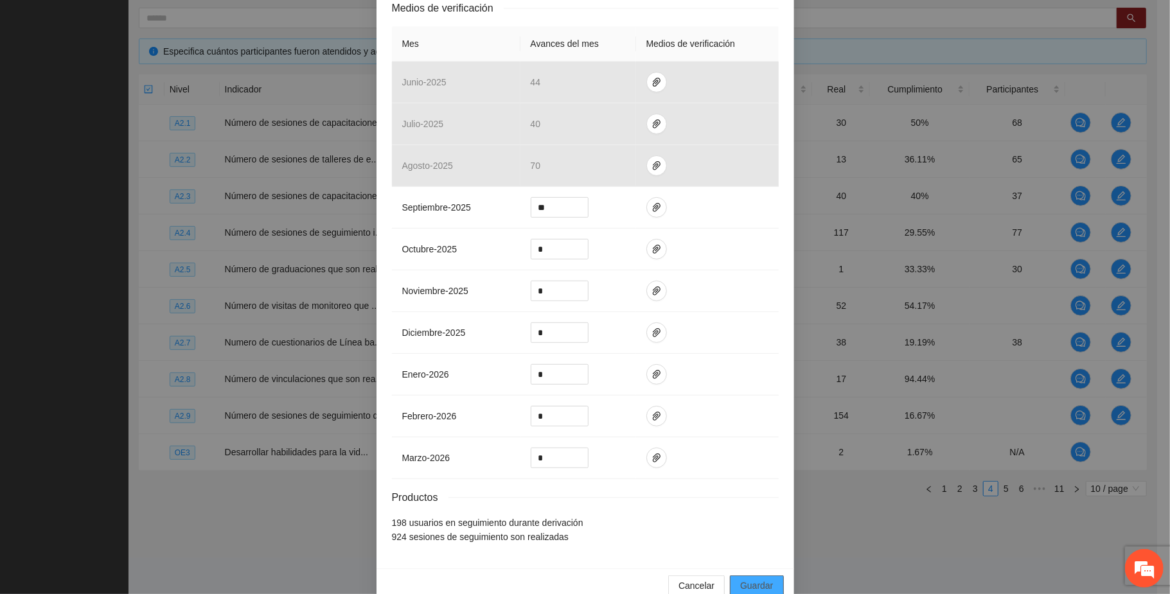
click at [622, 570] on span "Guardar" at bounding box center [756, 586] width 33 height 14
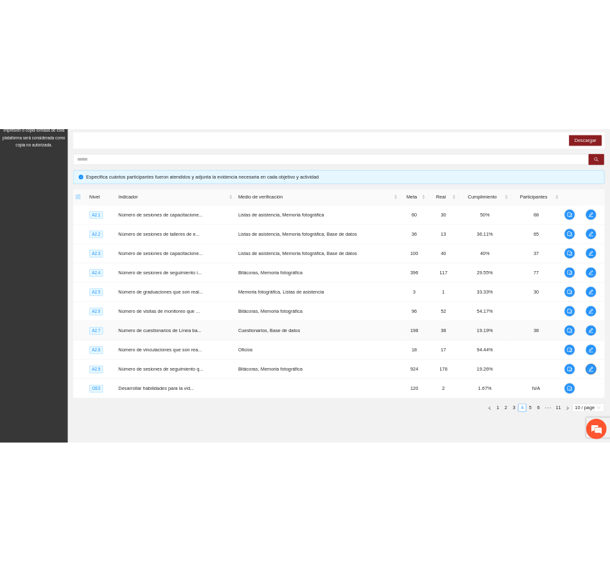
scroll to position [248, 0]
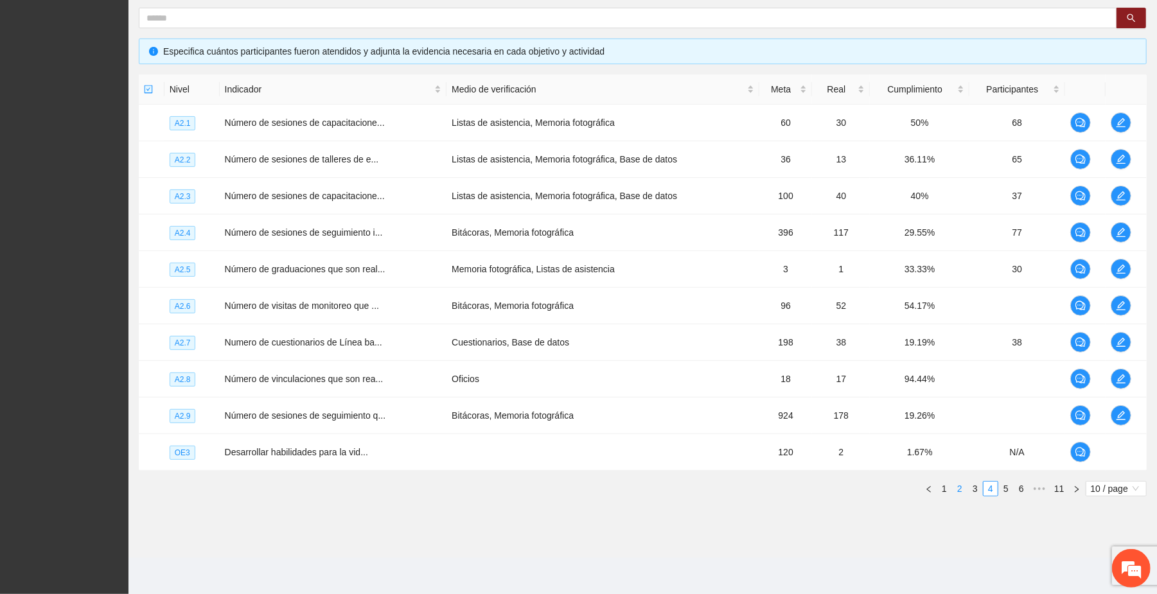
click at [622, 487] on link "3" at bounding box center [975, 489] width 14 height 14
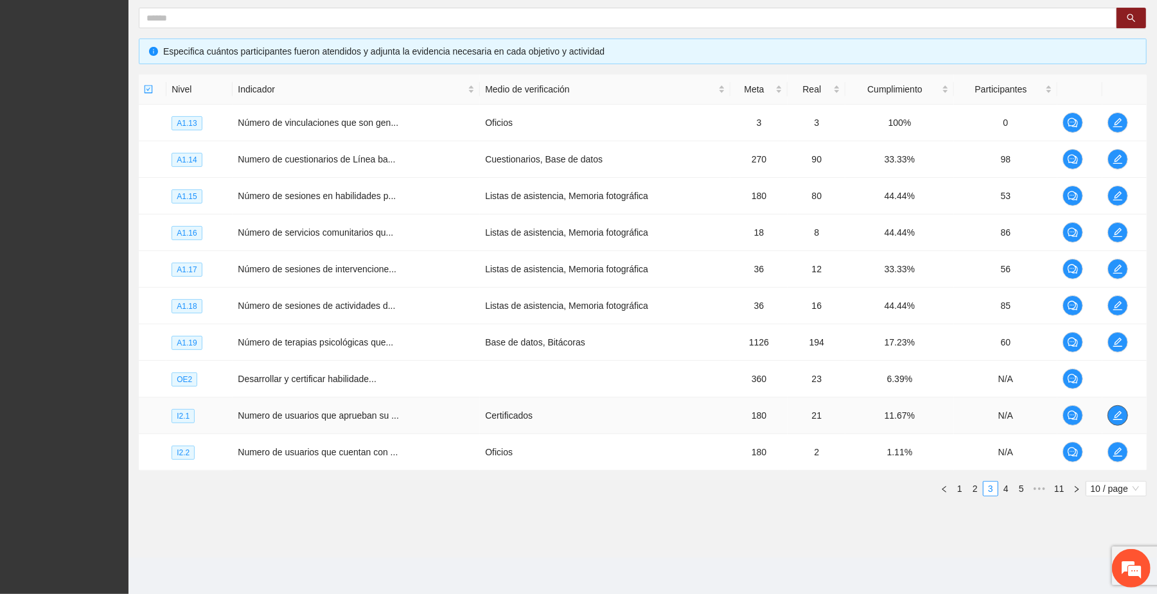
click at [622, 419] on icon "edit" at bounding box center [1118, 415] width 10 height 10
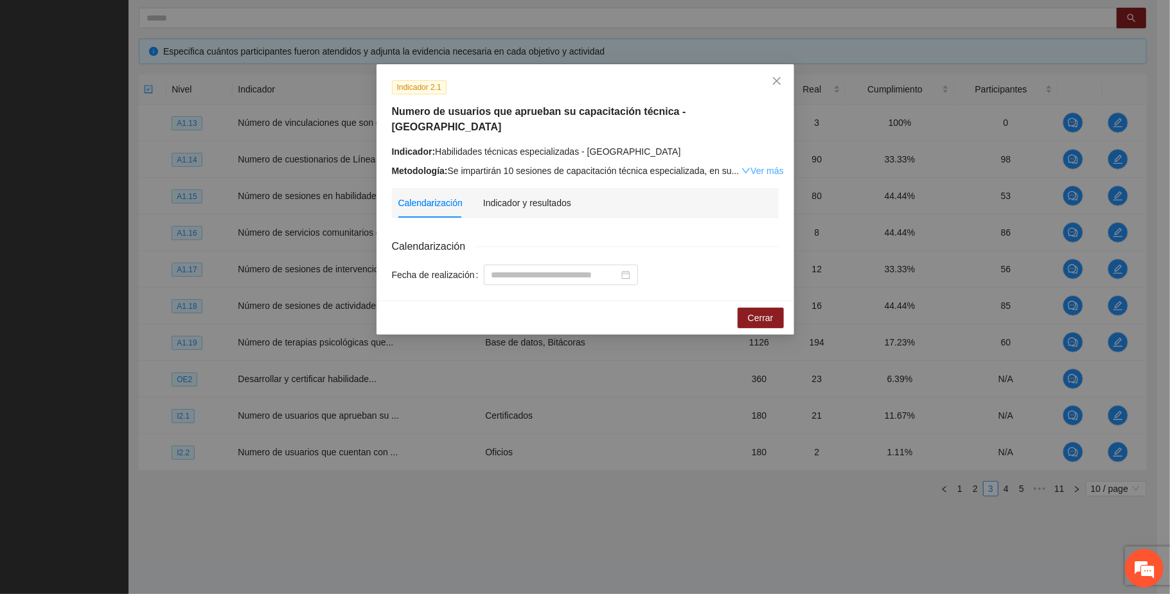
click at [622, 166] on link "Ver más" at bounding box center [762, 171] width 42 height 10
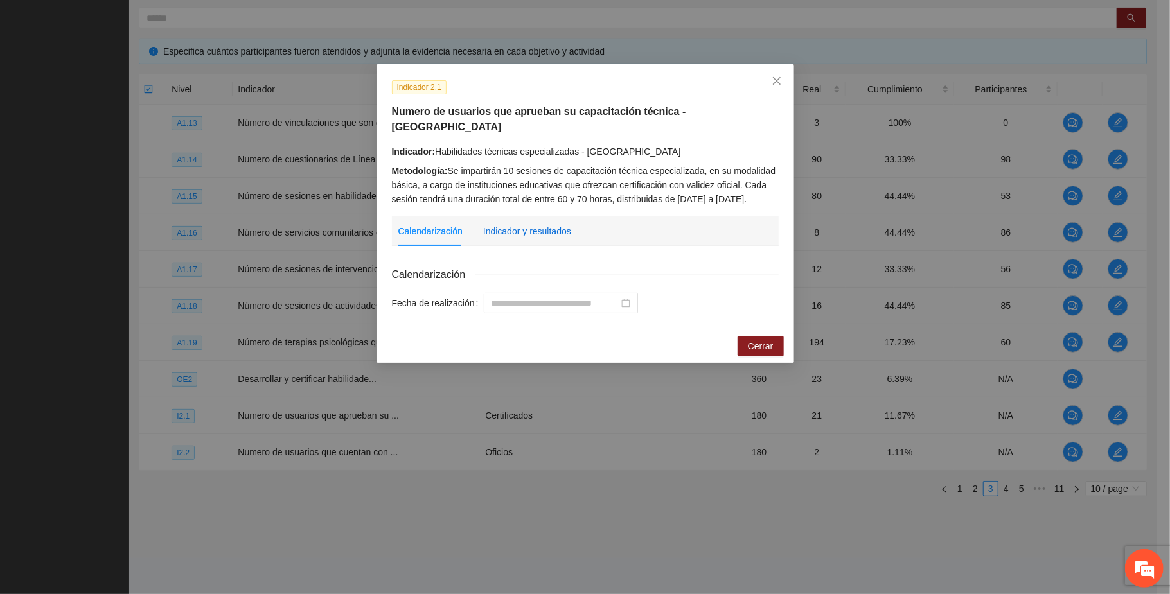
click at [538, 224] on div "Indicador y resultados" at bounding box center [527, 231] width 88 height 14
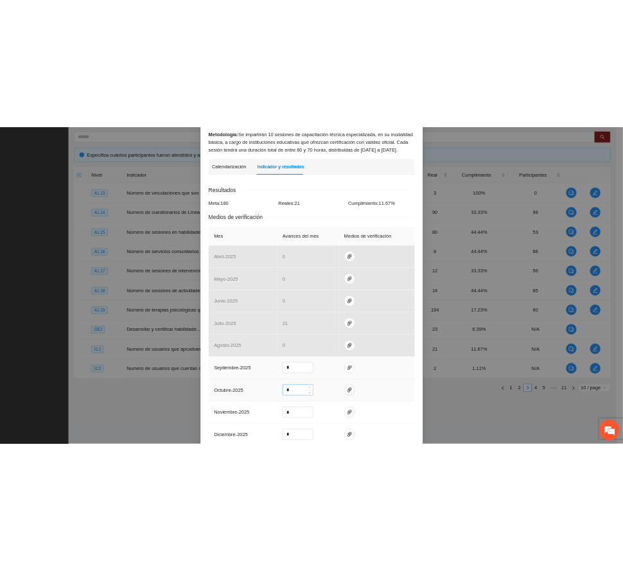
scroll to position [171, 0]
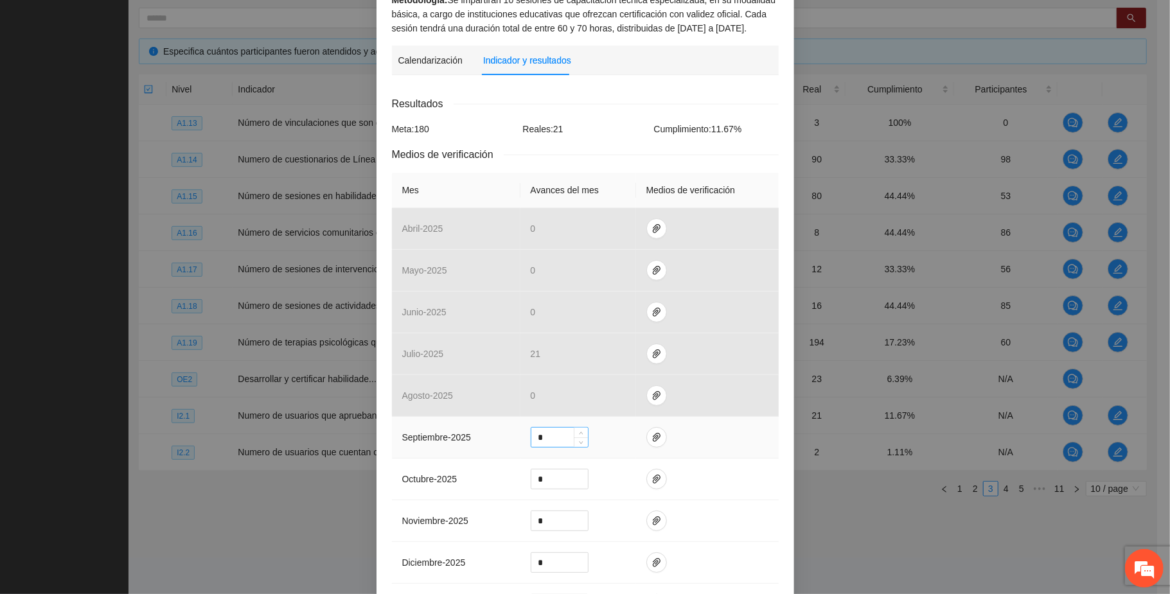
click at [538, 428] on input "*" at bounding box center [559, 437] width 57 height 19
type input "**"
click at [622, 432] on icon "paper-clip" at bounding box center [656, 437] width 10 height 10
click at [622, 383] on span "Adjuntar documento" at bounding box center [615, 385] width 80 height 14
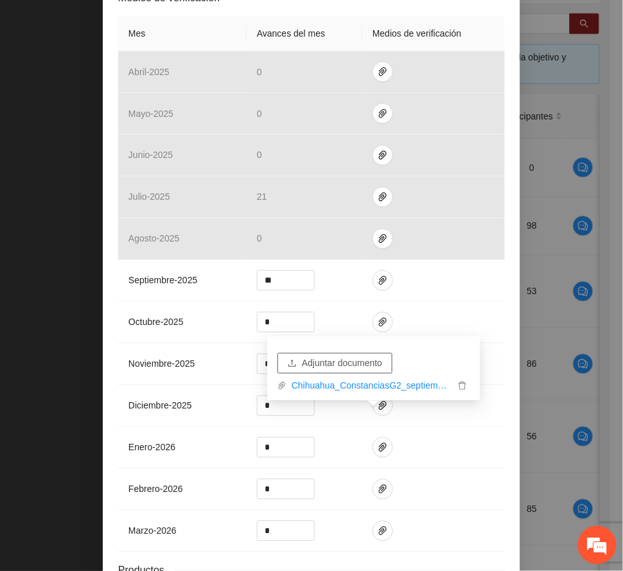
scroll to position [424, 0]
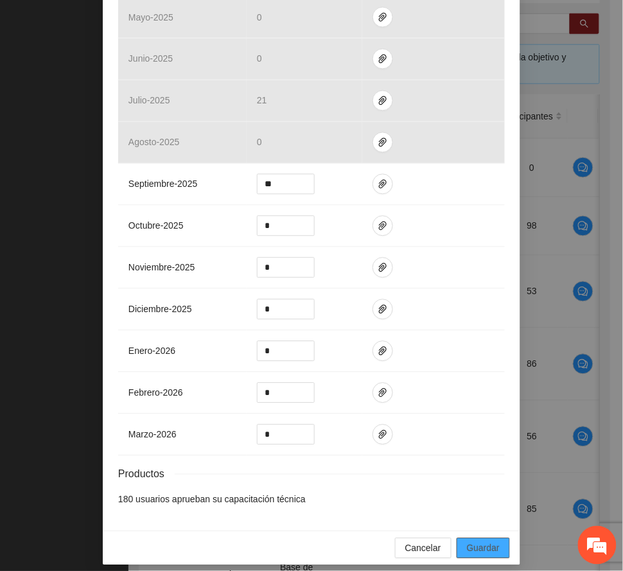
click at [484, 542] on span "Guardar" at bounding box center [483, 549] width 33 height 14
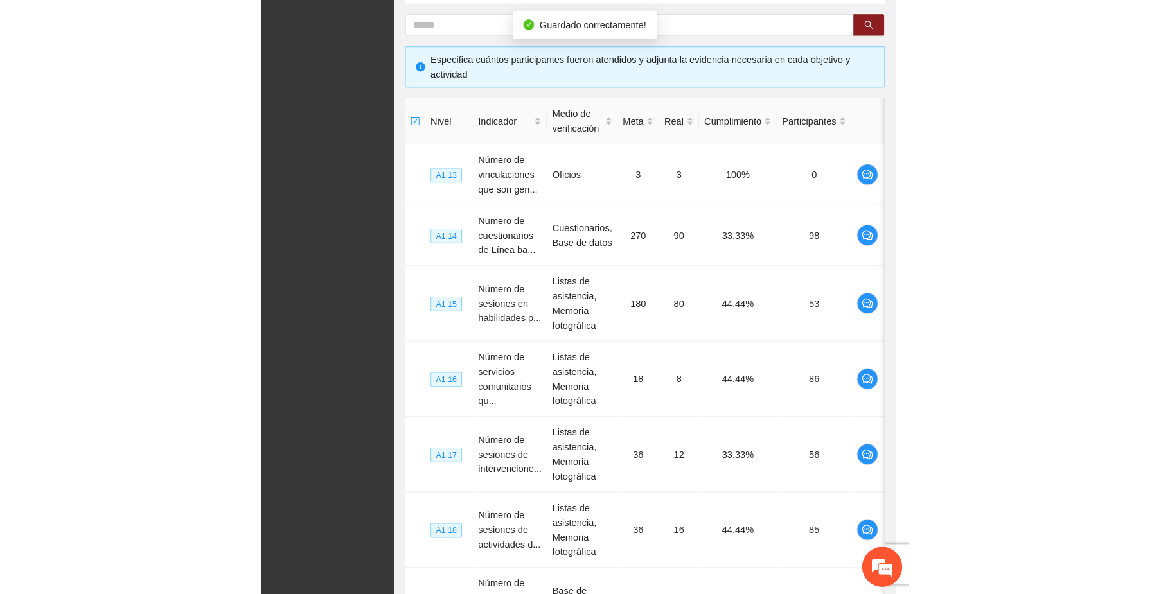
scroll to position [360, 0]
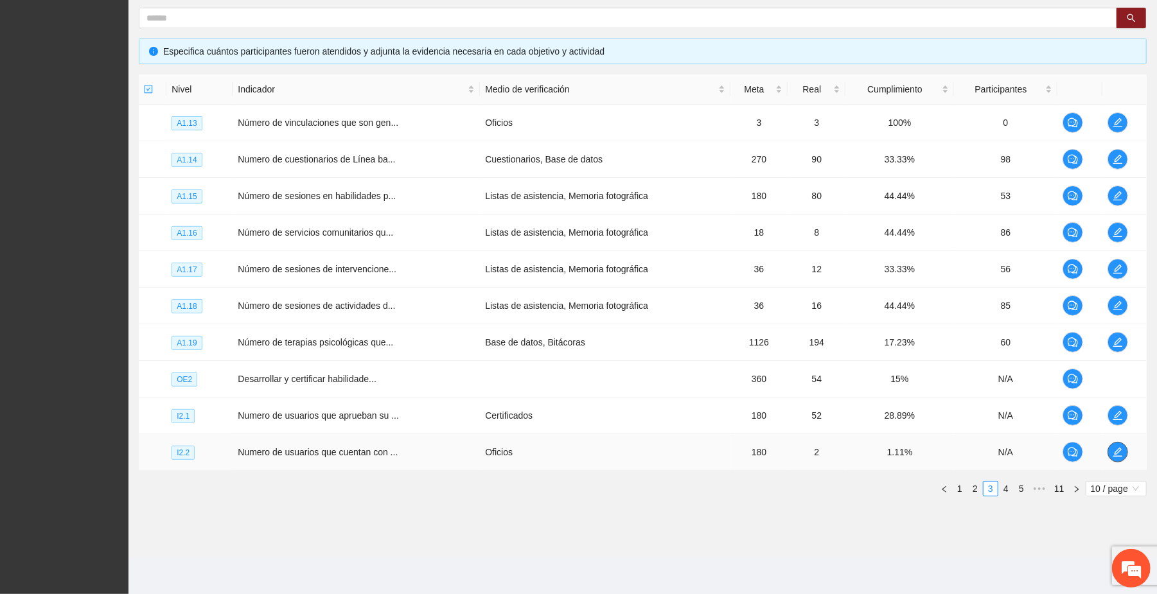
click at [622, 453] on icon "edit" at bounding box center [1117, 452] width 9 height 9
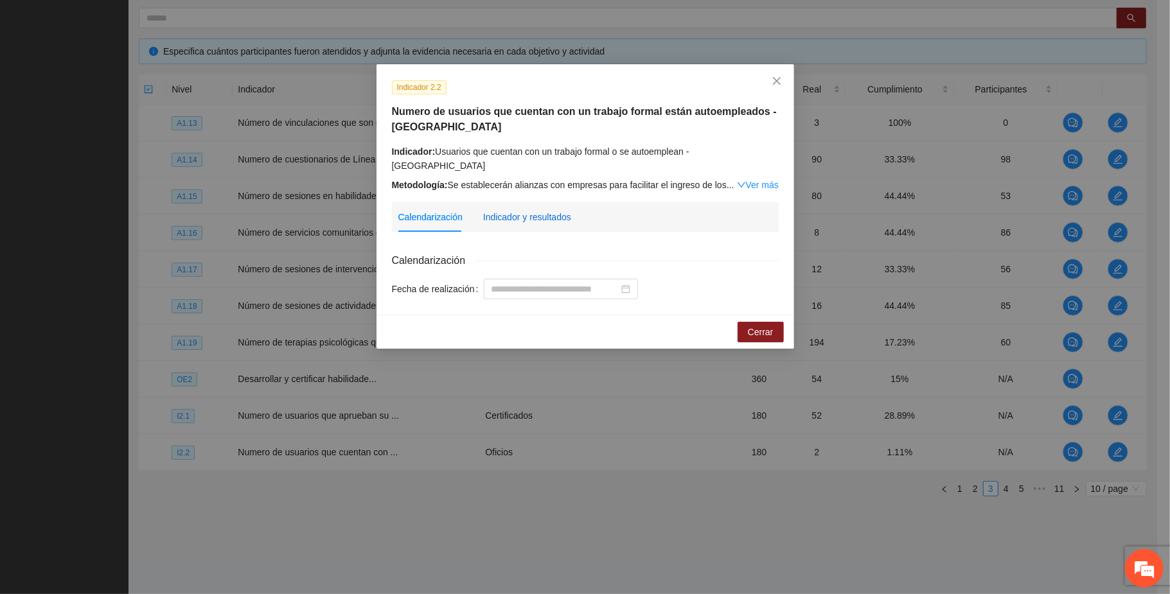
click at [530, 210] on div "Indicador y resultados" at bounding box center [527, 217] width 88 height 14
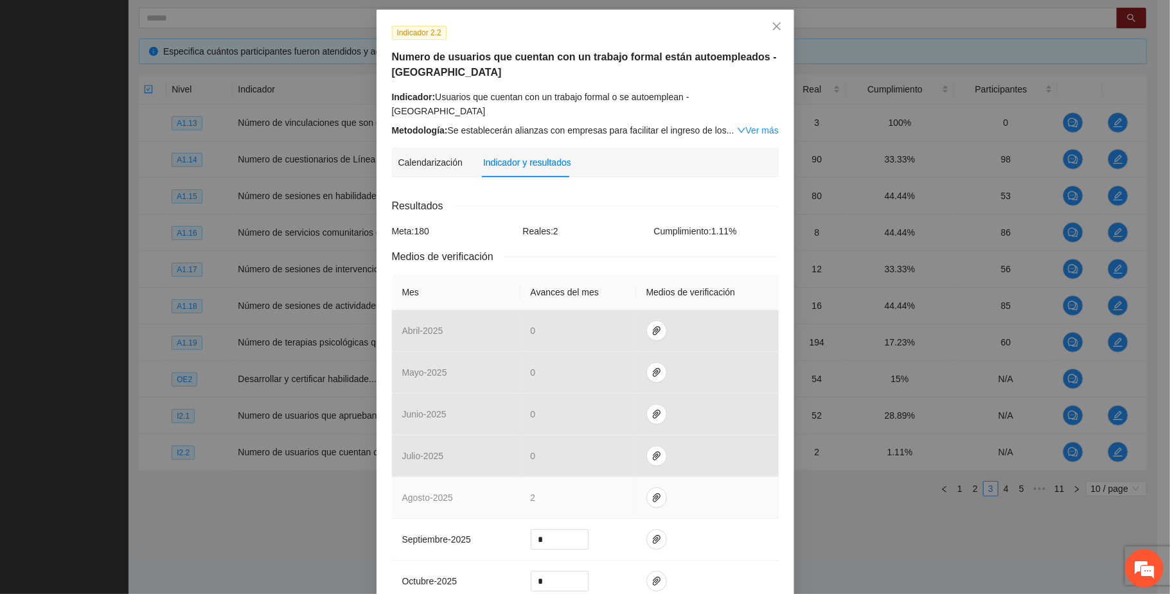
scroll to position [171, 0]
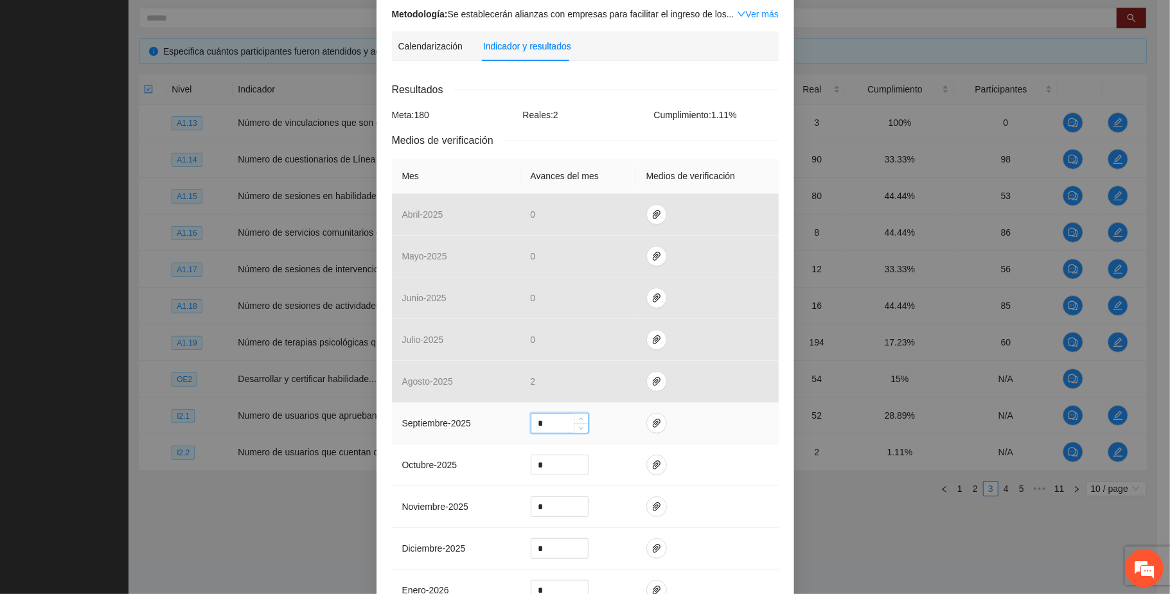
click at [542, 414] on input "*" at bounding box center [559, 423] width 57 height 19
type input "*"
click at [622, 418] on icon "paper-clip" at bounding box center [656, 423] width 10 height 10
click at [622, 371] on span "Adjuntar documento" at bounding box center [615, 373] width 80 height 14
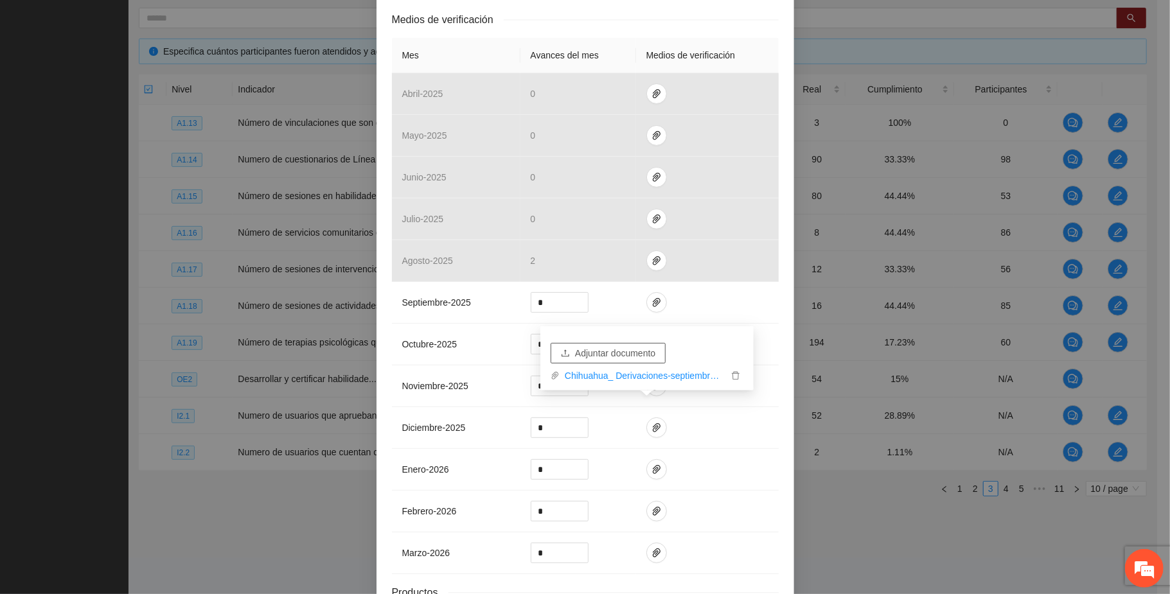
scroll to position [388, 0]
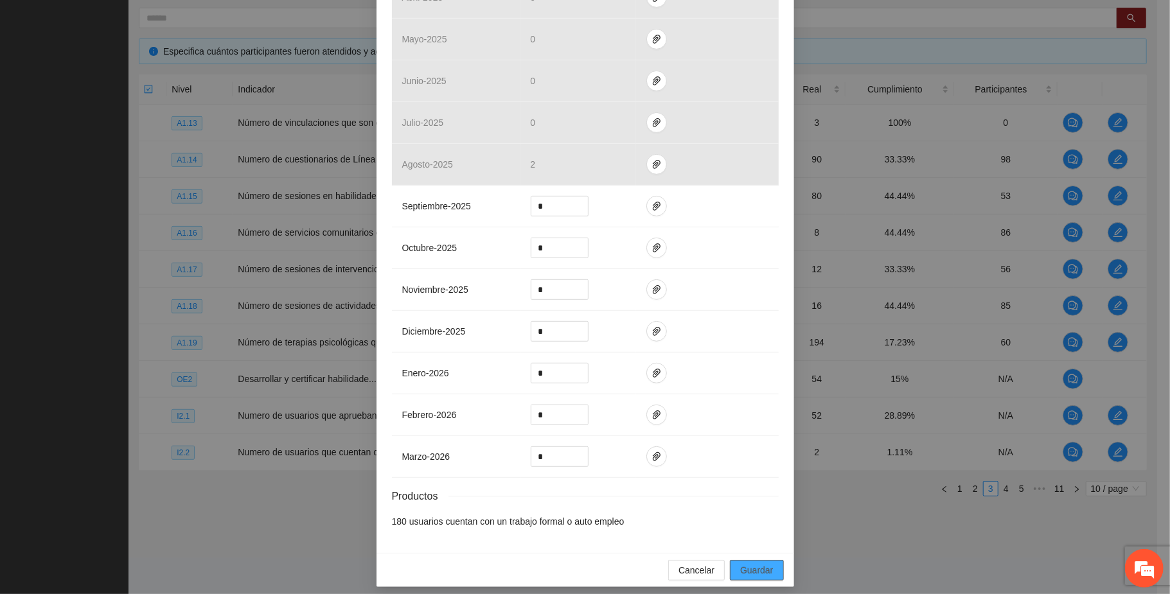
click at [622, 560] on button "Guardar" at bounding box center [756, 570] width 53 height 21
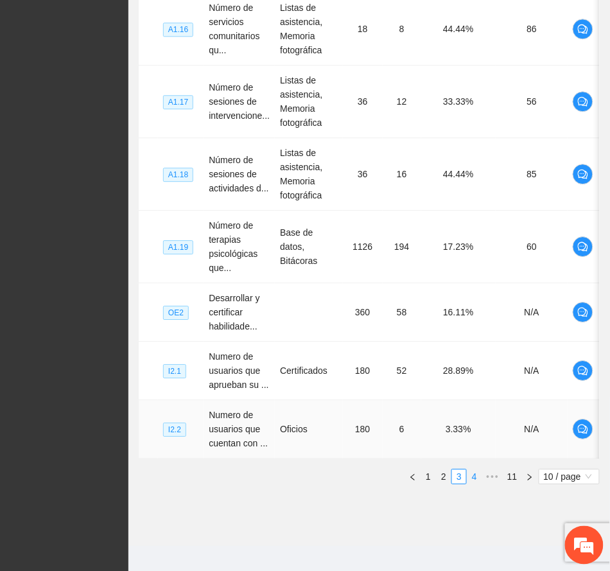
scroll to position [591, 0]
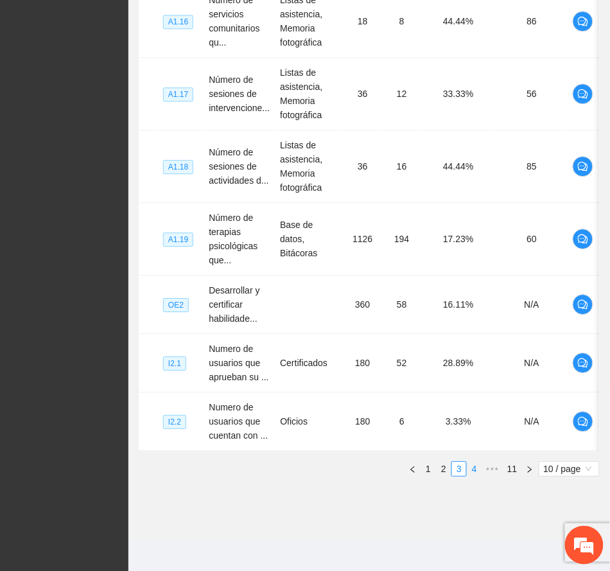
click at [473, 476] on link "4" at bounding box center [475, 469] width 14 height 14
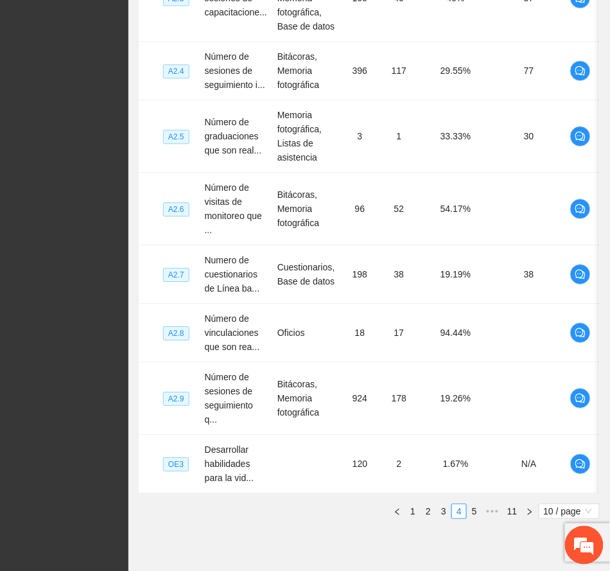
click at [324, 529] on div "Nivel Indicador Medio de verificación Meta Real Cumplimiento Participantes A2.1…" at bounding box center [369, 140] width 461 height 778
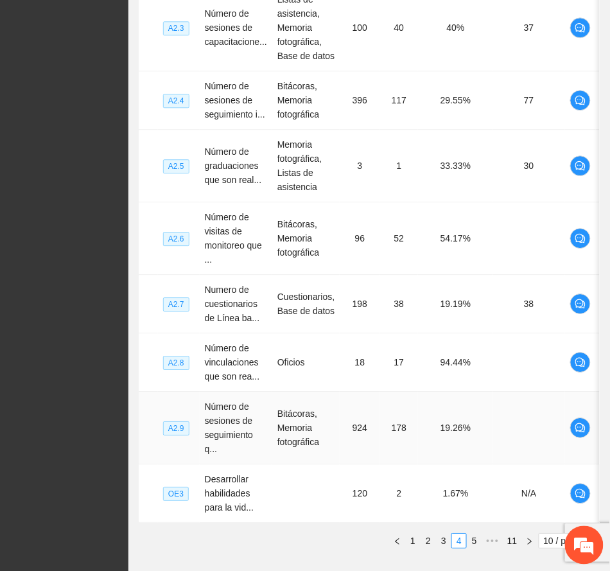
scroll to position [653, 0]
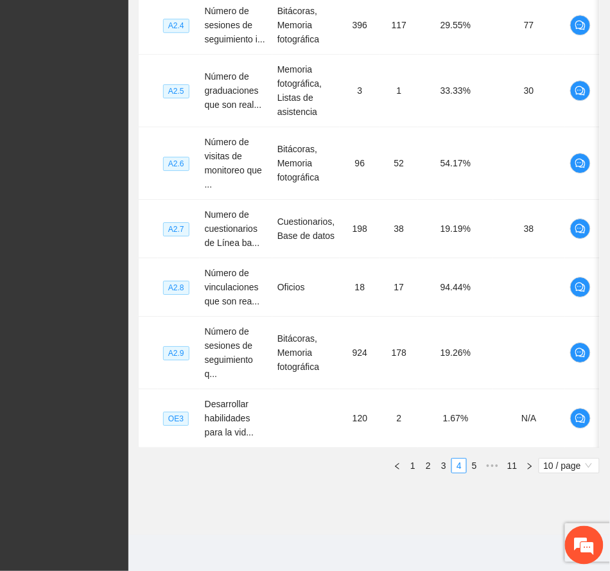
click at [475, 468] on link "5" at bounding box center [475, 466] width 14 height 14
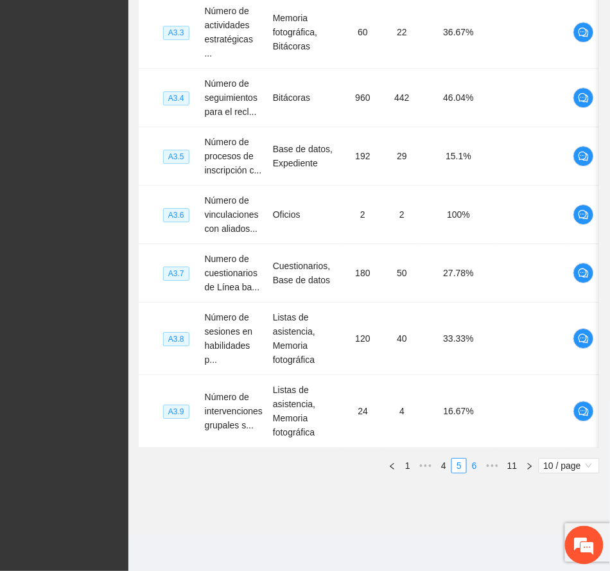
click at [472, 468] on link "6" at bounding box center [475, 466] width 14 height 14
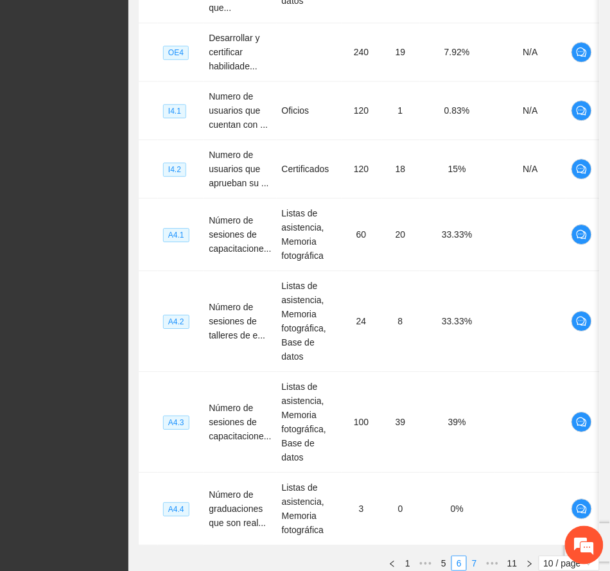
click at [473, 556] on link "7" at bounding box center [475, 563] width 14 height 14
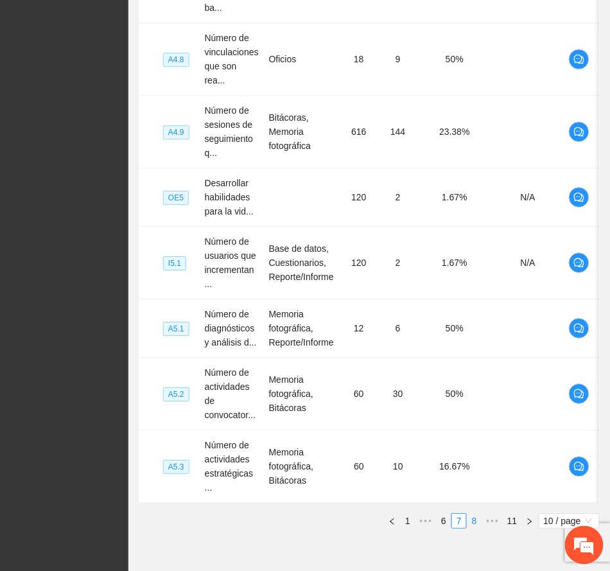
click at [477, 514] on link "8" at bounding box center [475, 521] width 14 height 14
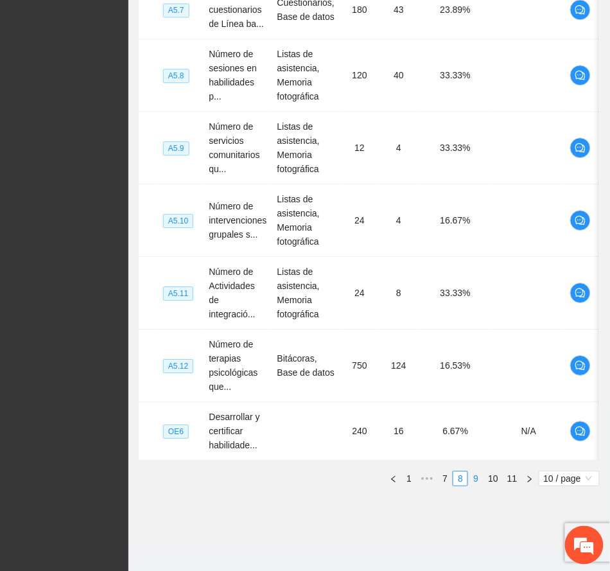
click at [478, 486] on link "9" at bounding box center [476, 479] width 14 height 14
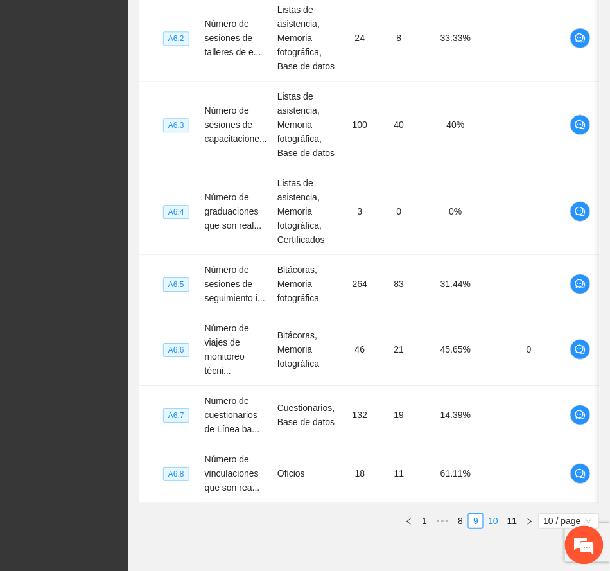
click at [492, 528] on link "10" at bounding box center [493, 521] width 18 height 14
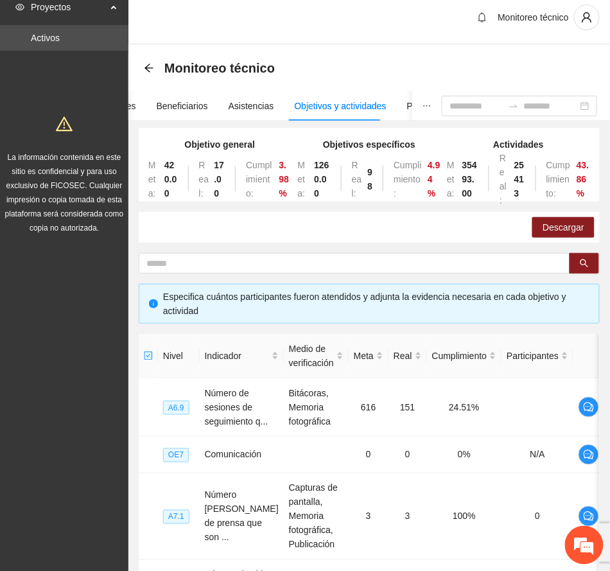
scroll to position [0, 0]
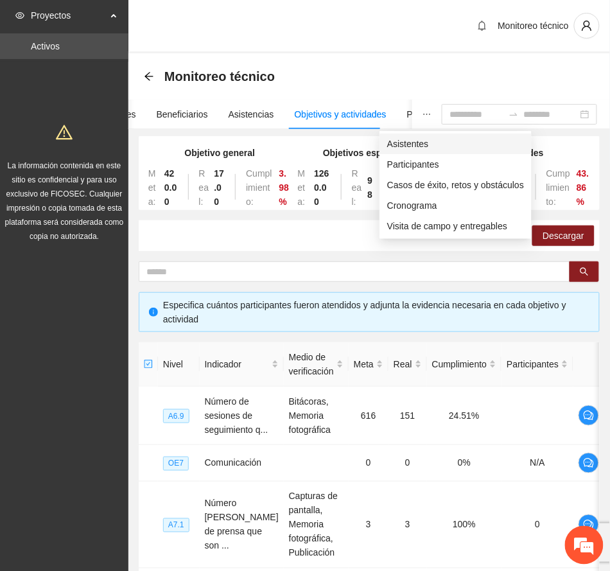
click at [407, 143] on span "Asistentes" at bounding box center [455, 144] width 137 height 14
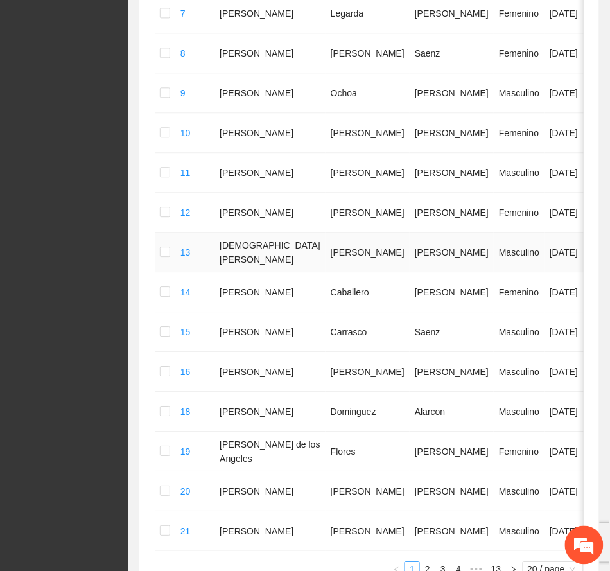
scroll to position [716, 0]
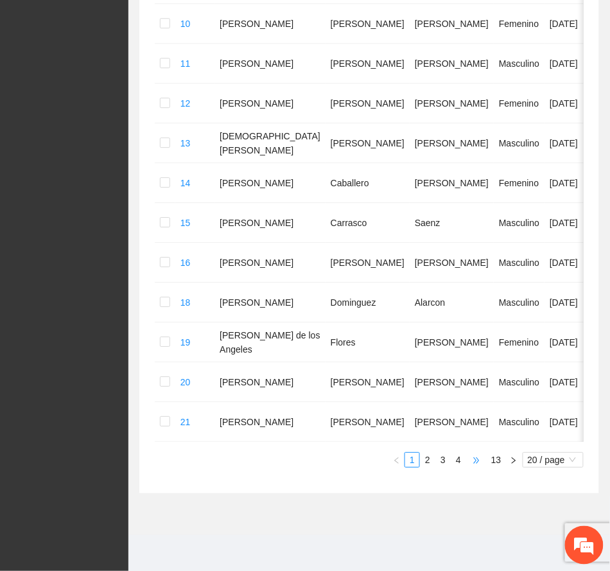
click at [473, 460] on span "•••" at bounding box center [476, 459] width 21 height 15
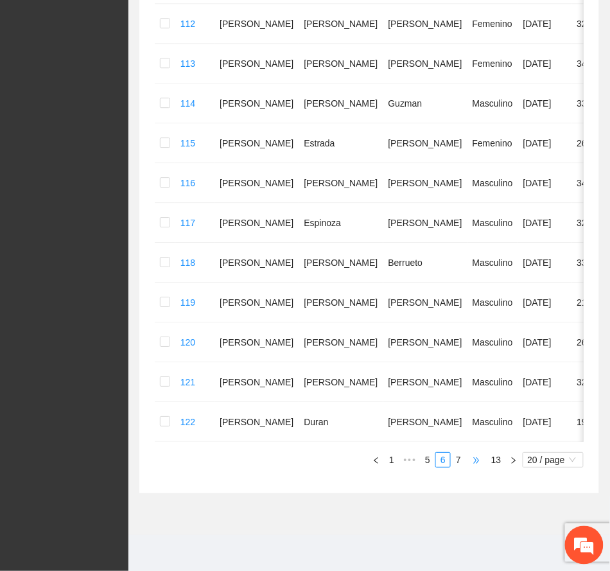
scroll to position [660, 0]
click at [481, 461] on span "•••" at bounding box center [476, 459] width 21 height 15
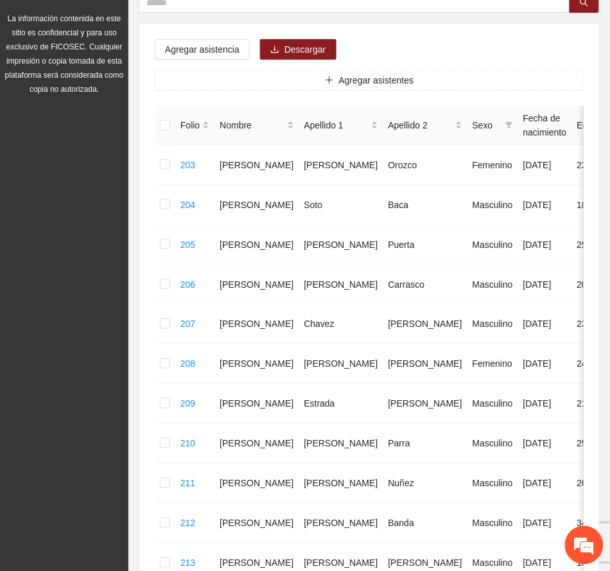
scroll to position [574, 0]
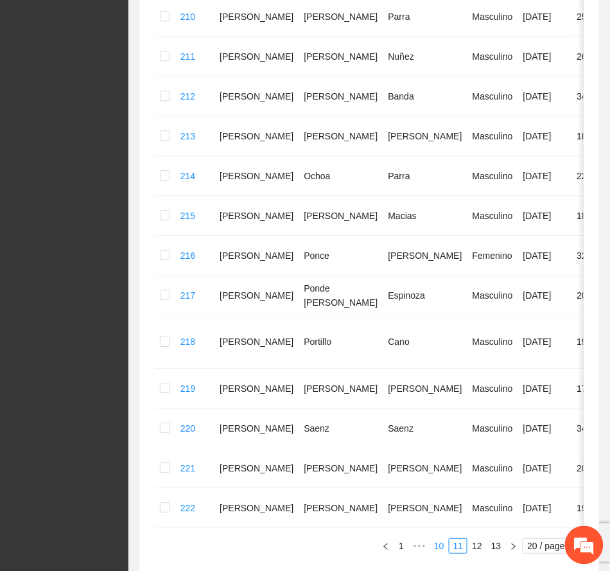
click at [436, 541] on link "10" at bounding box center [439, 546] width 18 height 14
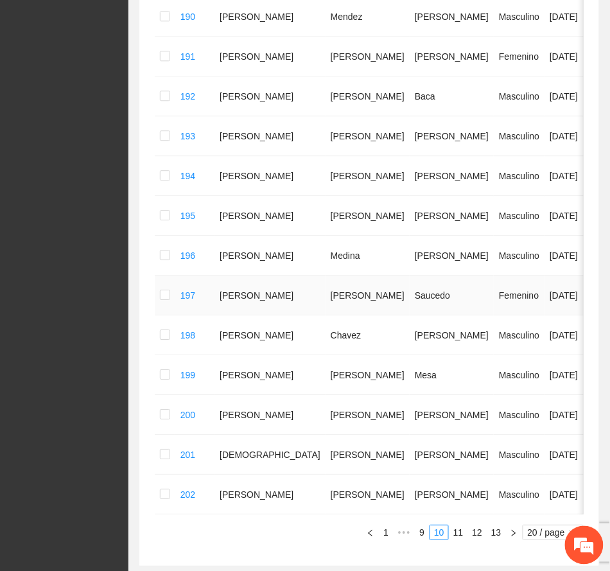
click at [170, 299] on td at bounding box center [165, 296] width 21 height 40
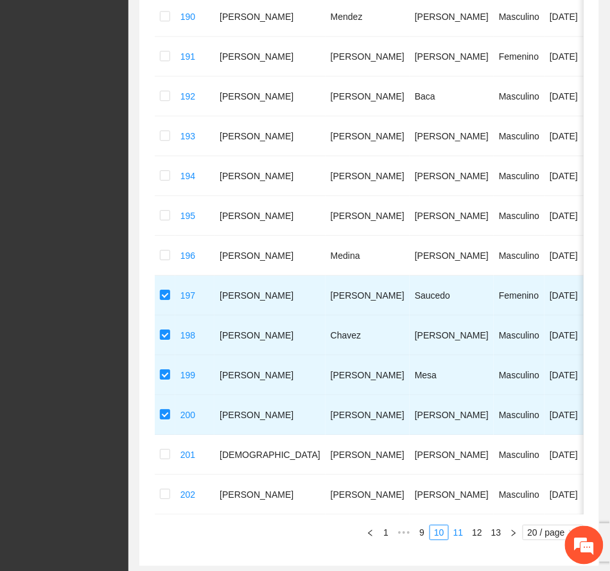
click at [458, 540] on link "11" at bounding box center [459, 532] width 18 height 14
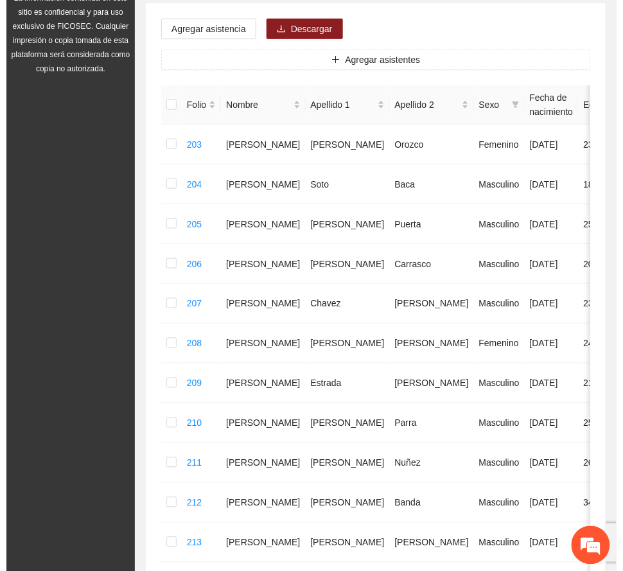
scroll to position [146, 0]
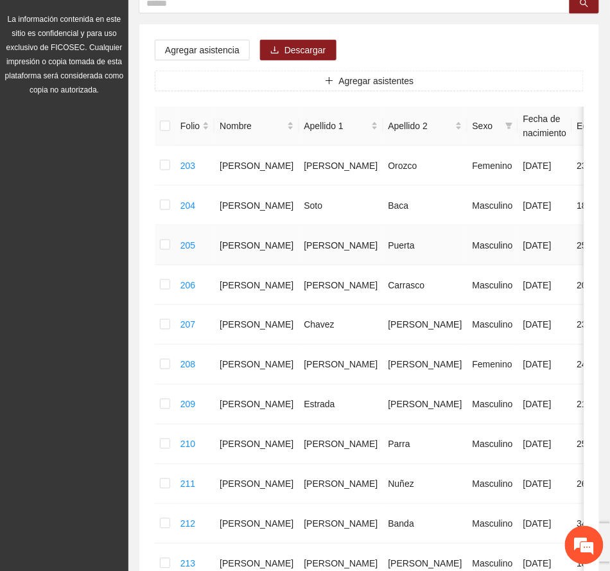
click at [159, 245] on td at bounding box center [165, 245] width 21 height 40
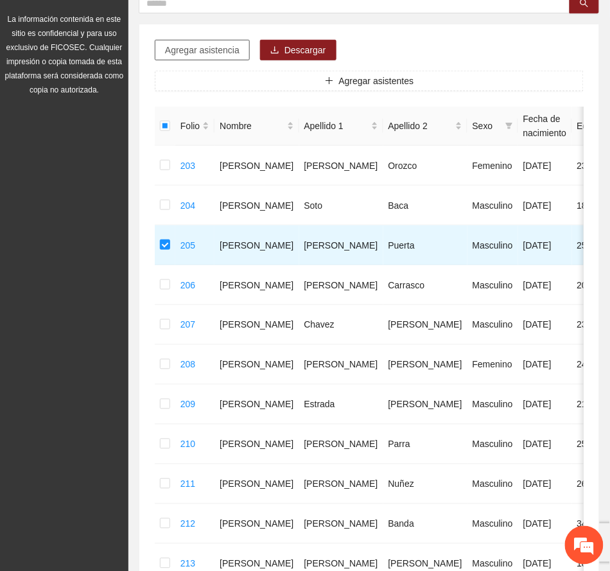
click at [203, 52] on span "Agregar asistencia" at bounding box center [202, 50] width 75 height 14
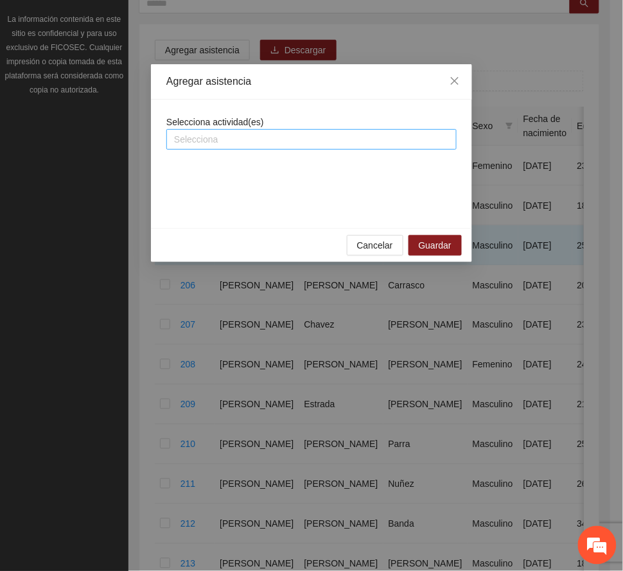
click at [312, 137] on div at bounding box center [312, 139] width 284 height 15
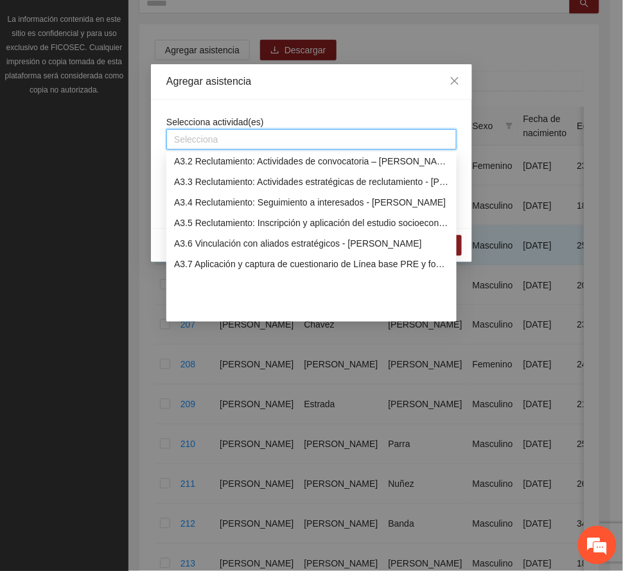
scroll to position [514, 0]
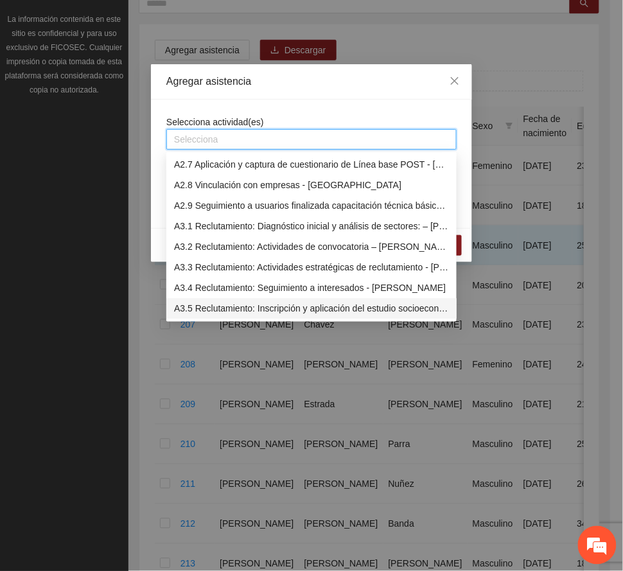
click at [355, 304] on div "A3.5 Reclutamiento: Inscripción y aplicación del estudio socioeconómico – [PERS…" at bounding box center [311, 309] width 275 height 14
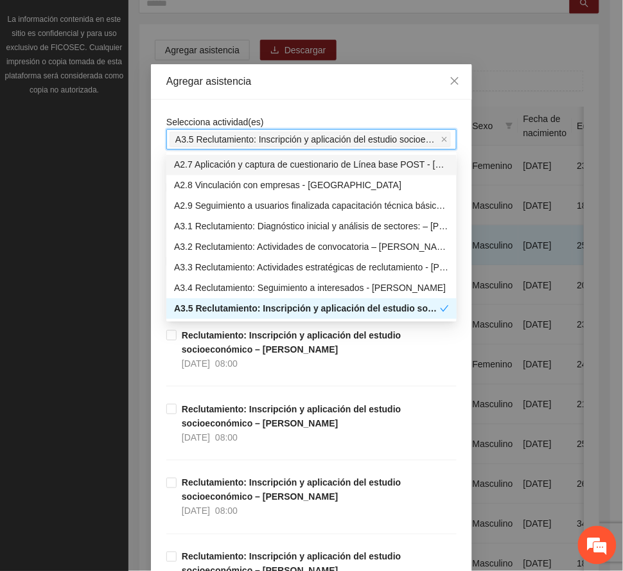
click at [348, 77] on div "Agregar asistencia" at bounding box center [311, 82] width 290 height 14
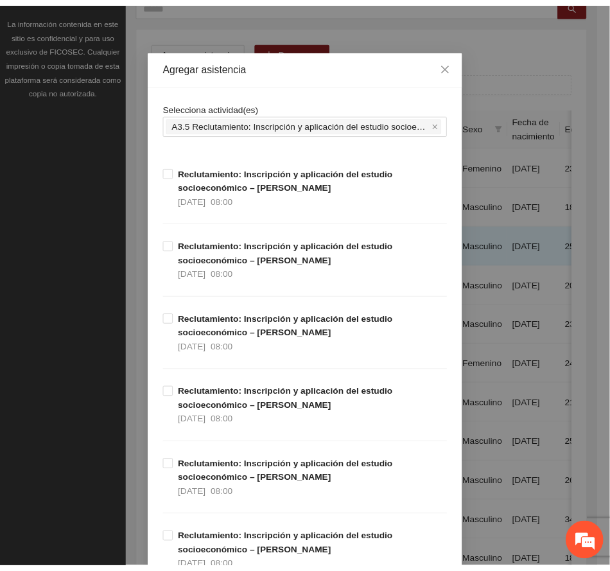
scroll to position [0, 0]
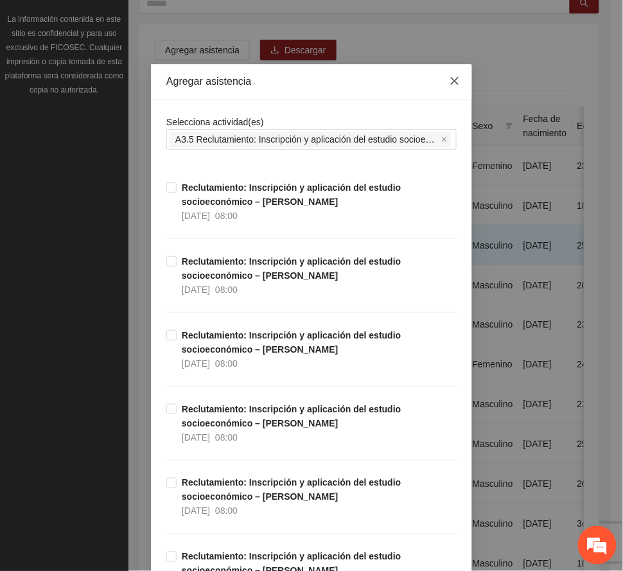
click at [451, 80] on icon "close" at bounding box center [455, 81] width 8 height 8
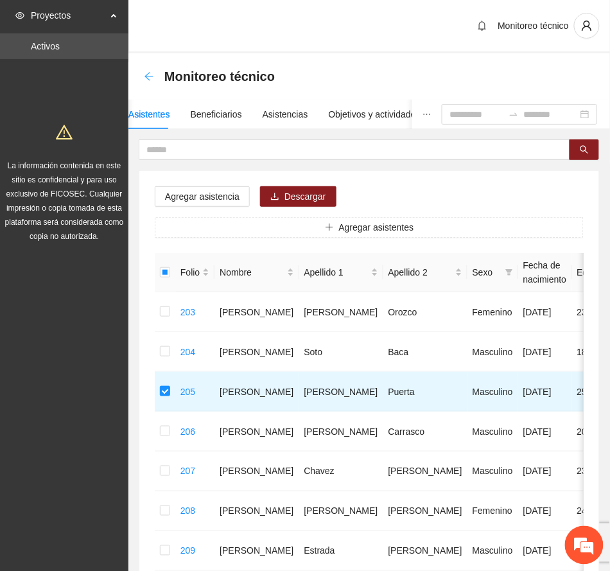
click at [147, 73] on icon "arrow-left" at bounding box center [149, 76] width 10 height 10
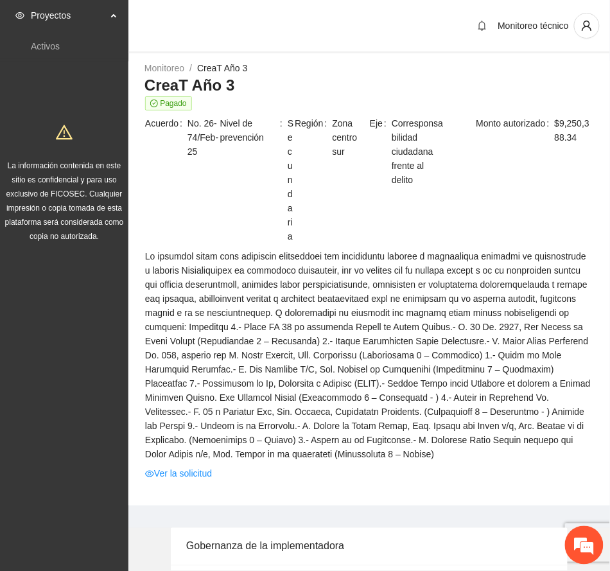
drag, startPoint x: 376, startPoint y: 3, endPoint x: 381, endPoint y: 46, distance: 43.9
click at [376, 3] on div "Monitoreo técnico" at bounding box center [369, 26] width 482 height 53
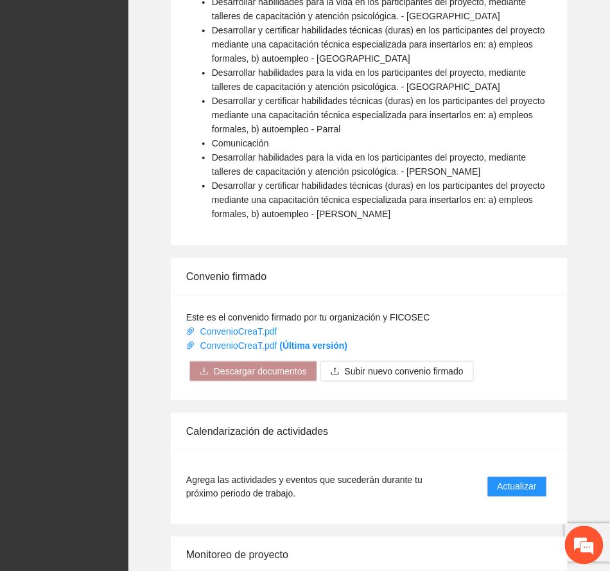
scroll to position [1046, 0]
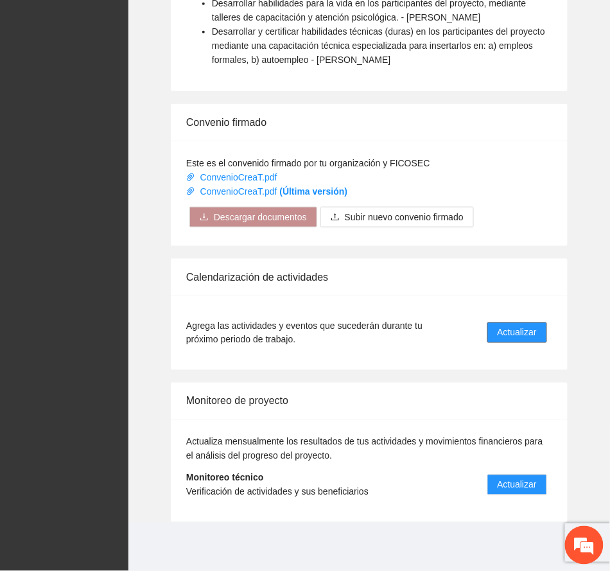
click at [515, 328] on span "Actualizar" at bounding box center [517, 333] width 39 height 14
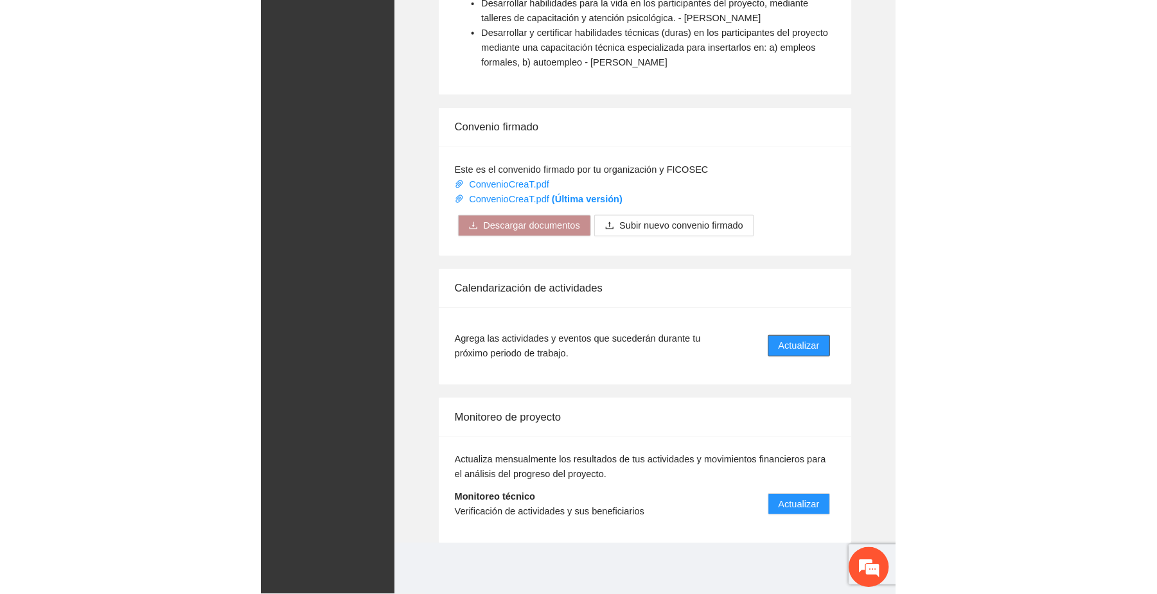
scroll to position [633, 0]
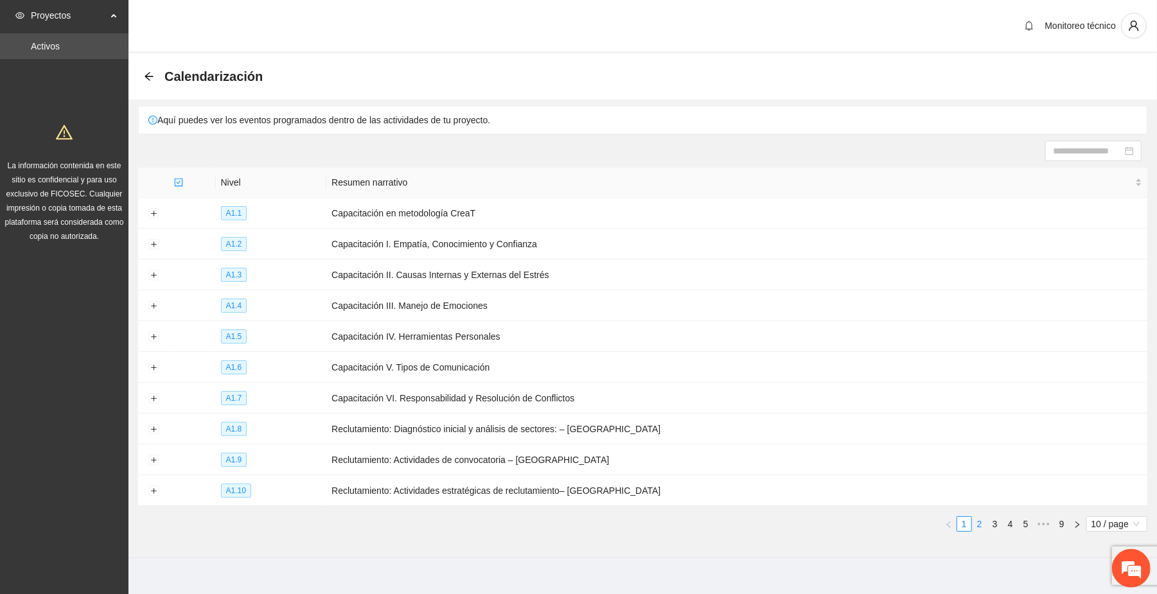
click at [622, 528] on link "2" at bounding box center [980, 524] width 14 height 14
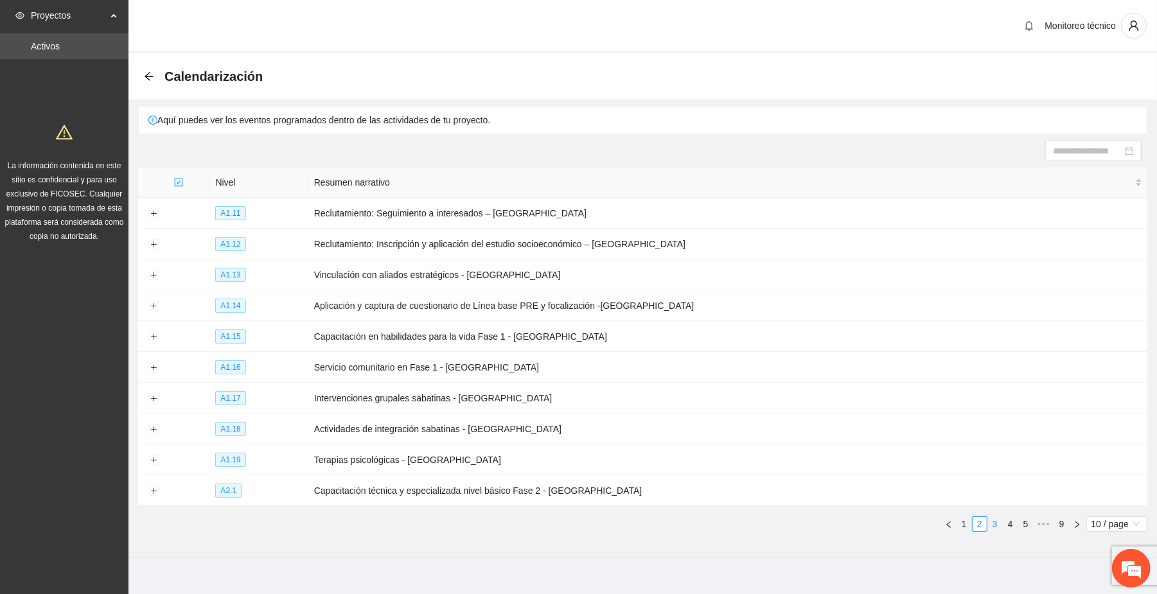
click at [622, 528] on link "3" at bounding box center [995, 524] width 14 height 14
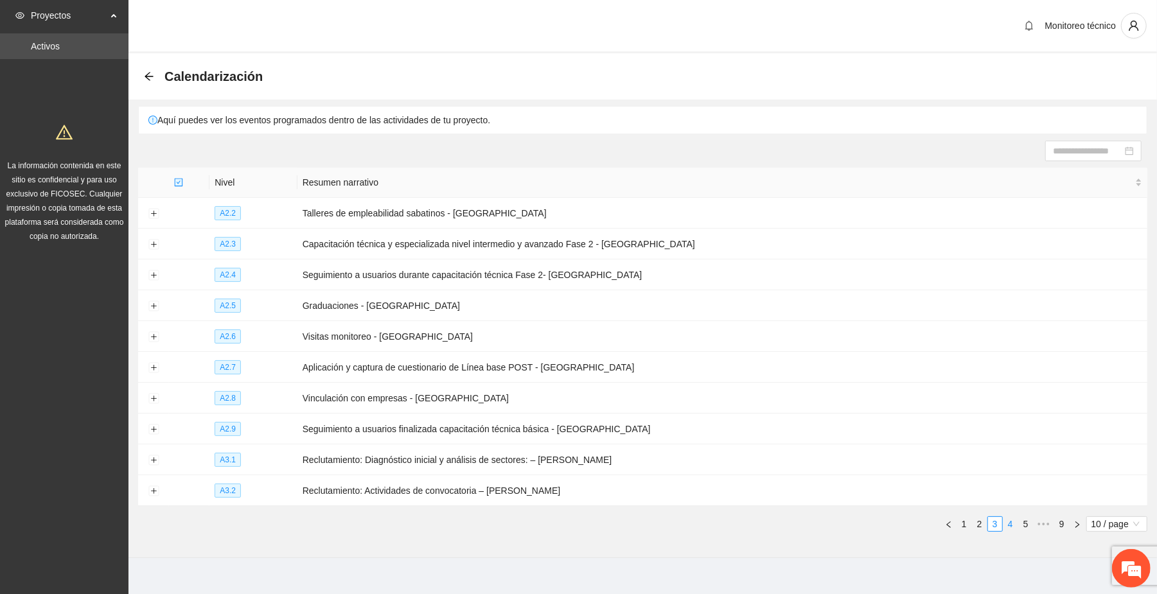
click at [622, 525] on link "4" at bounding box center [1010, 524] width 14 height 14
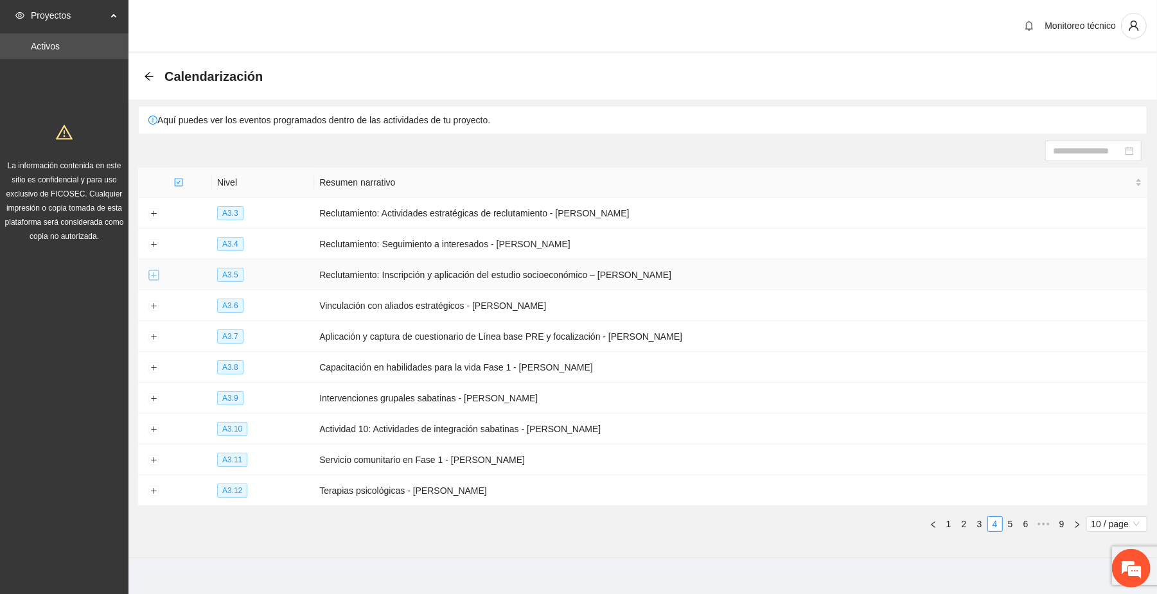
click at [150, 275] on button "Expand row" at bounding box center [153, 275] width 10 height 10
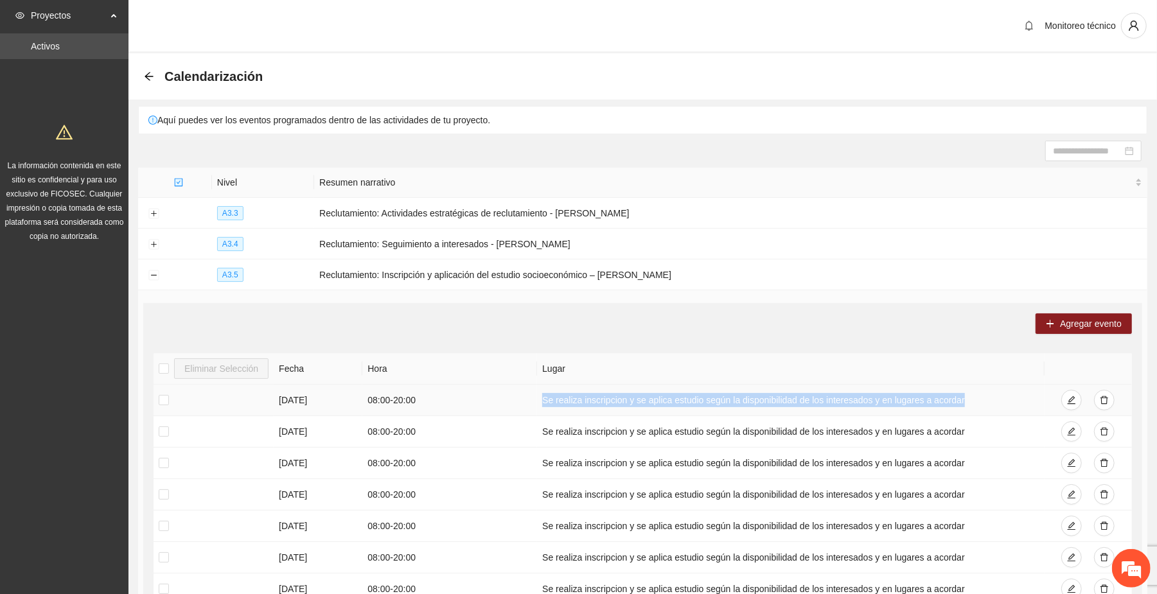
drag, startPoint x: 538, startPoint y: 399, endPoint x: 970, endPoint y: 396, distance: 431.7
click at [622, 396] on td "Se realiza inscripcion y se aplica estudio según la disponibilidad de los inter…" at bounding box center [790, 400] width 507 height 31
copy td "Se realiza inscripcion y se aplica estudio según la disponibilidad de los inter…"
click at [622, 329] on span "Agregar evento" at bounding box center [1091, 324] width 62 height 14
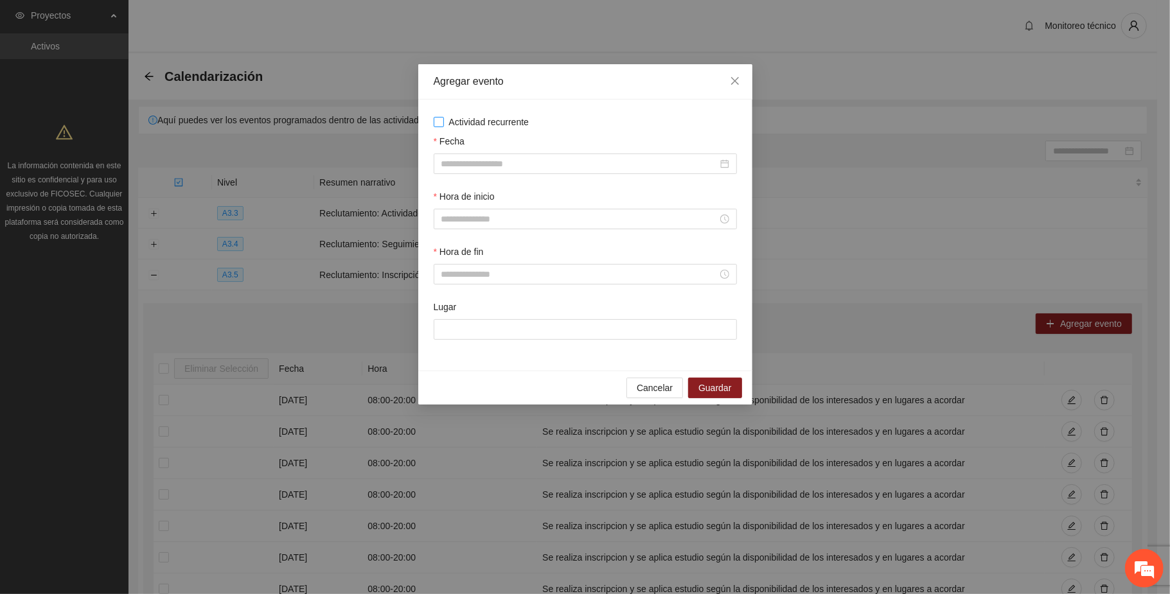
click at [479, 121] on span "Actividad recurrente" at bounding box center [489, 122] width 91 height 14
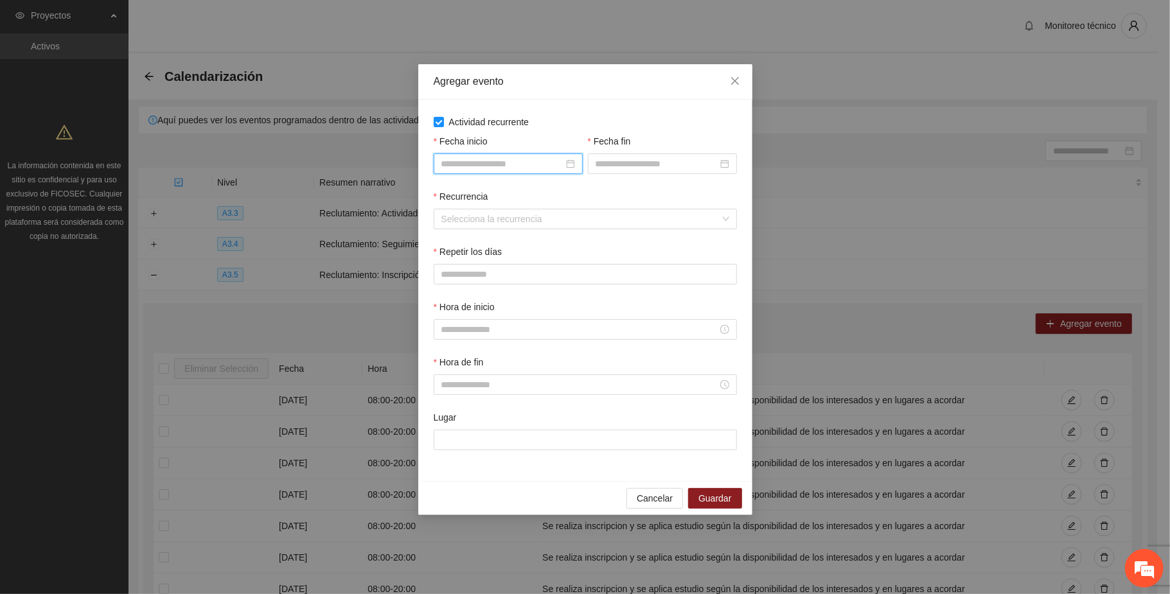
click at [505, 160] on input "Fecha inicio" at bounding box center [502, 164] width 122 height 14
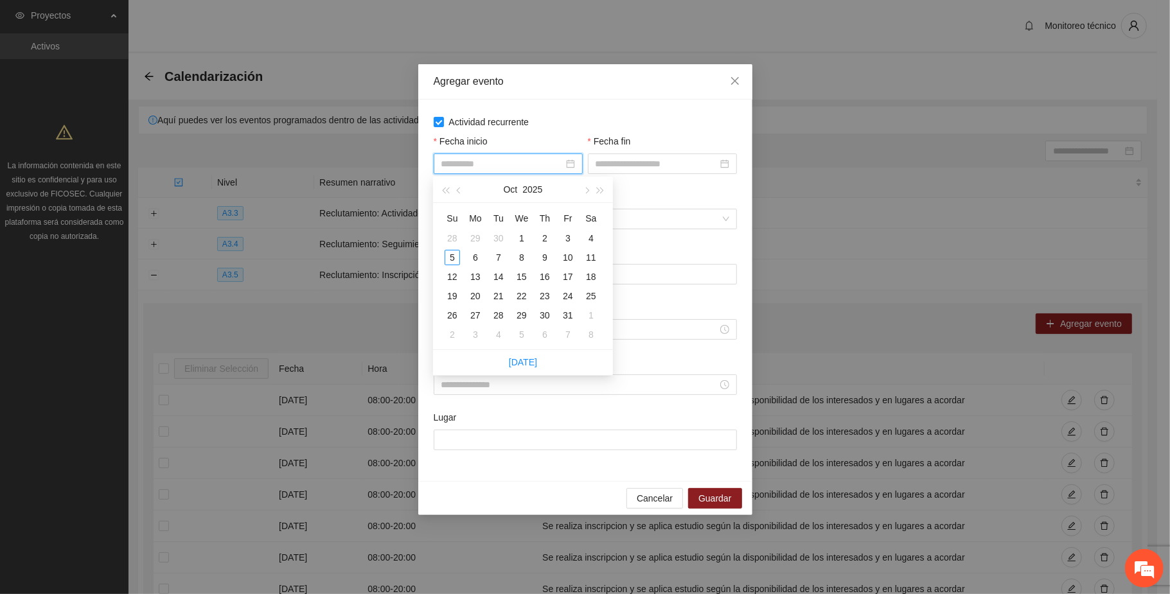
type input "**********"
click at [463, 193] on button "button" at bounding box center [459, 190] width 14 height 26
type input "**********"
click at [479, 239] on div "1" at bounding box center [475, 238] width 15 height 15
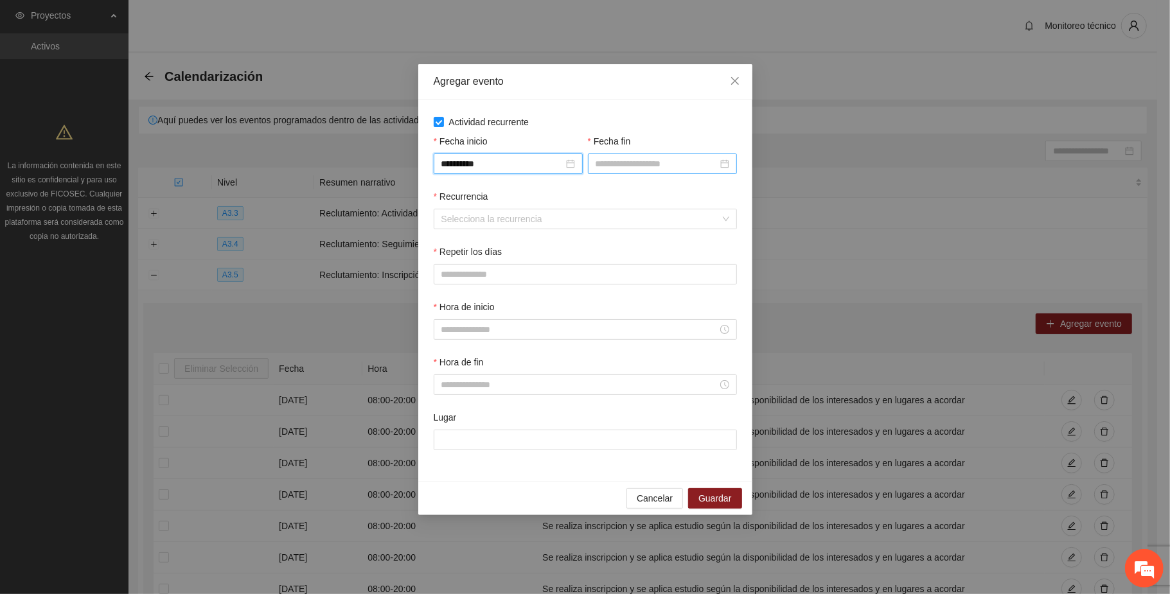
drag, startPoint x: 644, startPoint y: 166, endPoint x: 633, endPoint y: 173, distance: 13.0
click at [622, 164] on input "Fecha fin" at bounding box center [657, 164] width 122 height 14
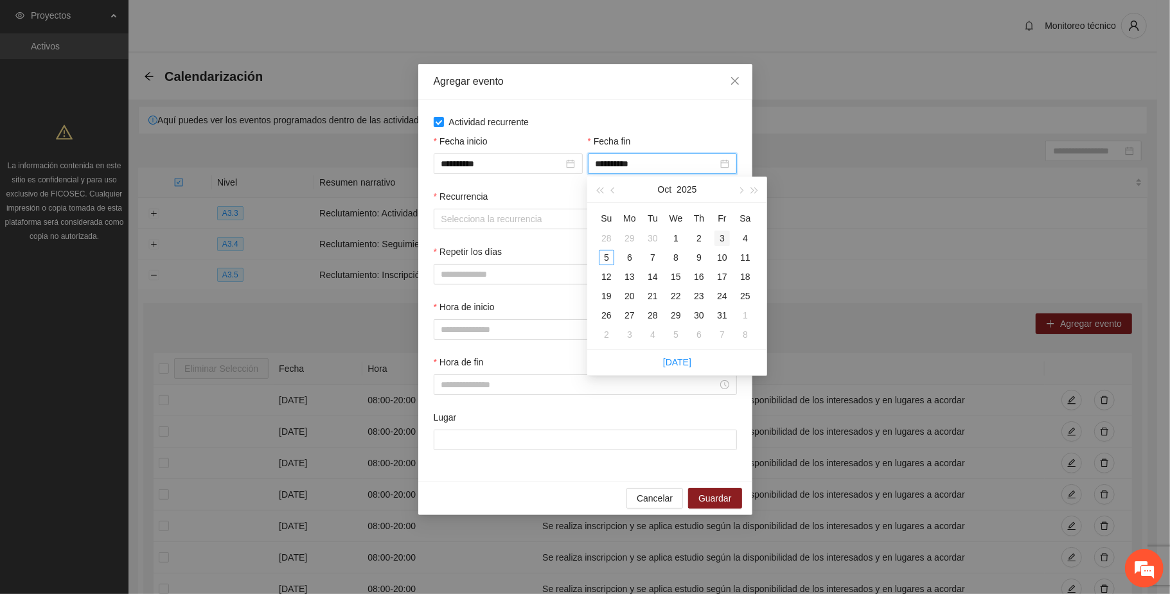
type input "**********"
click at [612, 191] on span "button" at bounding box center [614, 191] width 6 height 6
type input "**********"
click at [622, 234] on div "6" at bounding box center [744, 238] width 15 height 15
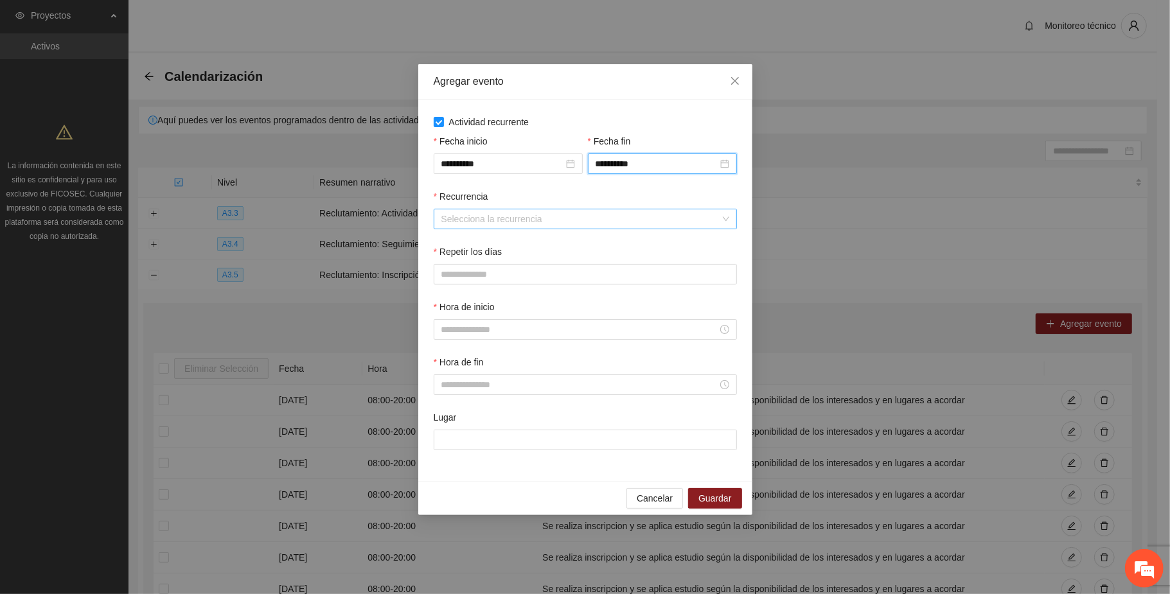
click at [483, 215] on input "Recurrencia" at bounding box center [580, 218] width 279 height 19
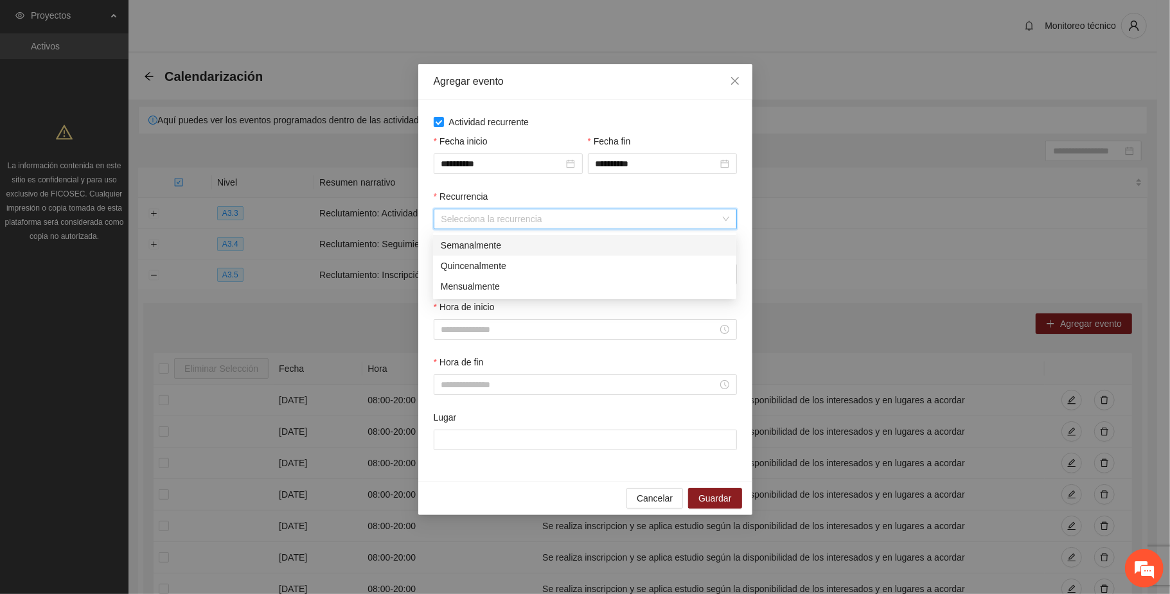
click at [474, 239] on div "Semanalmente" at bounding box center [585, 245] width 288 height 14
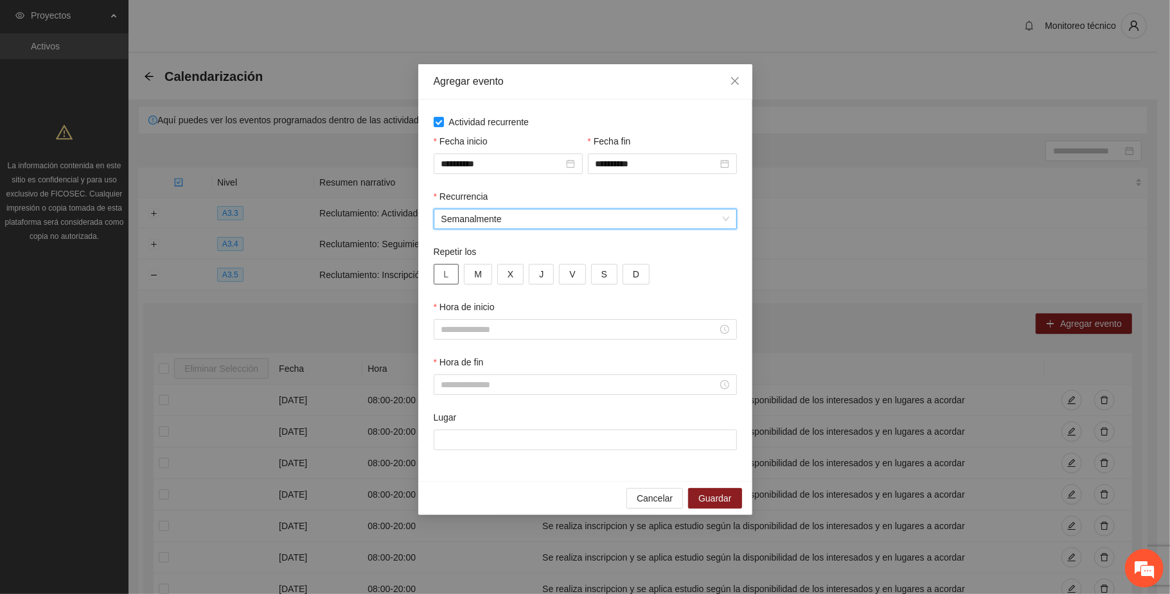
click at [445, 275] on span "L" at bounding box center [446, 274] width 5 height 14
drag, startPoint x: 468, startPoint y: 272, endPoint x: 492, endPoint y: 272, distance: 24.4
click at [468, 272] on button "M" at bounding box center [478, 274] width 28 height 21
drag, startPoint x: 515, startPoint y: 271, endPoint x: 538, endPoint y: 269, distance: 23.3
click at [518, 270] on button "X" at bounding box center [510, 274] width 26 height 21
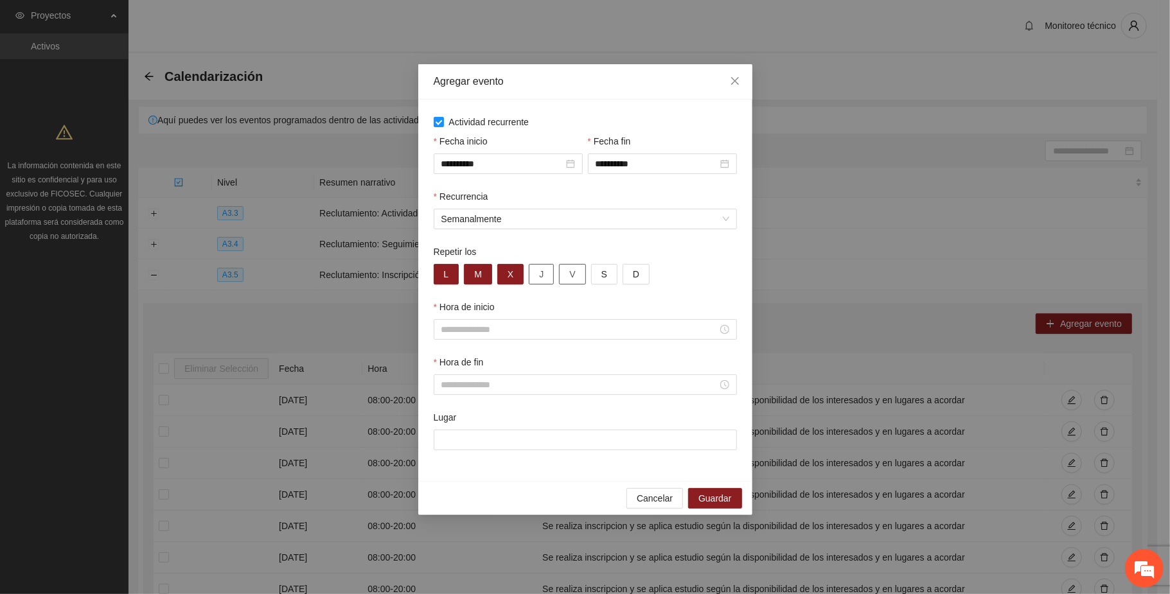
drag, startPoint x: 541, startPoint y: 268, endPoint x: 564, endPoint y: 273, distance: 23.7
click at [543, 268] on span "J" at bounding box center [541, 274] width 4 height 14
drag, startPoint x: 570, startPoint y: 273, endPoint x: 583, endPoint y: 276, distance: 13.2
click at [574, 272] on span "V" at bounding box center [572, 274] width 6 height 14
drag, startPoint x: 603, startPoint y: 278, endPoint x: 625, endPoint y: 281, distance: 22.8
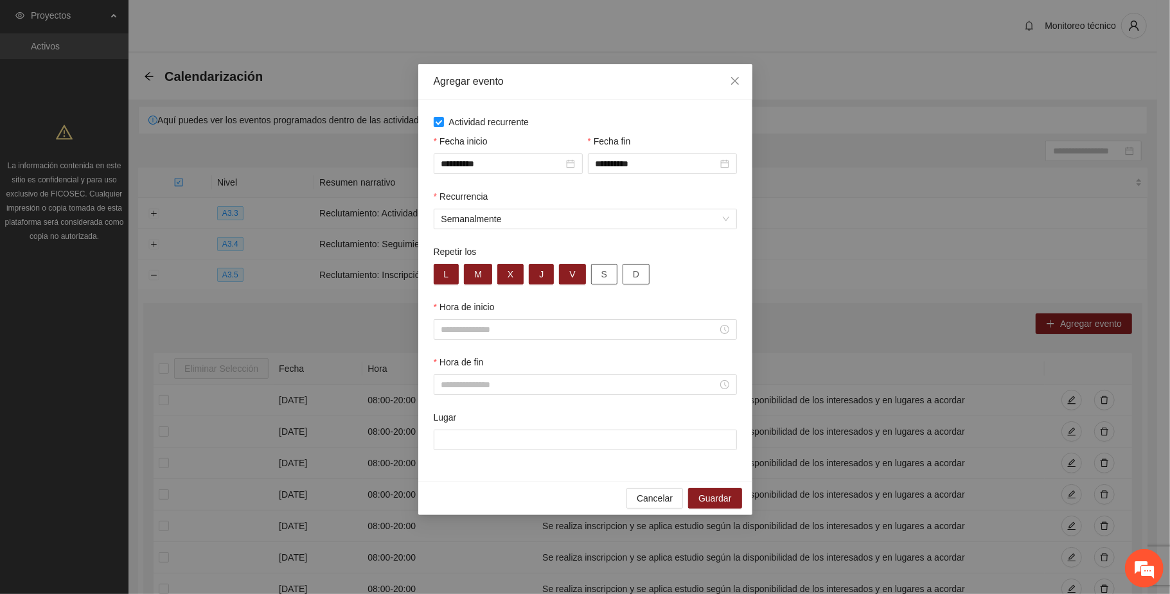
click at [606, 276] on button "S" at bounding box center [604, 274] width 26 height 21
click at [622, 275] on button "D" at bounding box center [635, 274] width 27 height 21
drag, startPoint x: 478, startPoint y: 330, endPoint x: 466, endPoint y: 335, distance: 12.9
click at [477, 330] on input "Hora de inicio" at bounding box center [579, 329] width 276 height 14
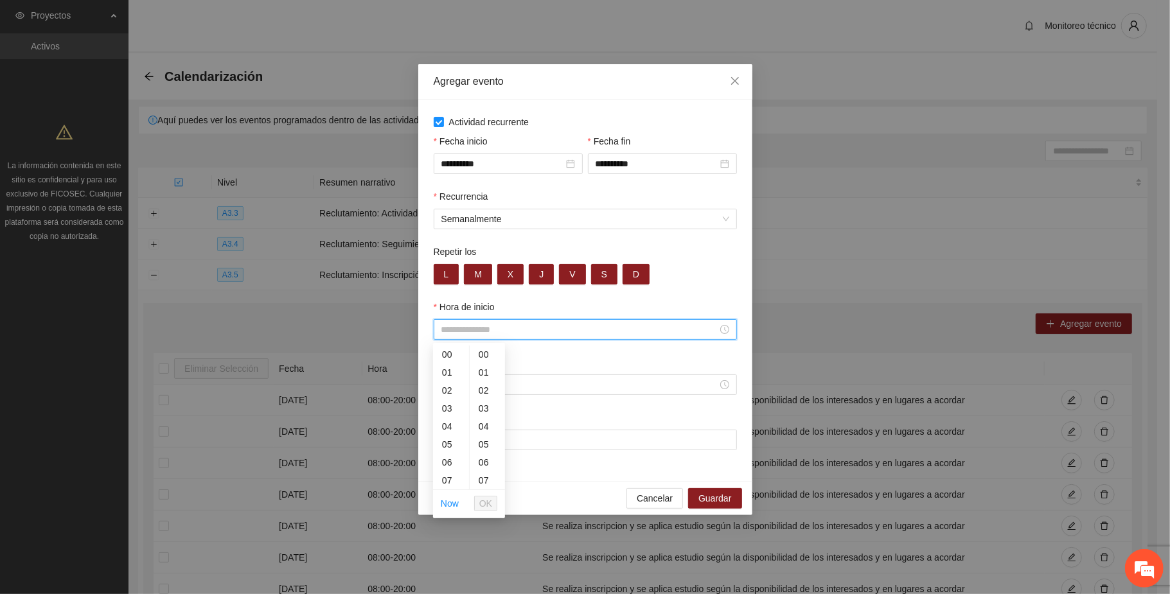
scroll to position [85, 0]
click at [448, 412] on div "08" at bounding box center [451, 413] width 36 height 18
type input "*****"
click at [487, 505] on span "OK" at bounding box center [485, 504] width 13 height 14
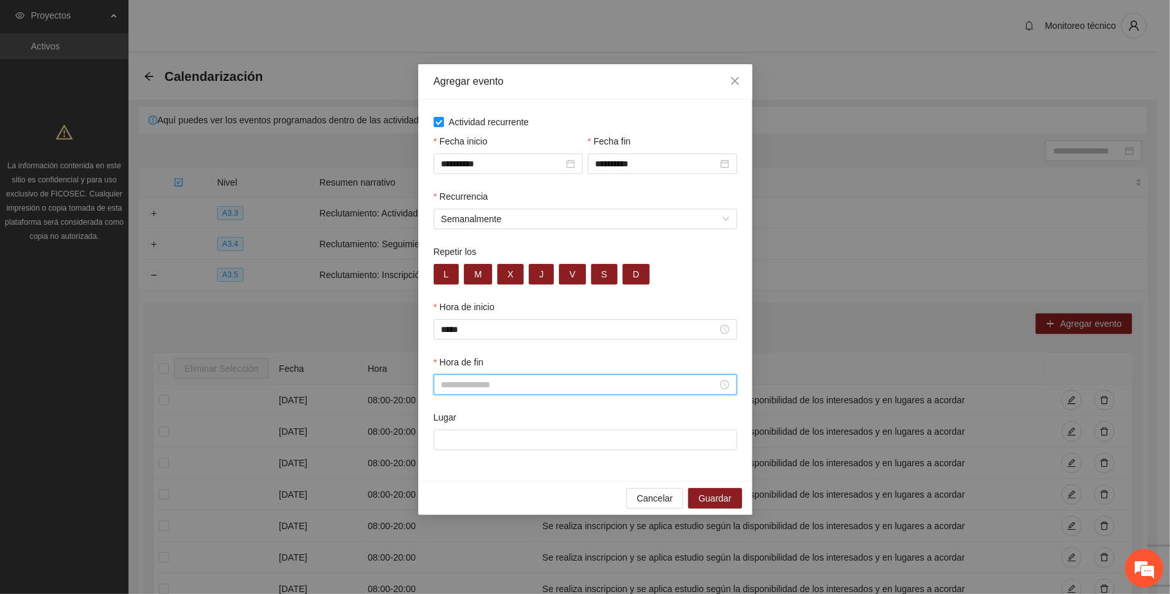
click at [461, 383] on input "Hora de fin" at bounding box center [579, 385] width 276 height 14
click at [443, 508] on div "20" at bounding box center [451, 513] width 36 height 18
type input "*****"
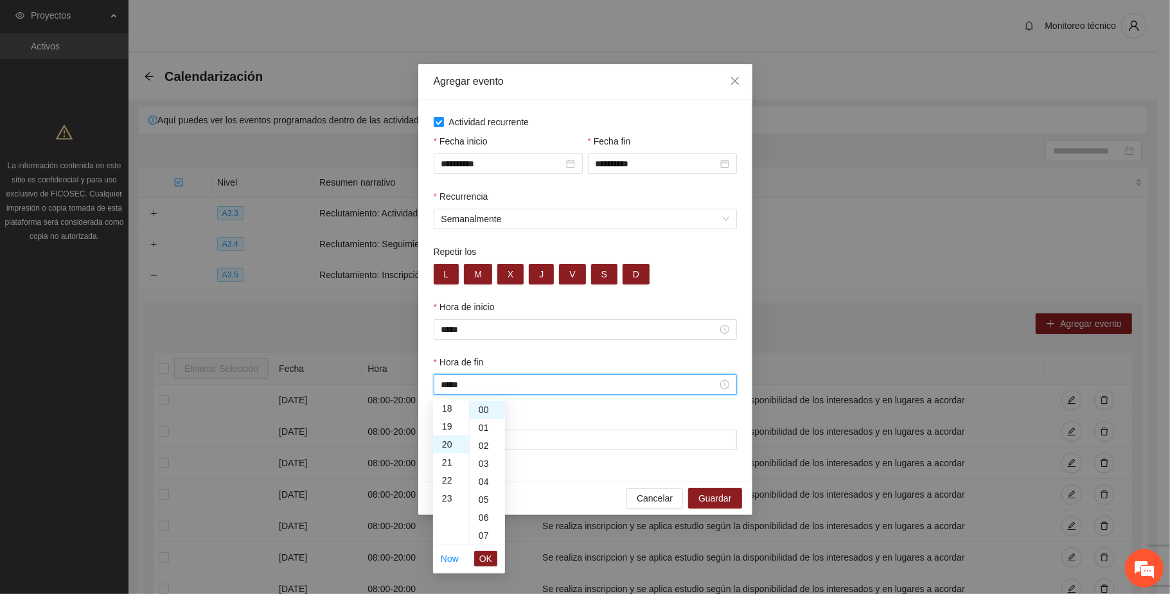
scroll to position [360, 0]
click at [483, 559] on span "OK" at bounding box center [485, 559] width 13 height 14
click at [538, 443] on input "Lugar" at bounding box center [585, 440] width 303 height 21
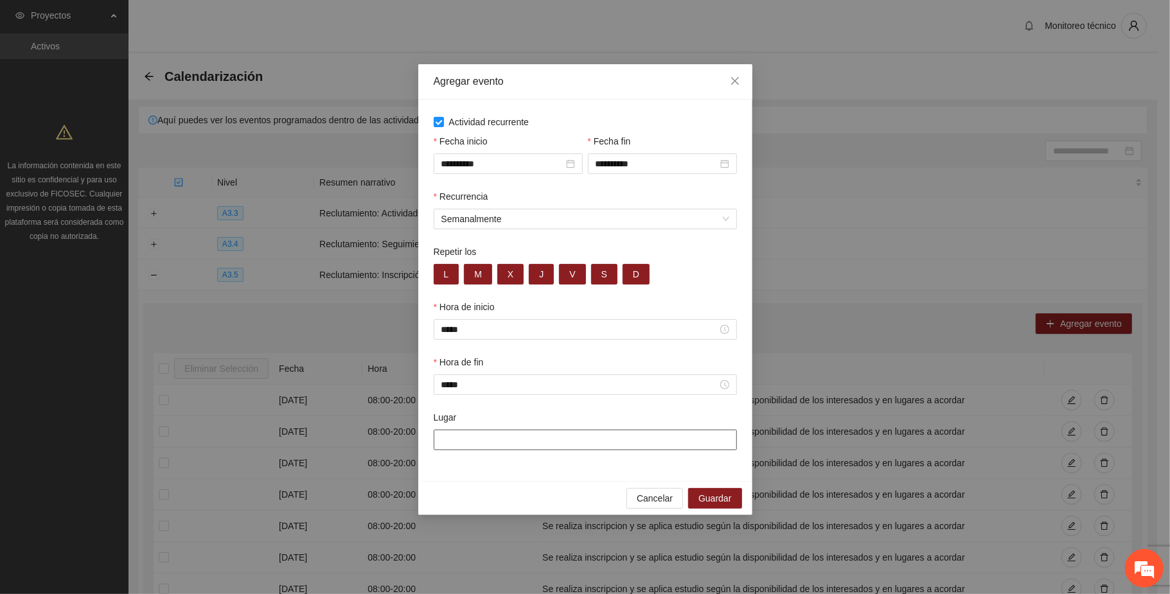
paste input "**********"
type input "**********"
click at [622, 497] on span "Guardar" at bounding box center [714, 499] width 33 height 14
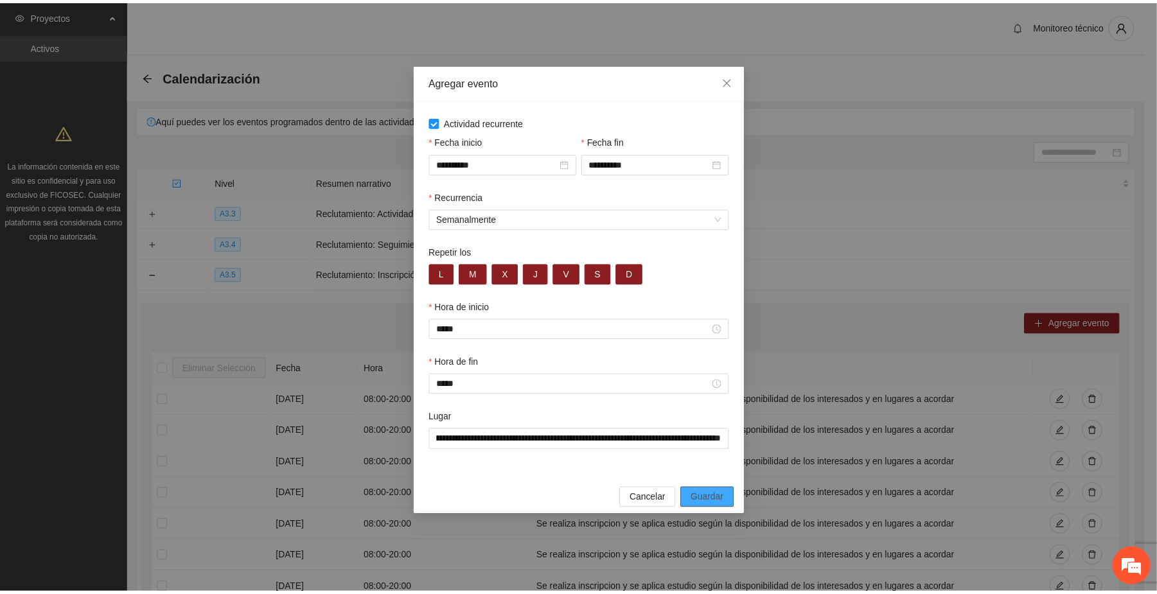
scroll to position [0, 0]
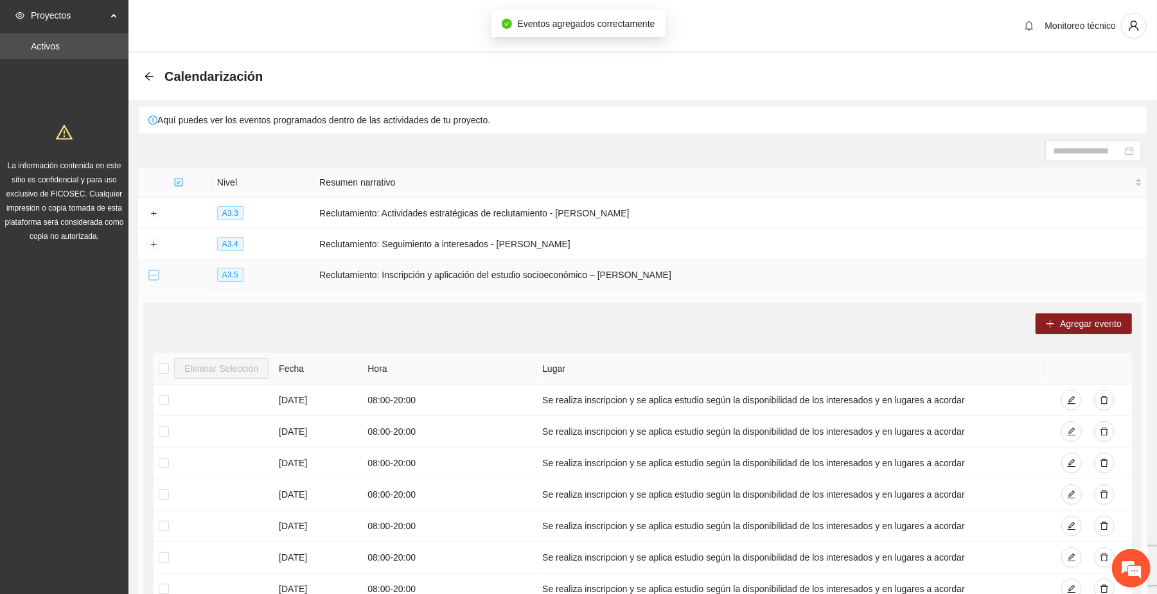
click at [154, 275] on button "Collapse row" at bounding box center [153, 275] width 10 height 10
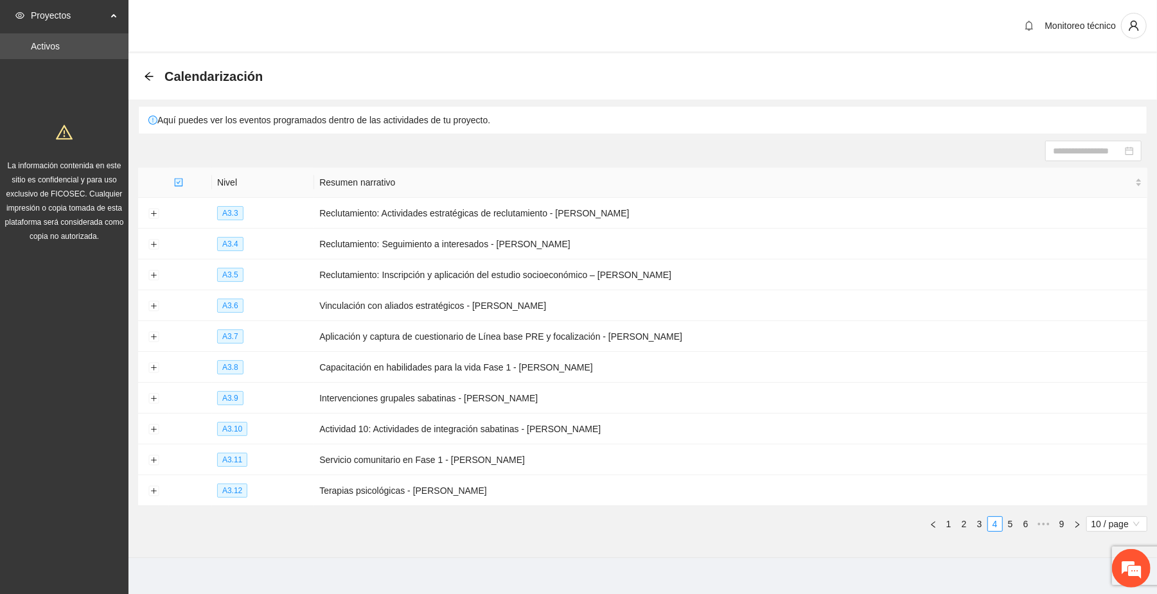
drag, startPoint x: 145, startPoint y: 75, endPoint x: 168, endPoint y: 71, distance: 24.1
click at [147, 73] on icon "arrow-left" at bounding box center [149, 76] width 10 height 10
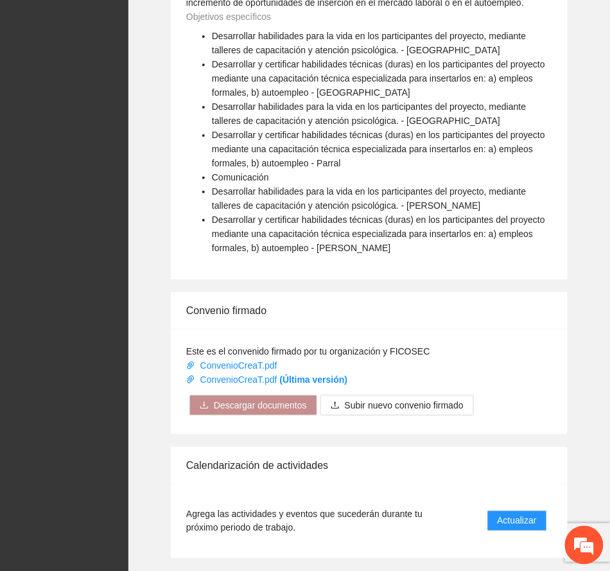
scroll to position [1046, 0]
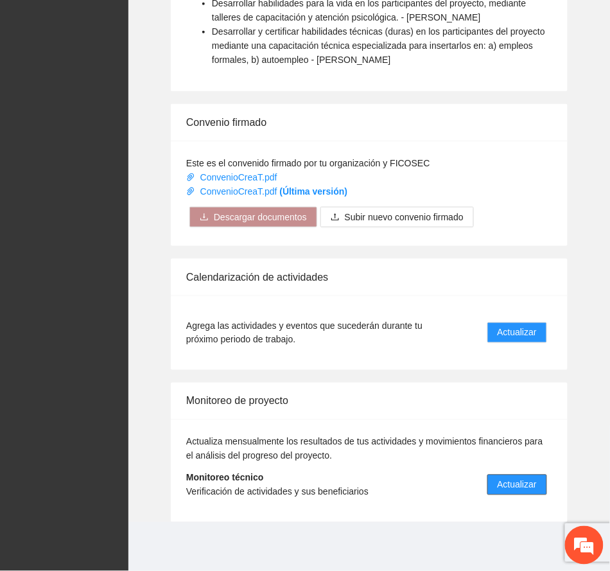
click at [528, 487] on span "Actualizar" at bounding box center [517, 485] width 39 height 14
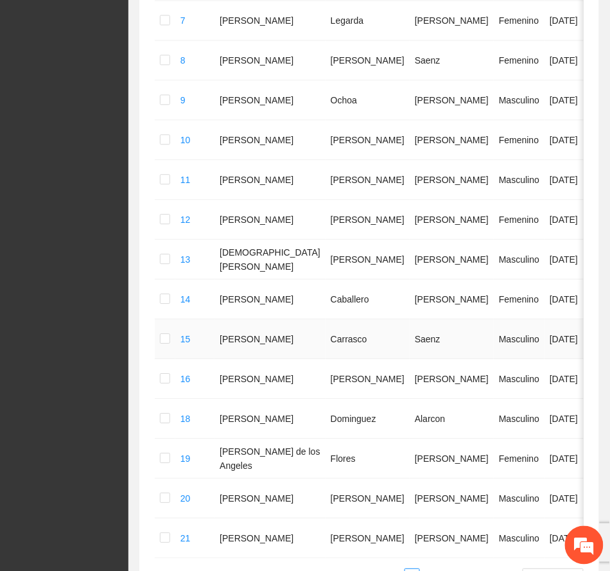
scroll to position [716, 0]
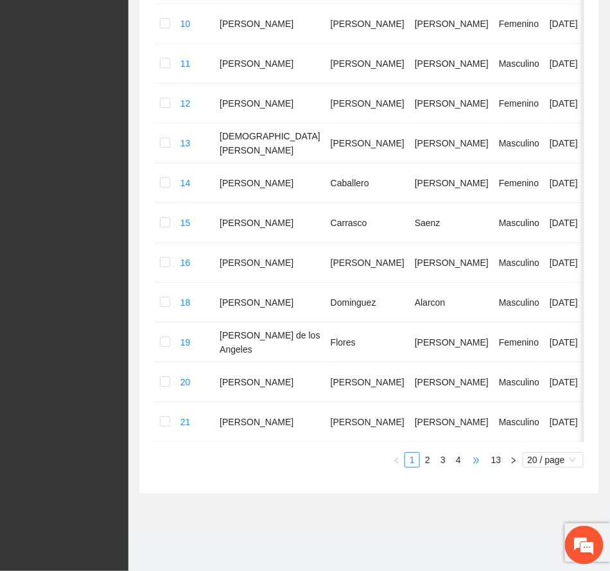
click at [479, 461] on span "•••" at bounding box center [476, 459] width 21 height 15
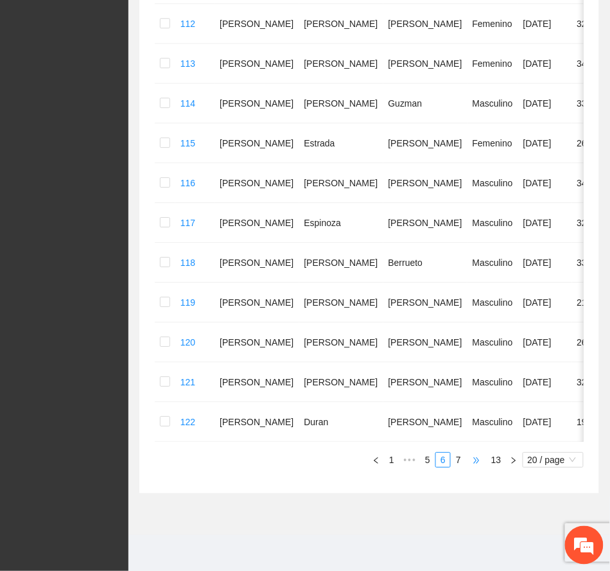
scroll to position [660, 0]
click at [478, 463] on span "•••" at bounding box center [476, 459] width 21 height 15
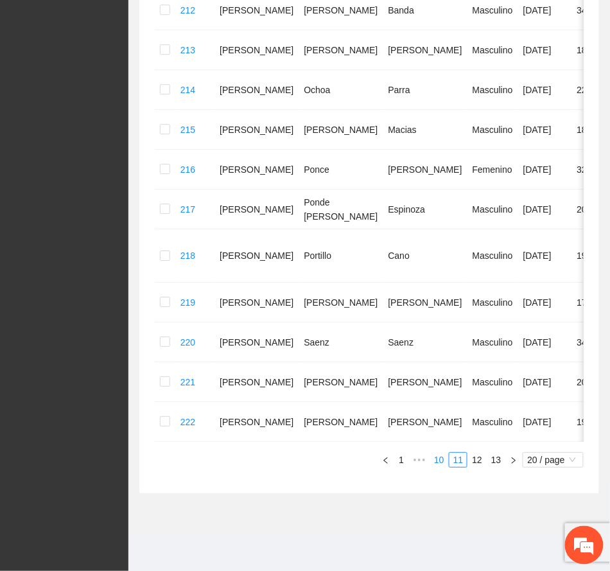
click at [441, 461] on link "10" at bounding box center [439, 460] width 18 height 14
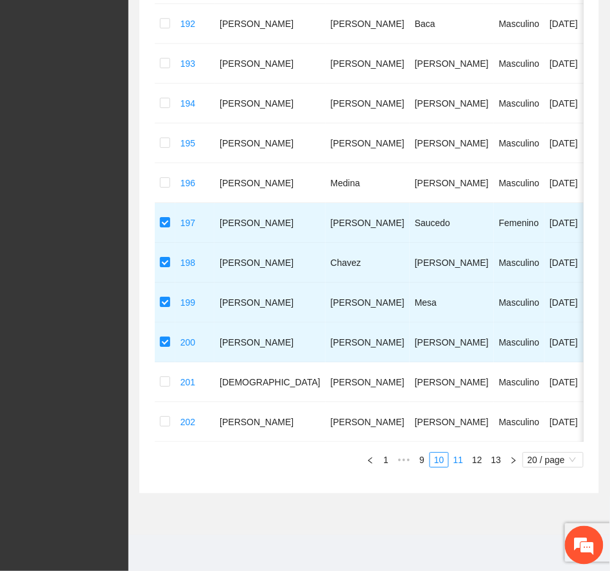
click at [459, 461] on link "11" at bounding box center [459, 460] width 18 height 14
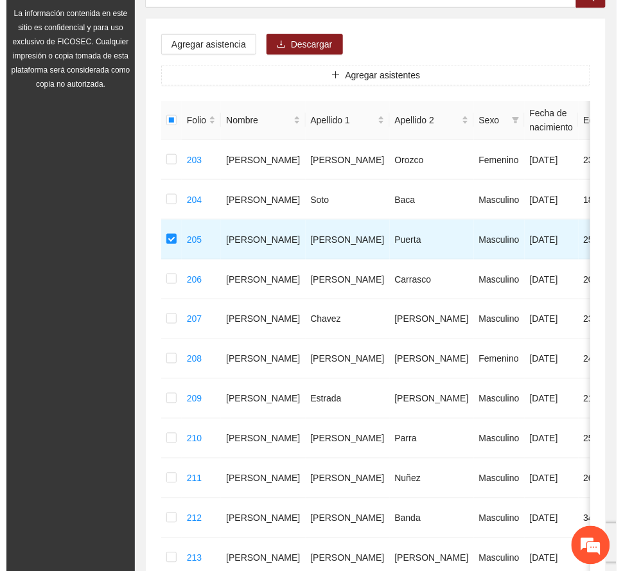
scroll to position [0, 0]
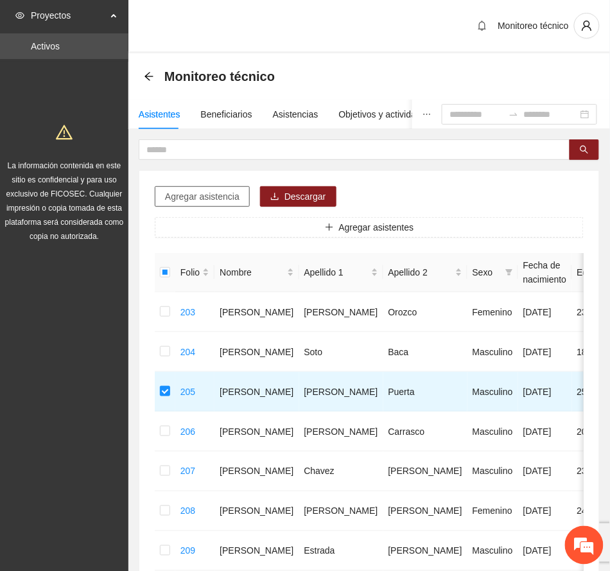
click at [217, 190] on span "Agregar asistencia" at bounding box center [202, 197] width 75 height 14
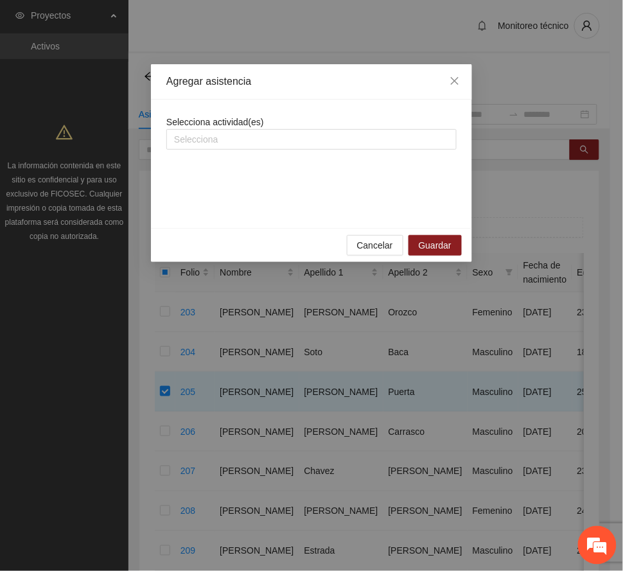
drag, startPoint x: 272, startPoint y: 134, endPoint x: 274, endPoint y: 176, distance: 41.8
click at [272, 134] on div at bounding box center [312, 139] width 284 height 15
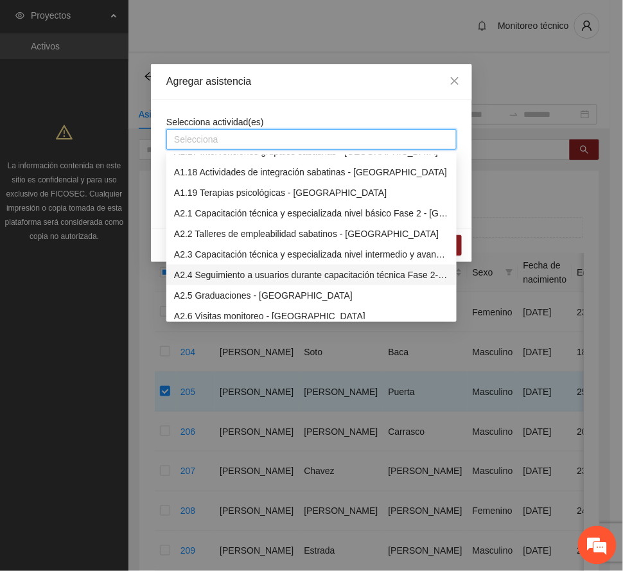
scroll to position [514, 0]
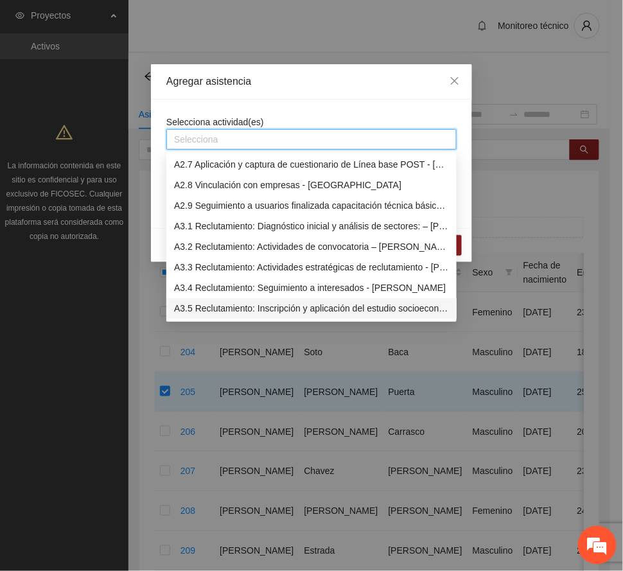
drag, startPoint x: 269, startPoint y: 310, endPoint x: 283, endPoint y: 256, distance: 55.9
click at [270, 308] on div "A3.5 Reclutamiento: Inscripción y aplicación del estudio socioeconómico – [PERS…" at bounding box center [311, 309] width 275 height 14
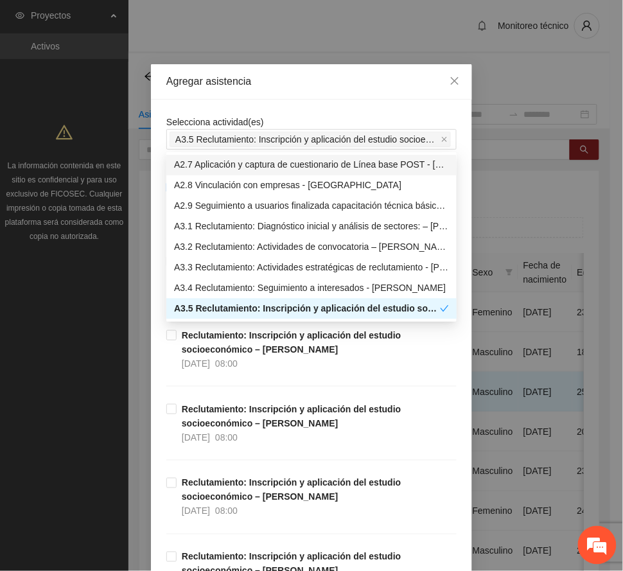
drag, startPoint x: 313, startPoint y: 77, endPoint x: 313, endPoint y: 199, distance: 121.4
click at [313, 76] on div "Agregar asistencia" at bounding box center [311, 82] width 290 height 14
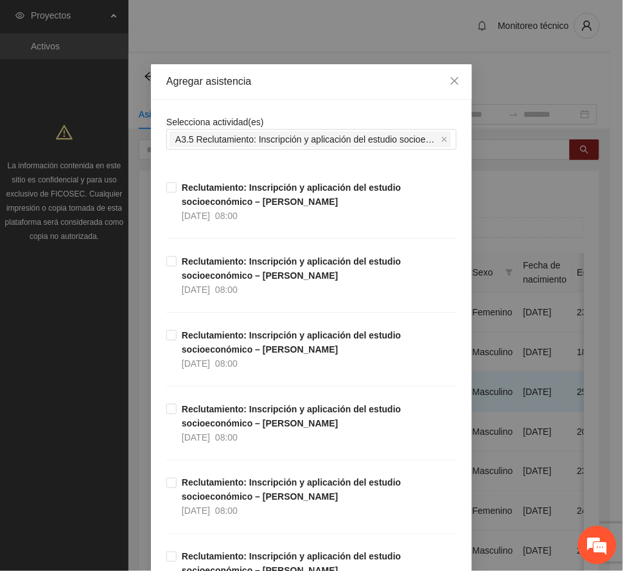
scroll to position [1245, 0]
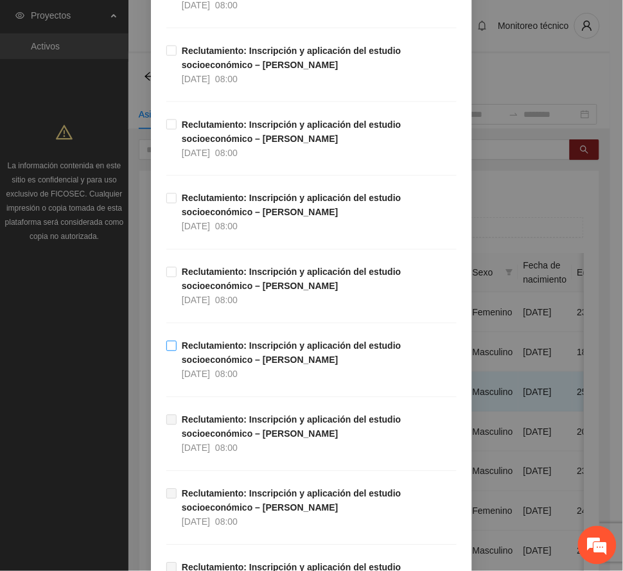
click at [237, 348] on strong "Reclutamiento: Inscripción y aplicación del estudio socioeconómico – [PERSON_NA…" at bounding box center [292, 353] width 220 height 24
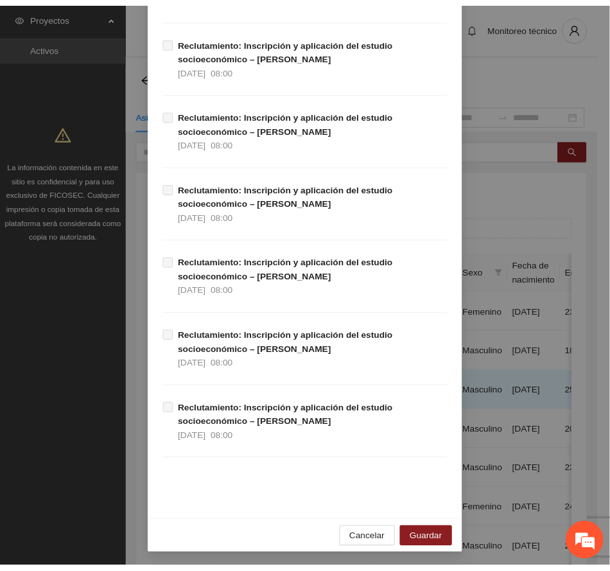
scroll to position [4596, 0]
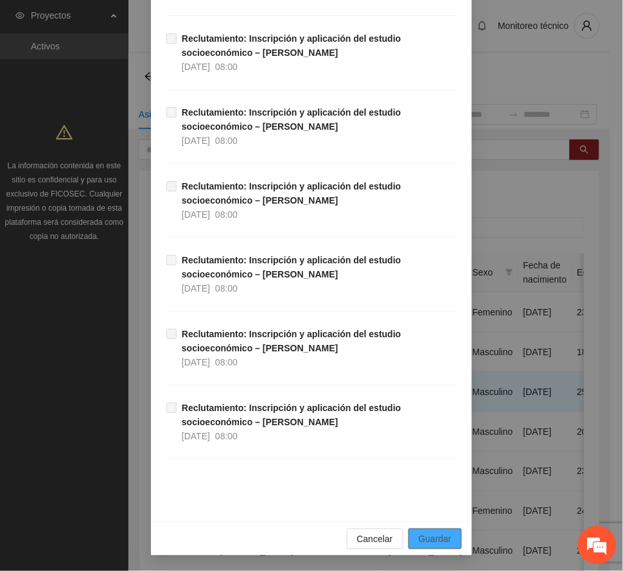
click at [439, 540] on span "Guardar" at bounding box center [435, 539] width 33 height 14
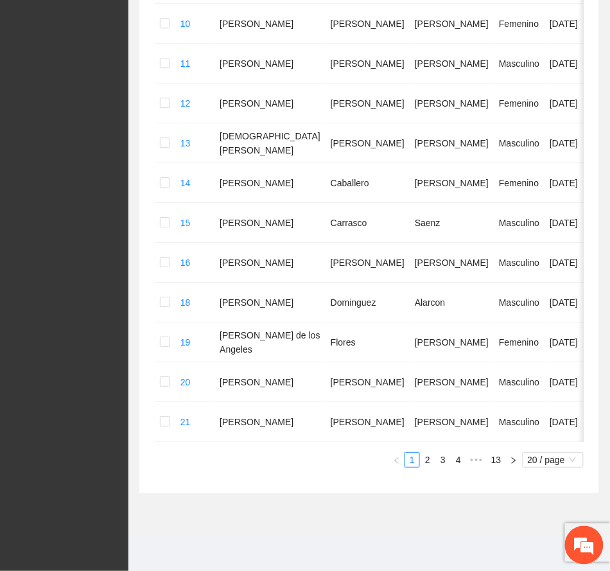
scroll to position [716, 0]
click at [474, 461] on span "•••" at bounding box center [476, 459] width 21 height 15
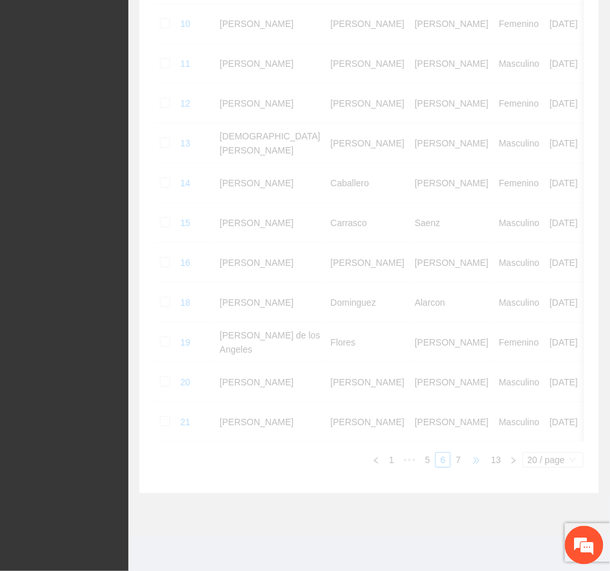
scroll to position [660, 0]
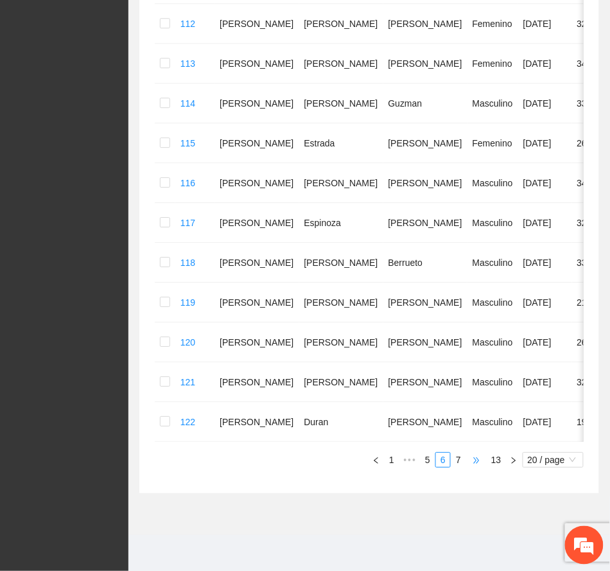
click at [473, 460] on span "•••" at bounding box center [476, 459] width 21 height 15
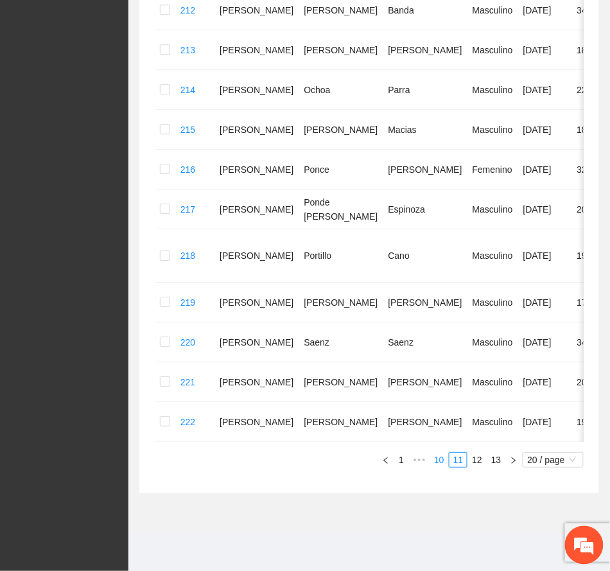
click at [441, 456] on link "10" at bounding box center [439, 460] width 18 height 14
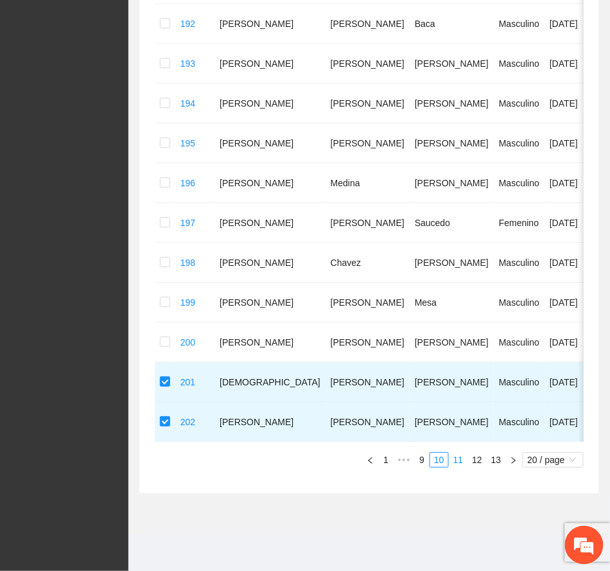
click at [455, 459] on link "11" at bounding box center [459, 460] width 18 height 14
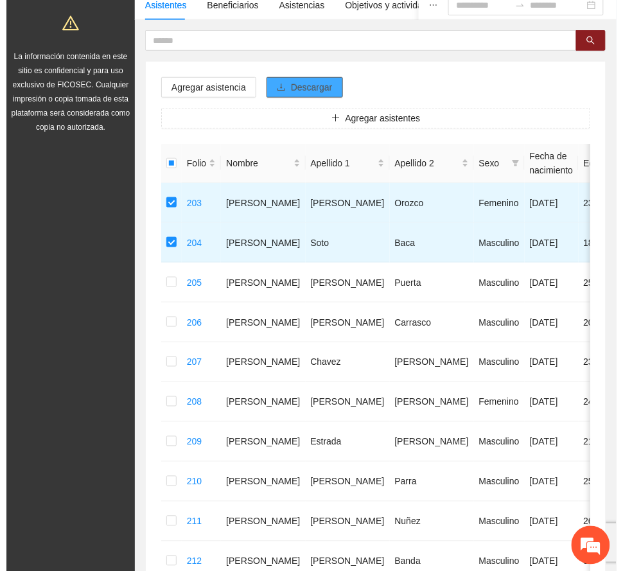
scroll to position [0, 0]
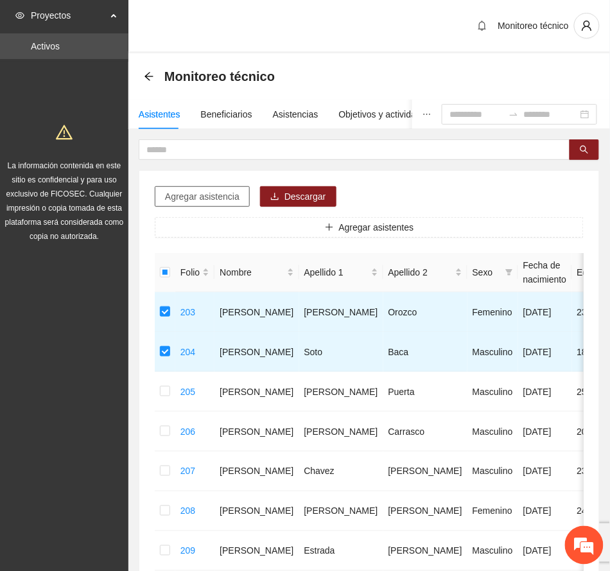
click at [232, 194] on span "Agregar asistencia" at bounding box center [202, 197] width 75 height 14
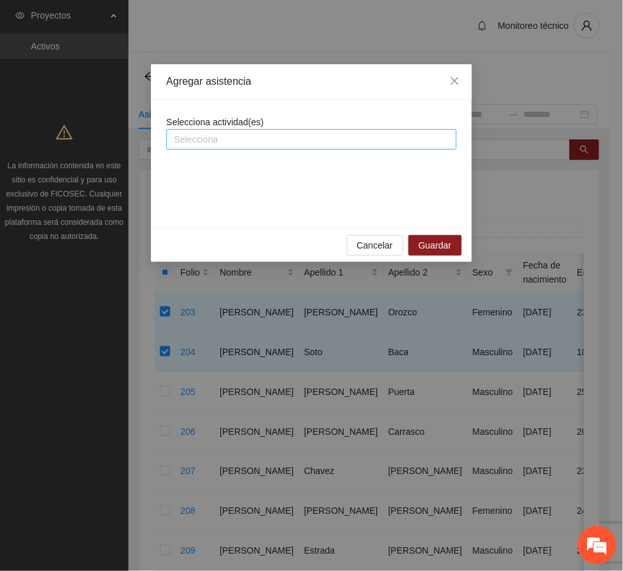
click at [257, 139] on div at bounding box center [312, 139] width 284 height 15
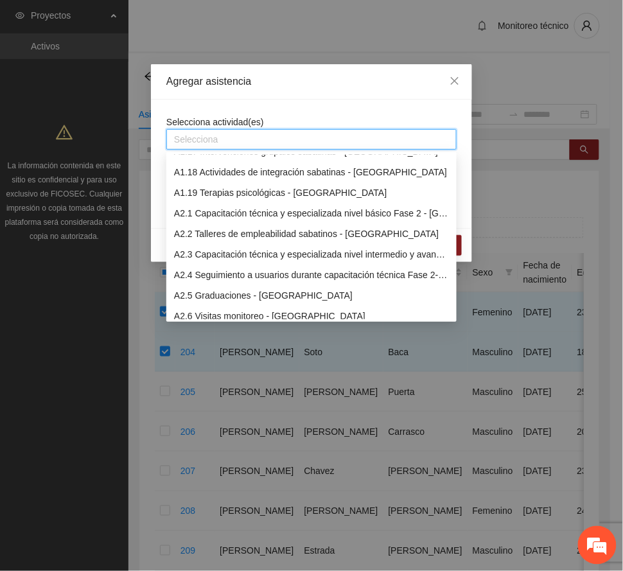
scroll to position [514, 0]
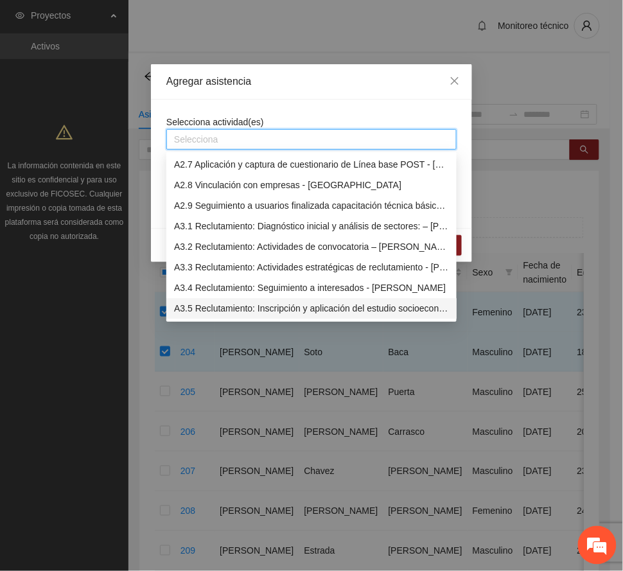
click at [319, 308] on div "A3.5 Reclutamiento: Inscripción y aplicación del estudio socioeconómico – [PERS…" at bounding box center [311, 309] width 275 height 14
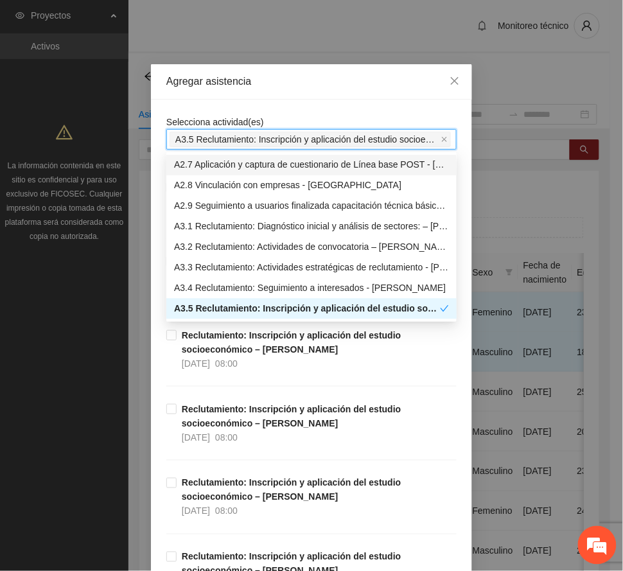
click at [331, 81] on div "Agregar asistencia" at bounding box center [311, 82] width 290 height 14
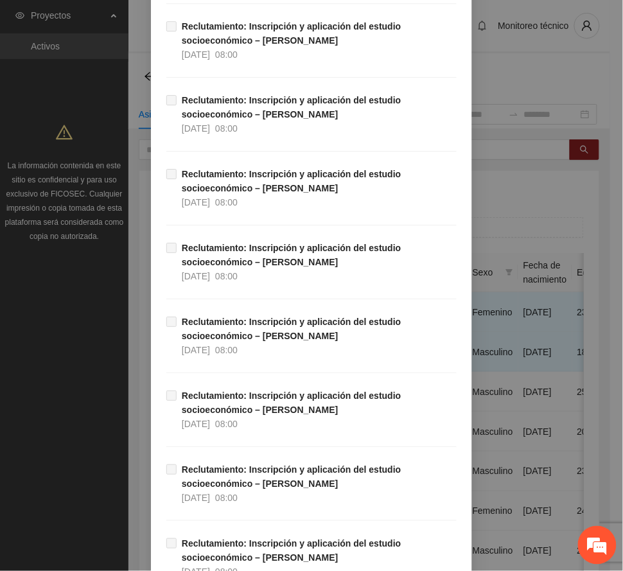
scroll to position [1285, 0]
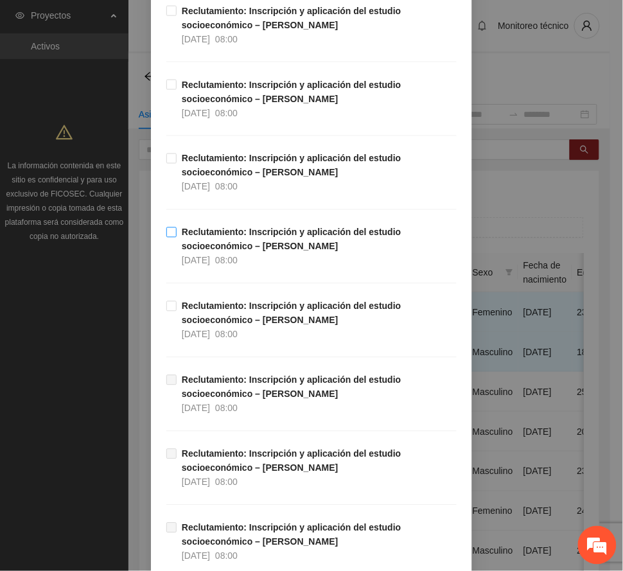
click at [245, 247] on strong "Reclutamiento: Inscripción y aplicación del estudio socioeconómico – [PERSON_NA…" at bounding box center [292, 239] width 220 height 24
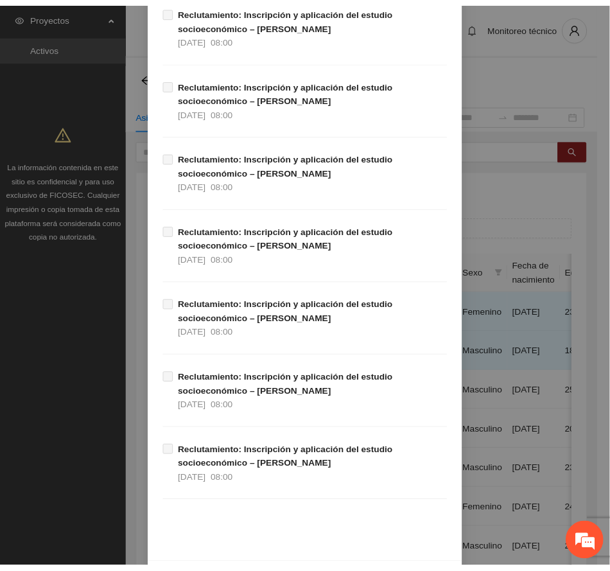
scroll to position [4596, 0]
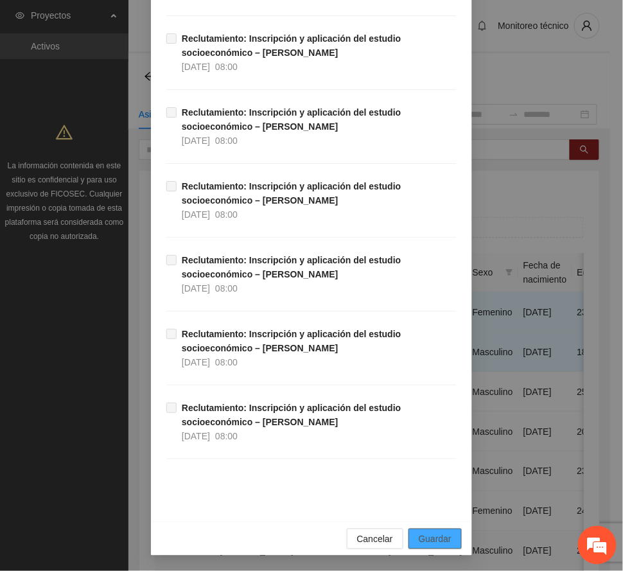
drag, startPoint x: 450, startPoint y: 542, endPoint x: 440, endPoint y: 551, distance: 13.2
click at [450, 543] on button "Guardar" at bounding box center [435, 539] width 53 height 21
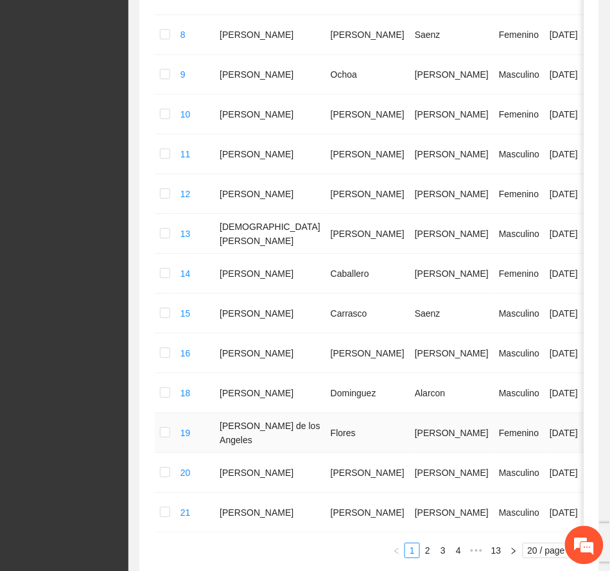
scroll to position [716, 0]
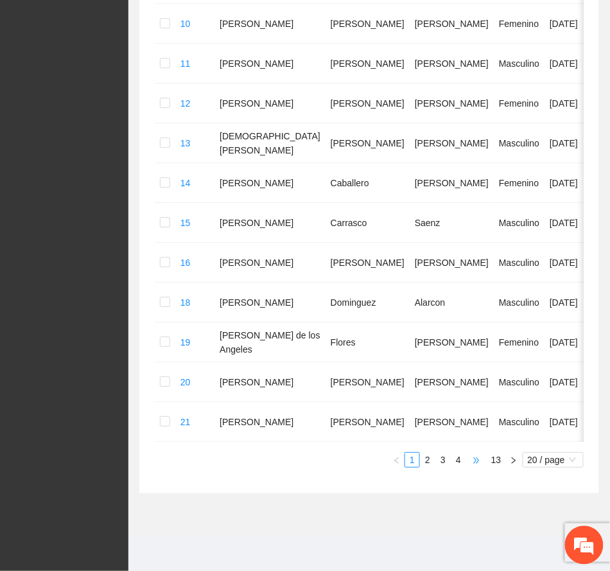
click at [479, 463] on span "•••" at bounding box center [476, 459] width 21 height 15
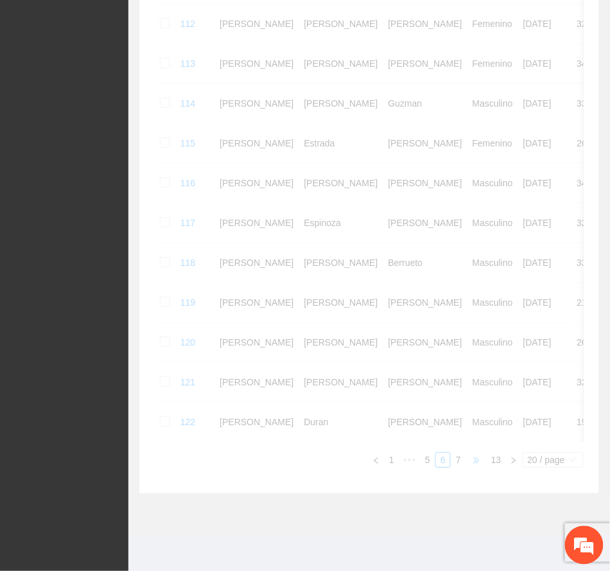
scroll to position [660, 0]
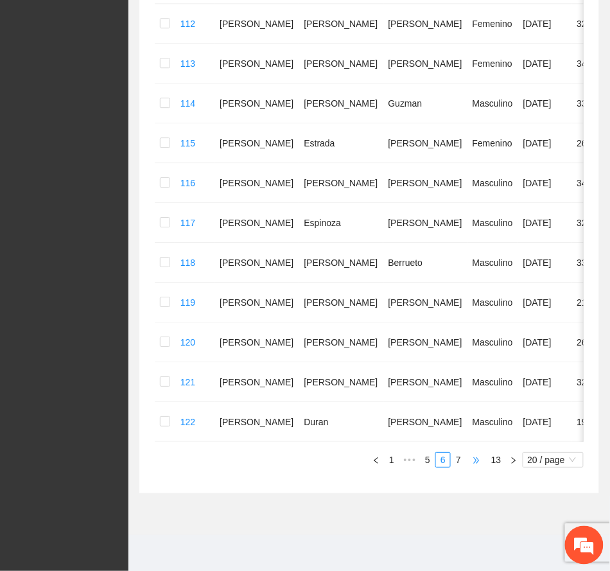
click at [475, 463] on span "•••" at bounding box center [476, 459] width 21 height 15
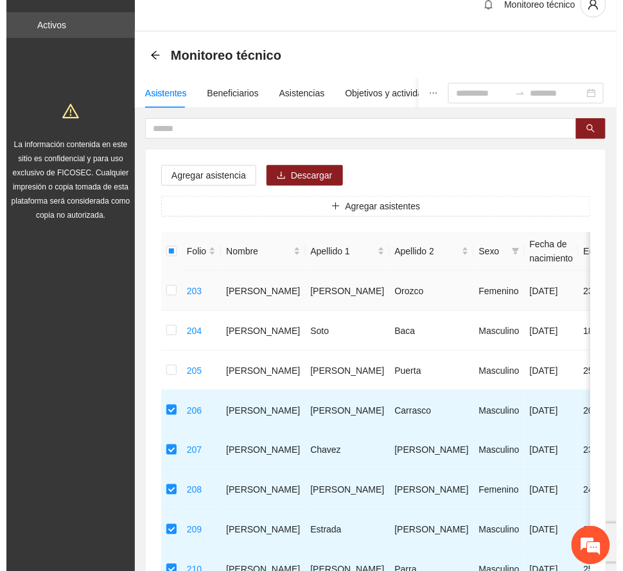
scroll to position [0, 0]
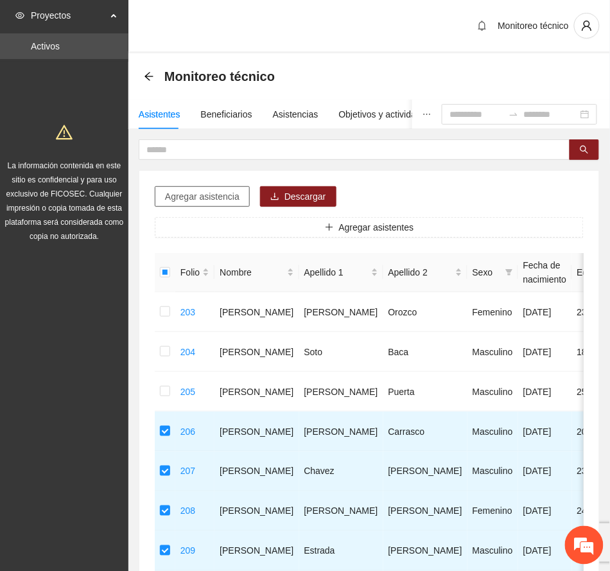
click at [213, 196] on span "Agregar asistencia" at bounding box center [202, 197] width 75 height 14
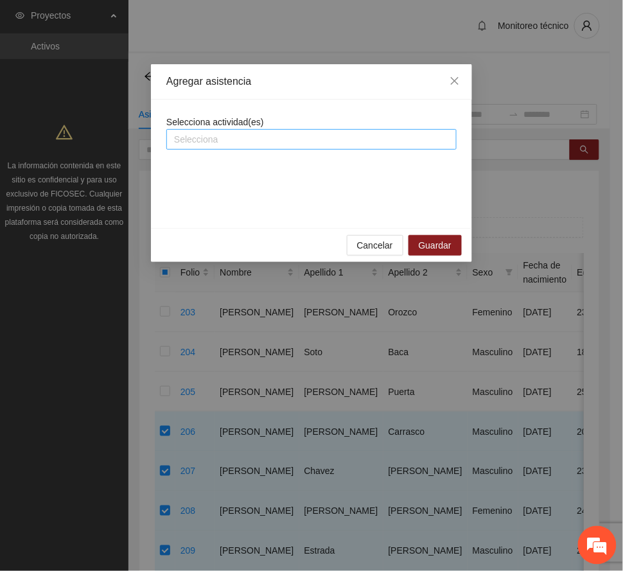
click at [290, 139] on div at bounding box center [312, 139] width 284 height 15
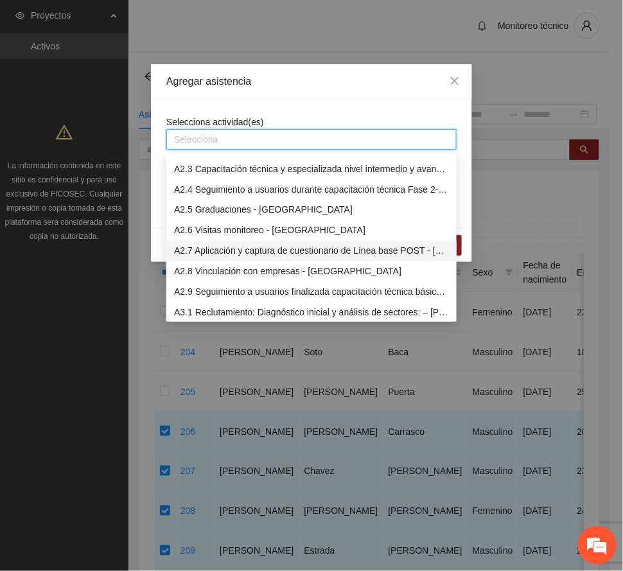
scroll to position [514, 0]
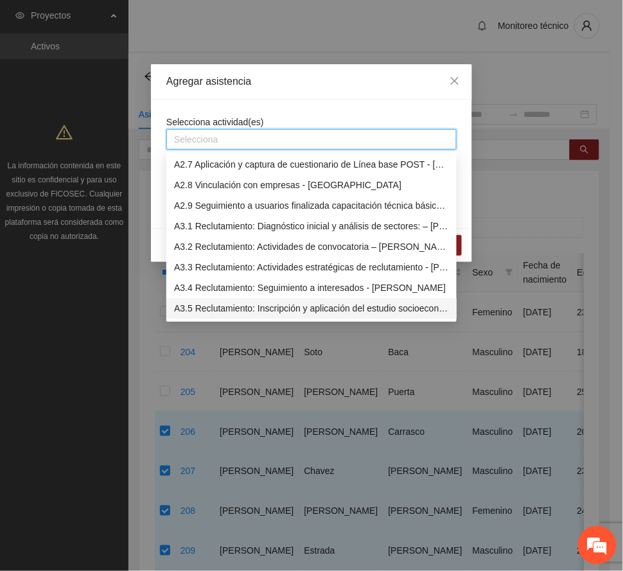
drag, startPoint x: 289, startPoint y: 306, endPoint x: 292, endPoint y: 294, distance: 12.5
click at [289, 305] on div "A3.5 Reclutamiento: Inscripción y aplicación del estudio socioeconómico – [PERS…" at bounding box center [311, 309] width 275 height 14
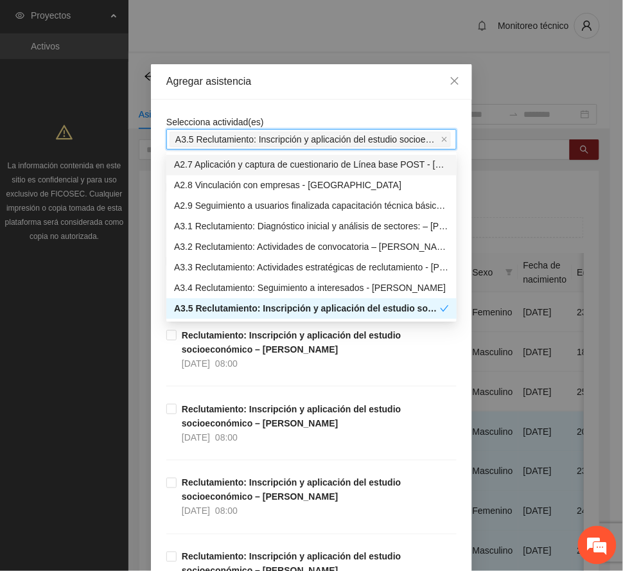
click at [333, 76] on div "Agregar asistencia" at bounding box center [311, 82] width 290 height 14
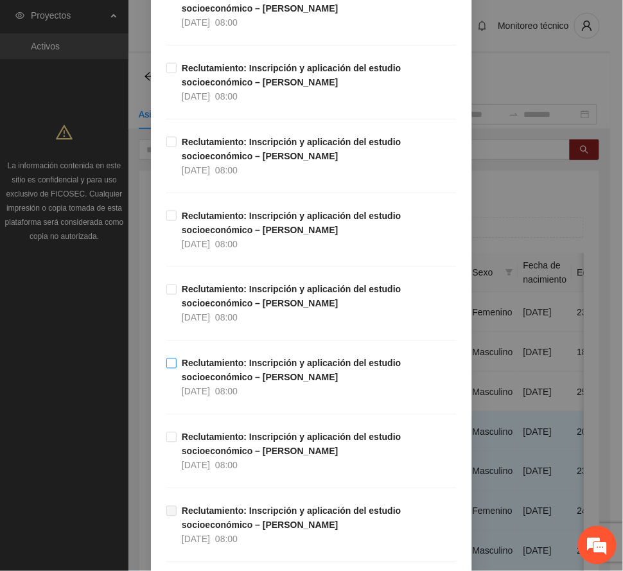
scroll to position [1116, 0]
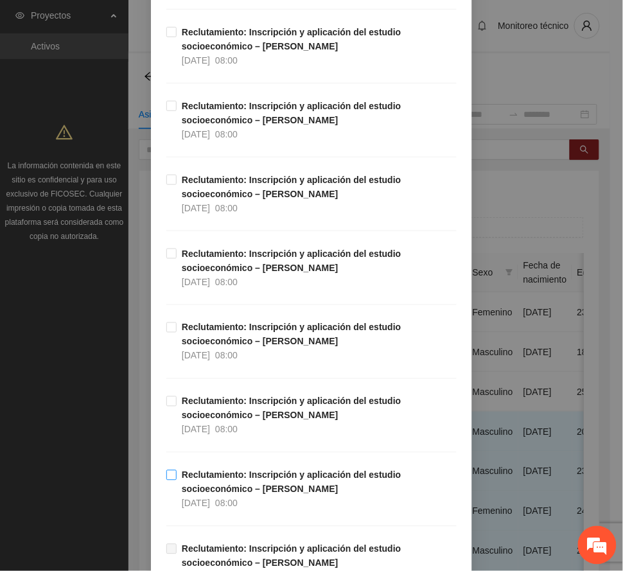
drag, startPoint x: 243, startPoint y: 481, endPoint x: 263, endPoint y: 487, distance: 21.4
click at [243, 481] on strong "Reclutamiento: Inscripción y aplicación del estudio socioeconómico – [PERSON_NA…" at bounding box center [292, 482] width 220 height 24
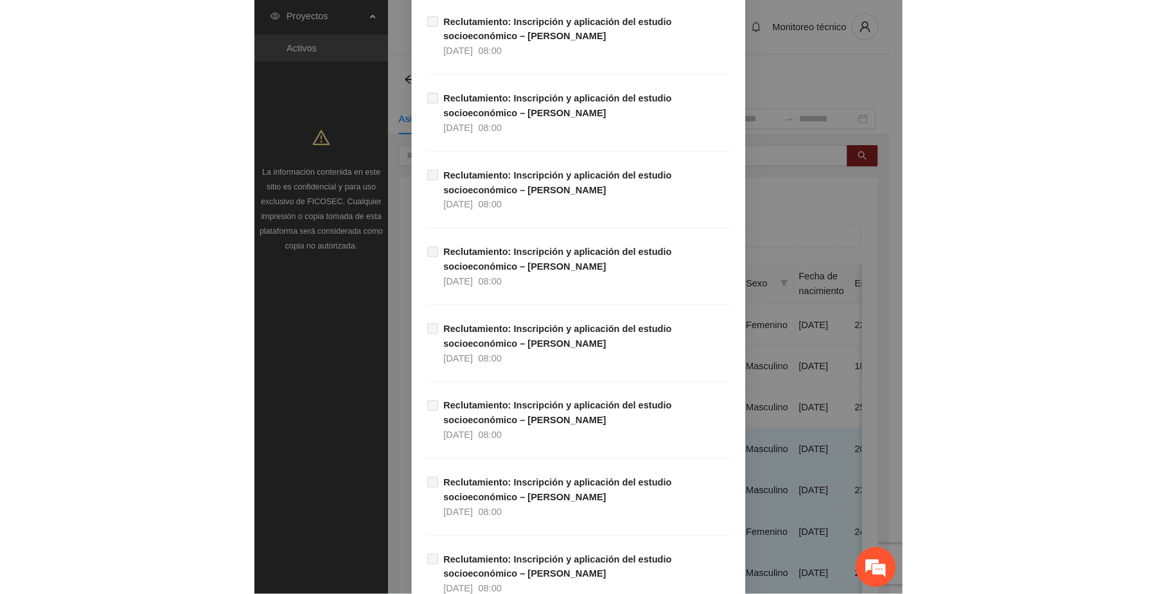
scroll to position [4596, 0]
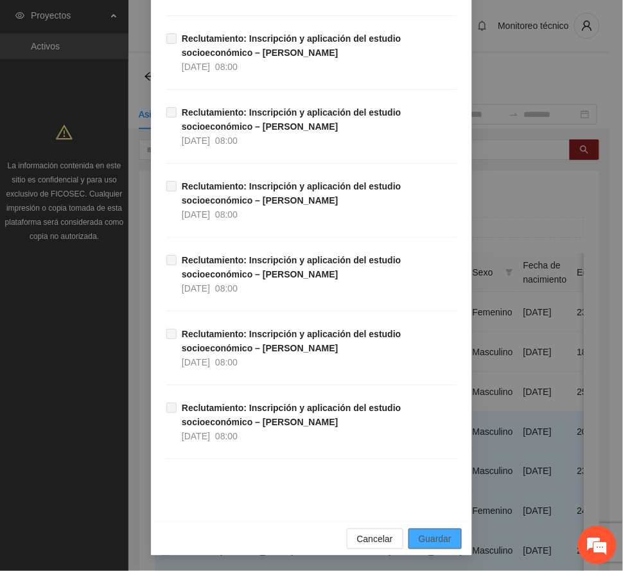
click at [430, 535] on span "Guardar" at bounding box center [435, 539] width 33 height 14
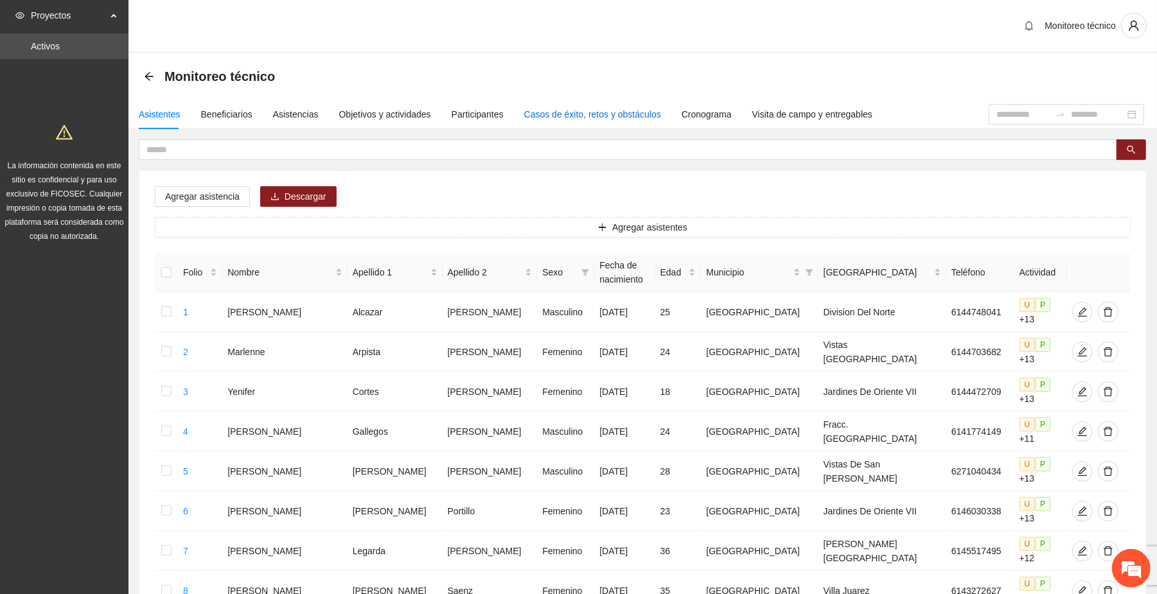
click at [603, 114] on div "Casos de éxito, retos y obstáculos" at bounding box center [592, 114] width 137 height 14
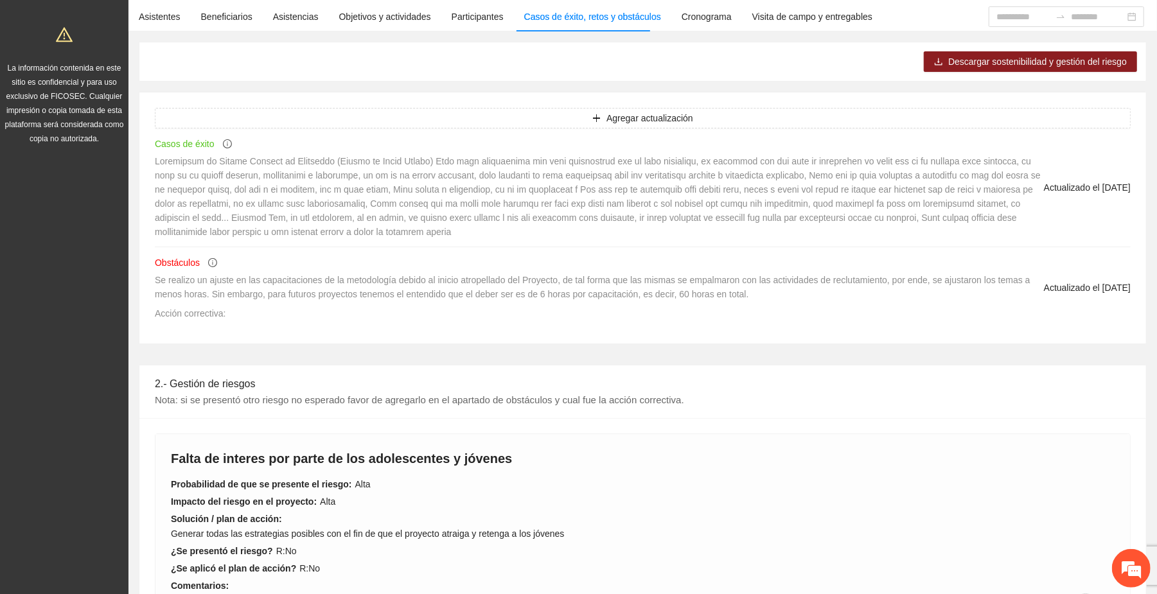
scroll to position [0, 0]
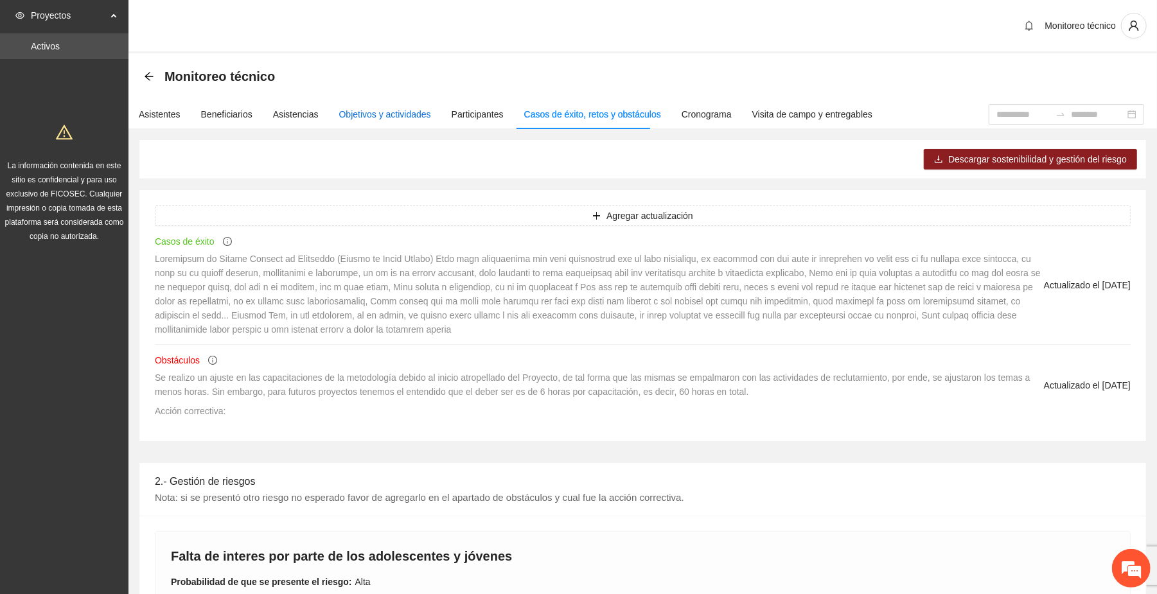
click at [369, 112] on div "Objetivos y actividades" at bounding box center [385, 114] width 92 height 14
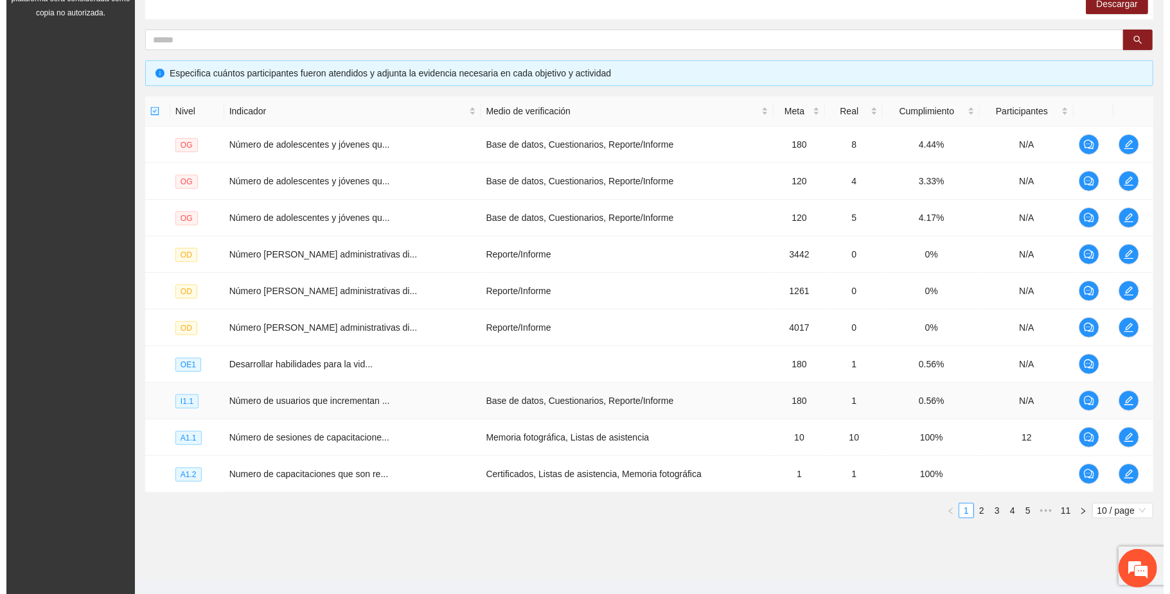
scroll to position [248, 0]
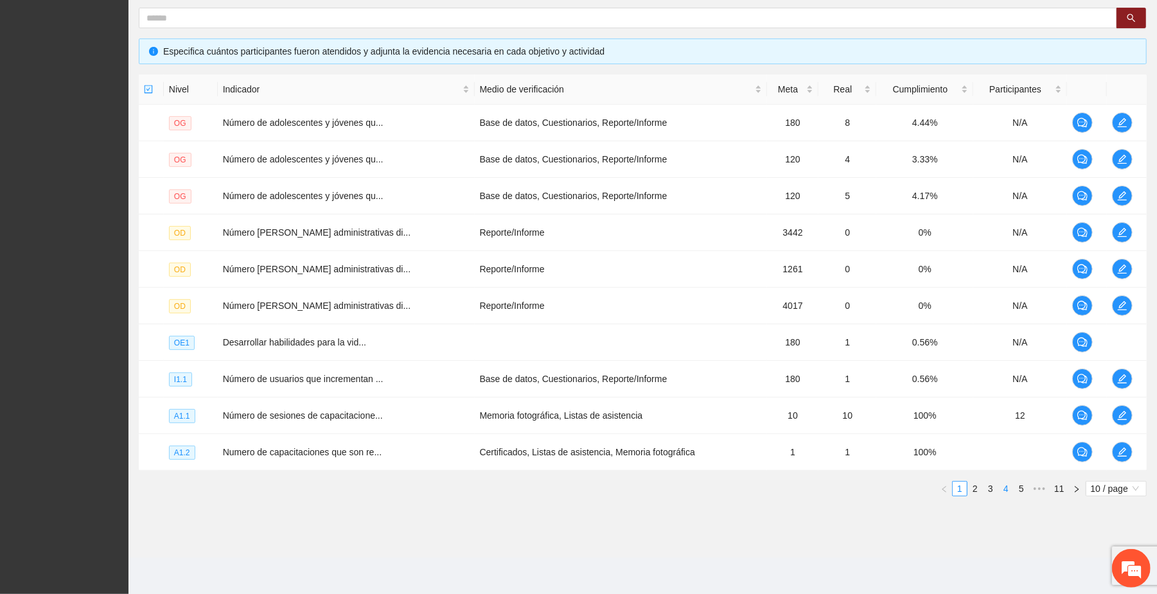
click at [622, 491] on link "4" at bounding box center [1006, 489] width 14 height 14
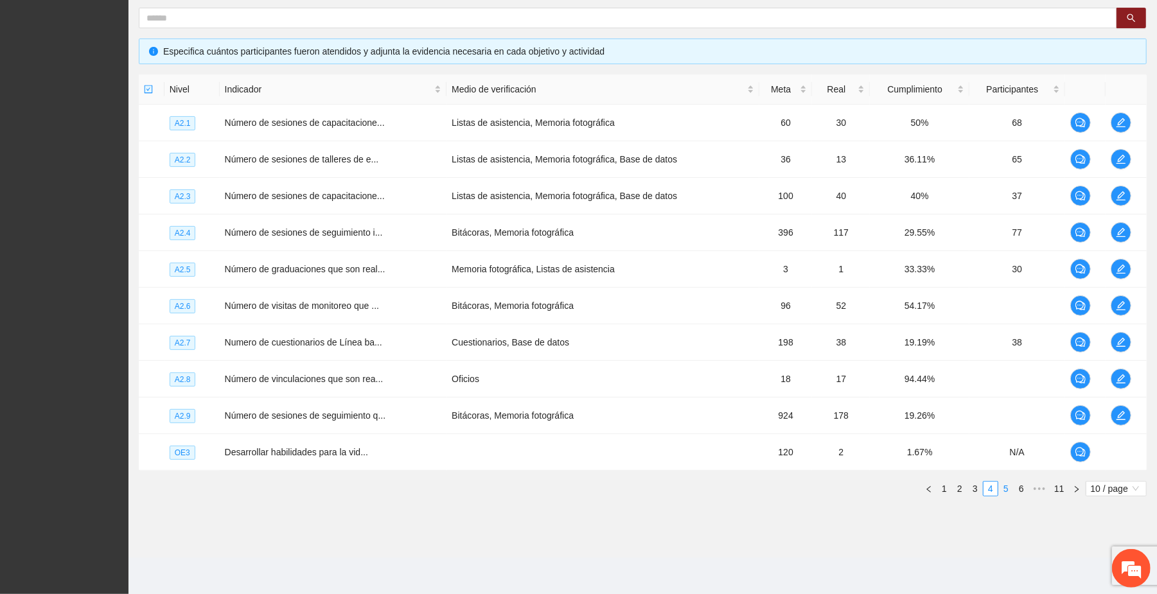
click at [622, 490] on link "5" at bounding box center [1006, 489] width 14 height 14
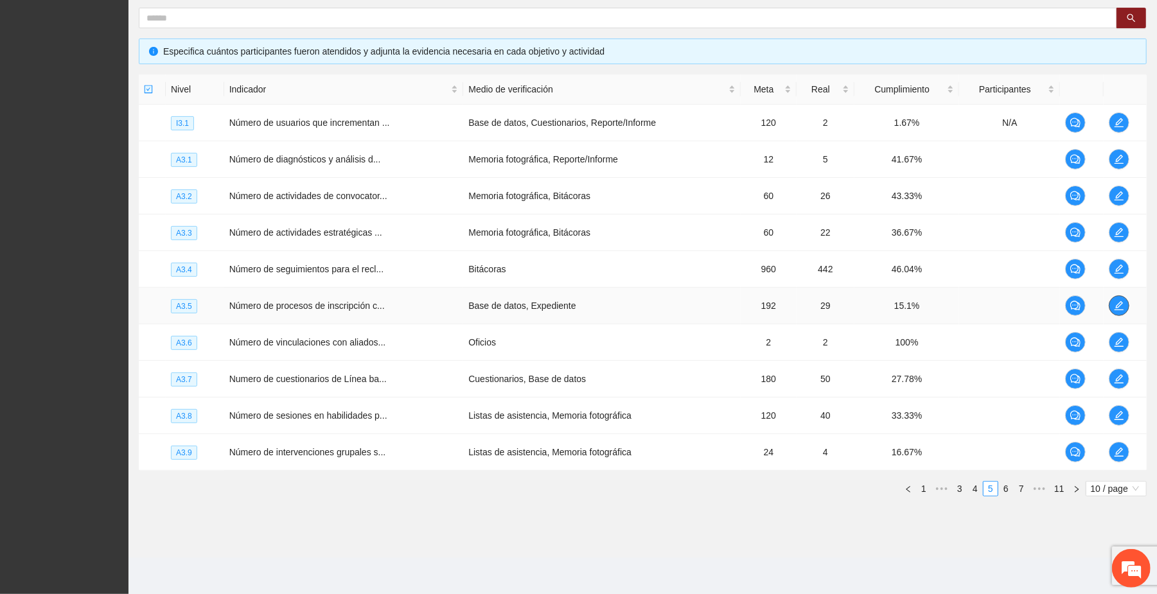
click at [622, 305] on icon "edit" at bounding box center [1119, 306] width 10 height 10
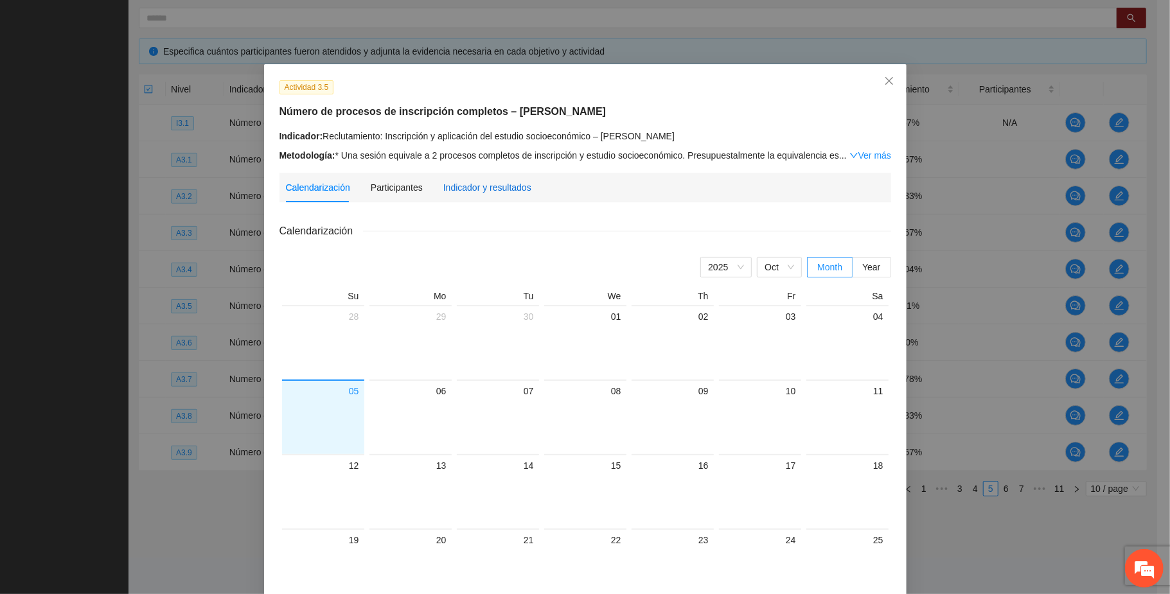
click at [502, 186] on div "Indicador y resultados" at bounding box center [487, 188] width 88 height 14
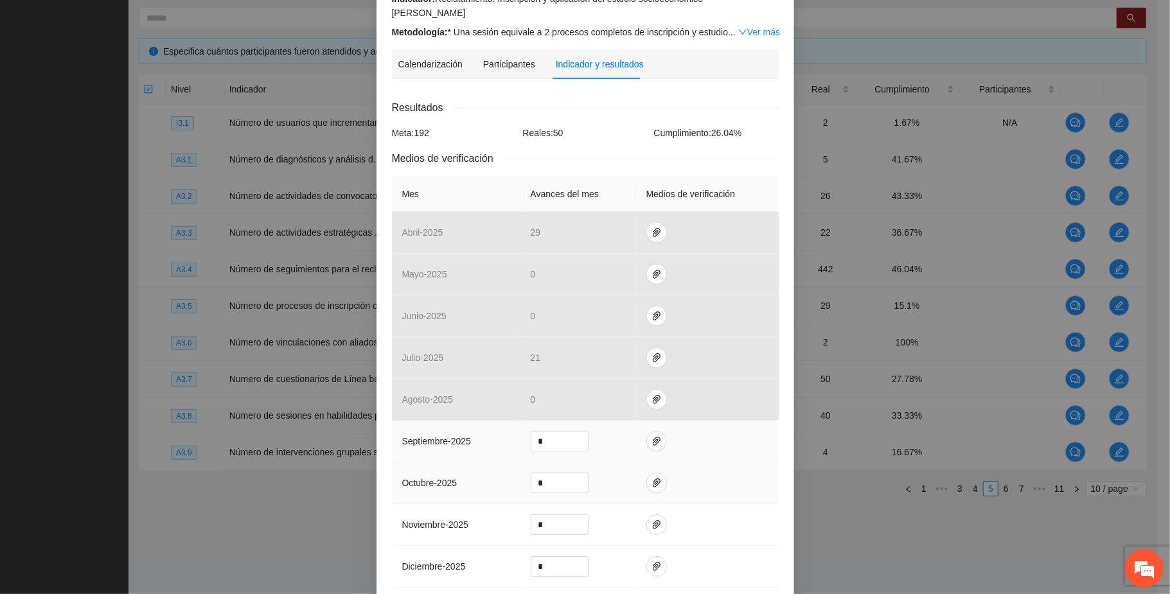
scroll to position [171, 0]
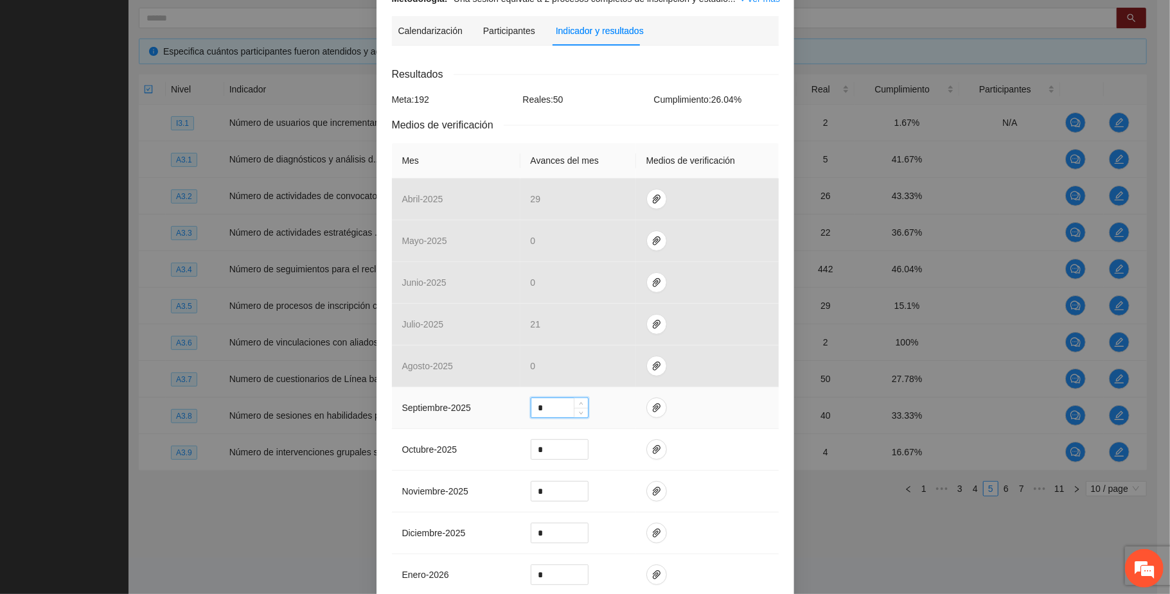
click at [541, 398] on input "*" at bounding box center [559, 407] width 57 height 19
type input "**"
click at [622, 403] on icon "paper-clip" at bounding box center [657, 407] width 8 height 9
click at [622, 351] on span "Adjuntar documento" at bounding box center [615, 357] width 80 height 14
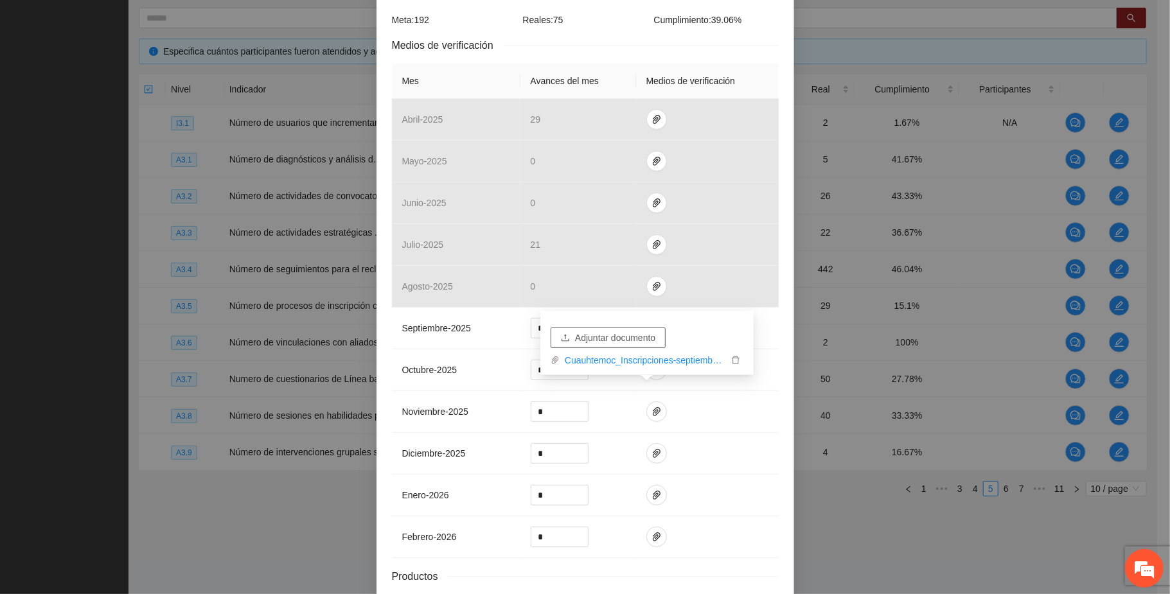
scroll to position [330, 0]
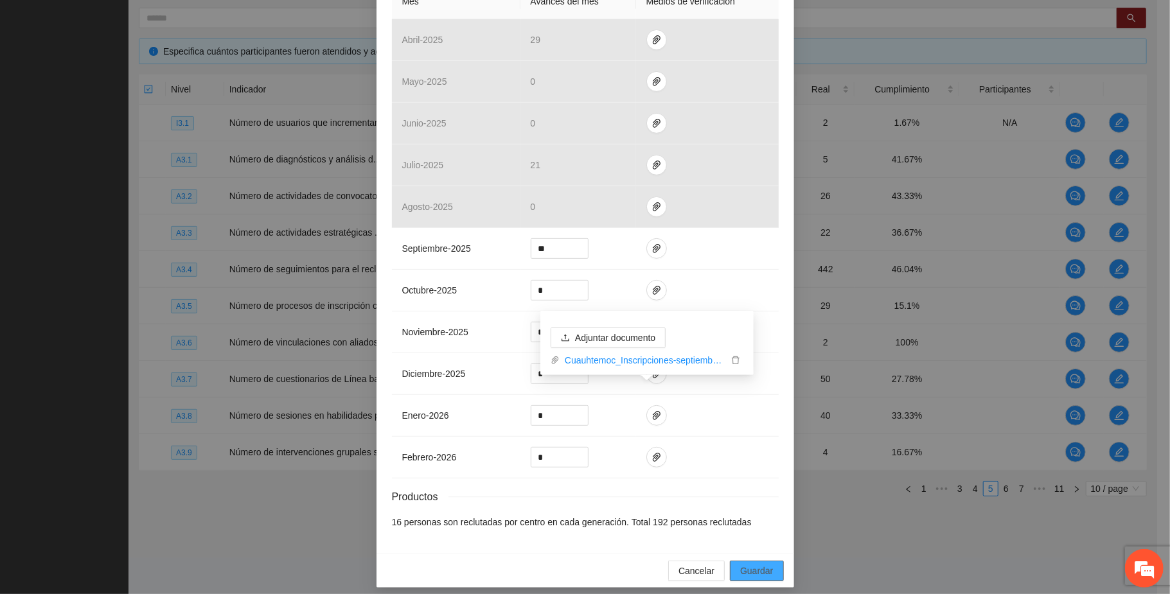
click at [622, 561] on button "Guardar" at bounding box center [756, 571] width 53 height 21
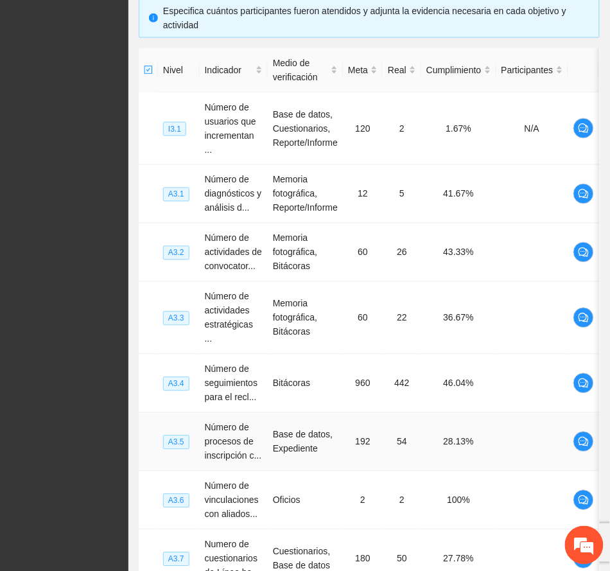
scroll to position [334, 0]
